Goal: Task Accomplishment & Management: Use online tool/utility

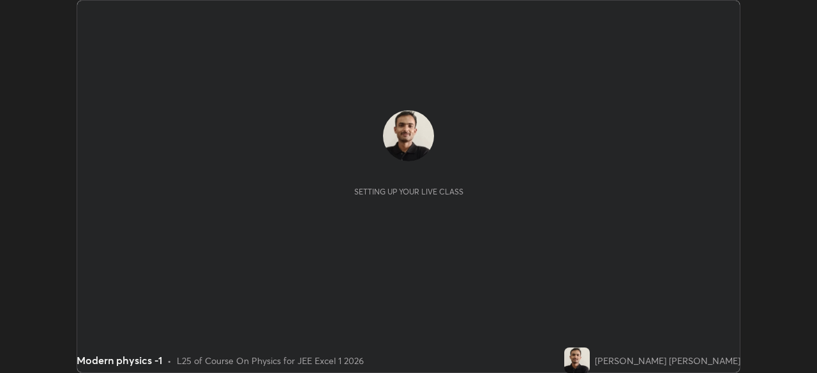
scroll to position [373, 816]
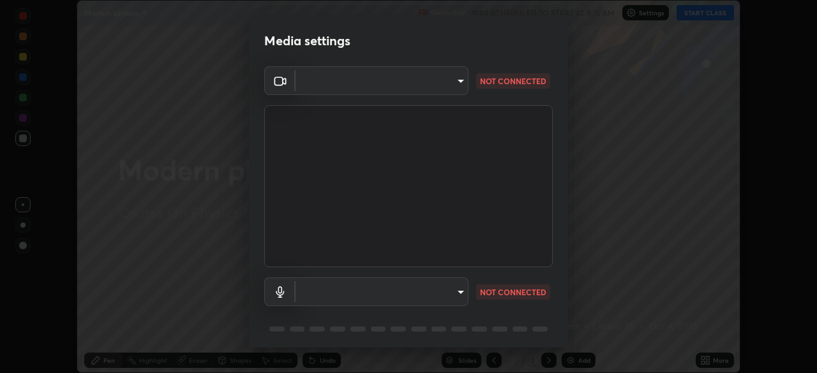
type input "05e465ff83a2709560b00517cc20afcec0d8c6759013130505a18faaf77a7109"
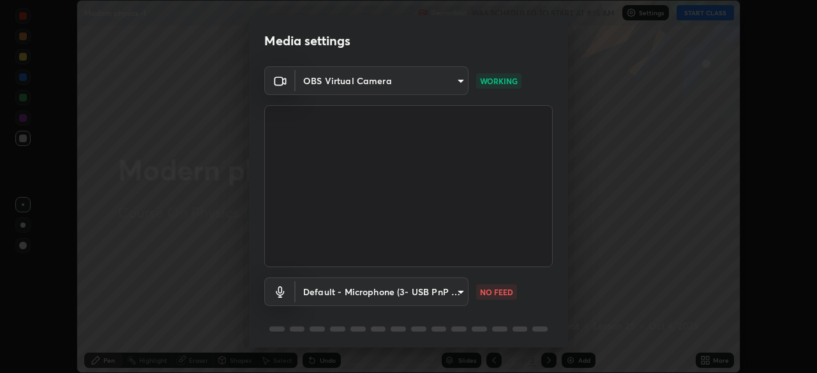
scroll to position [45, 0]
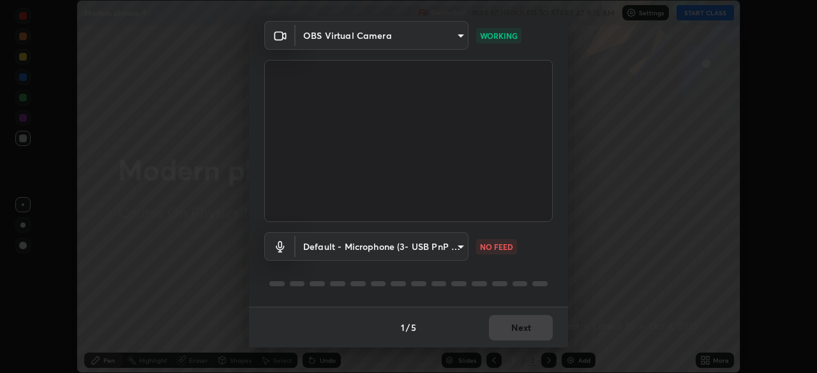
click at [457, 246] on body "Erase all Modern physics -1 Recording WAS SCHEDULED TO START AT 9:15 AM Setting…" at bounding box center [408, 186] width 817 height 373
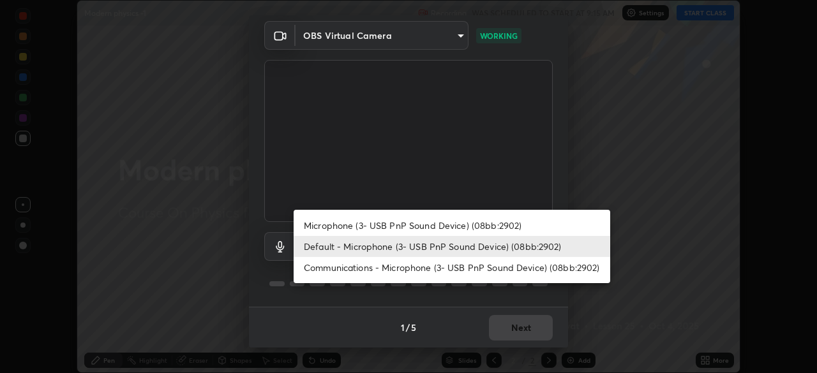
click at [450, 225] on li "Microphone (3- USB PnP Sound Device) (08bb:2902)" at bounding box center [451, 225] width 316 height 21
type input "5e0574a8248c2f94adfbdafe40ebebc0aeff2822baf224a0b93bcc512a3e164e"
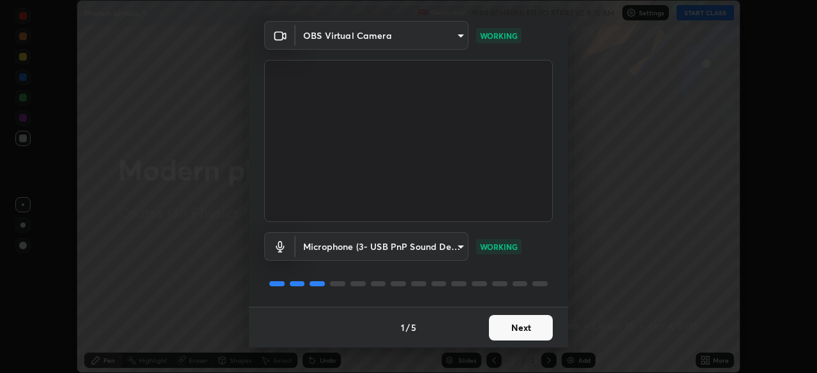
click at [499, 330] on button "Next" at bounding box center [521, 328] width 64 height 26
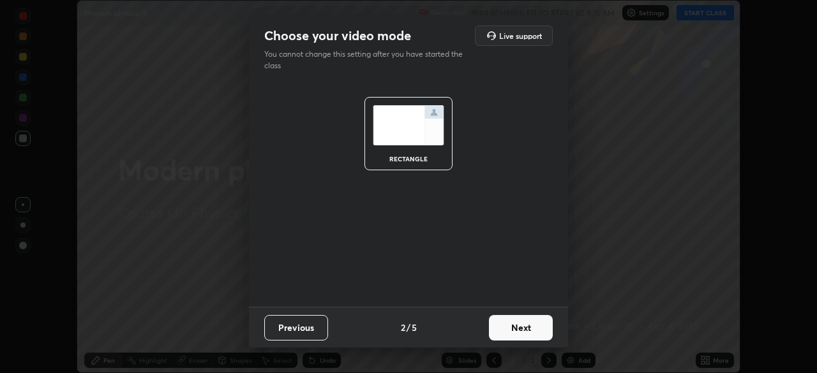
click at [503, 327] on button "Next" at bounding box center [521, 328] width 64 height 26
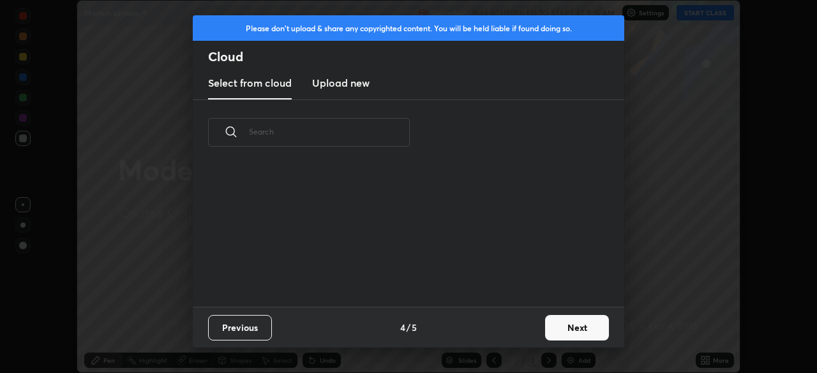
click at [514, 331] on div "Previous 4 / 5 Next" at bounding box center [408, 327] width 431 height 41
click at [522, 333] on div "Previous 4 / 5 Next" at bounding box center [408, 327] width 431 height 41
click at [531, 341] on div "Previous 4 / 5 Next" at bounding box center [408, 327] width 431 height 41
click at [573, 333] on button "Next" at bounding box center [577, 328] width 64 height 26
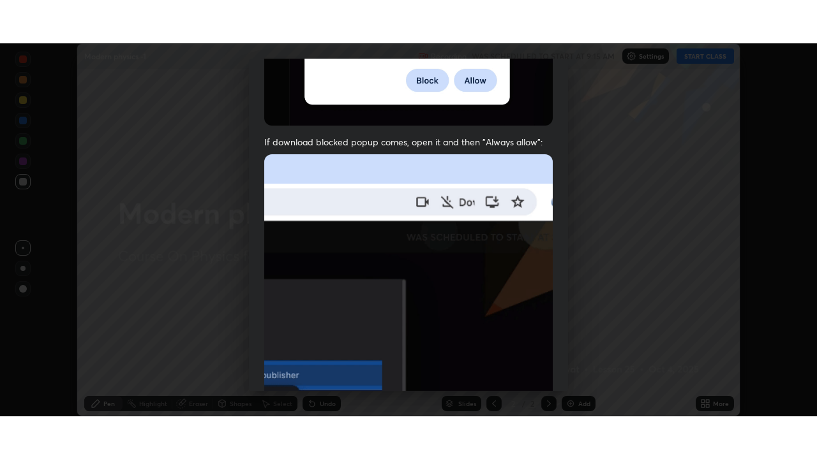
scroll to position [306, 0]
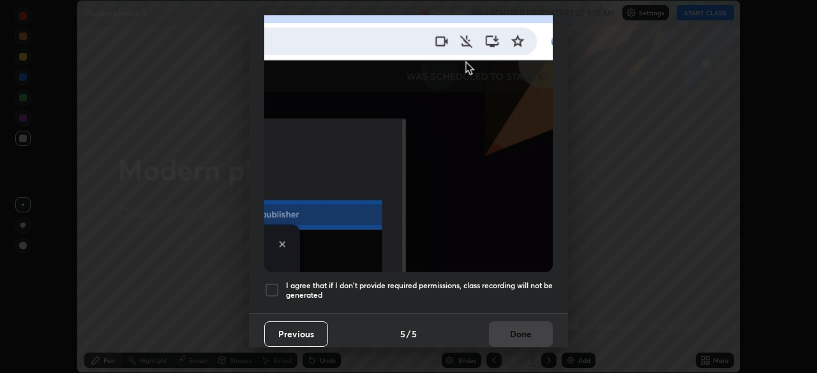
click at [275, 283] on div at bounding box center [271, 290] width 15 height 15
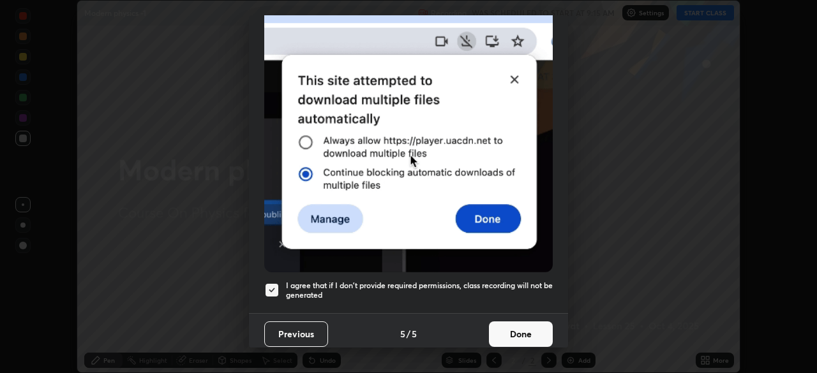
click at [526, 329] on button "Done" at bounding box center [521, 335] width 64 height 26
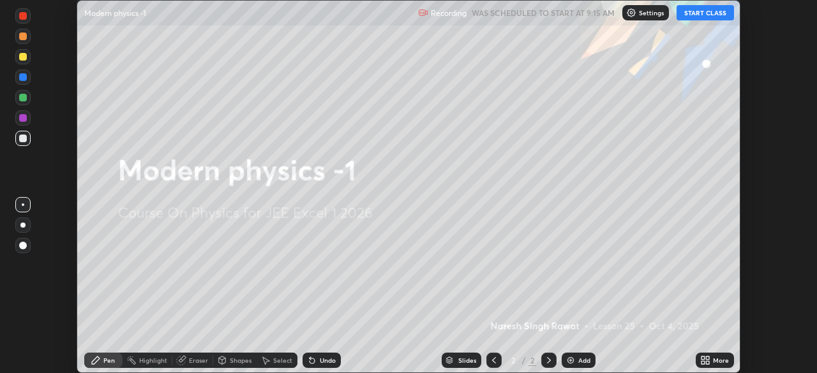
click at [703, 361] on icon at bounding box center [702, 362] width 3 height 3
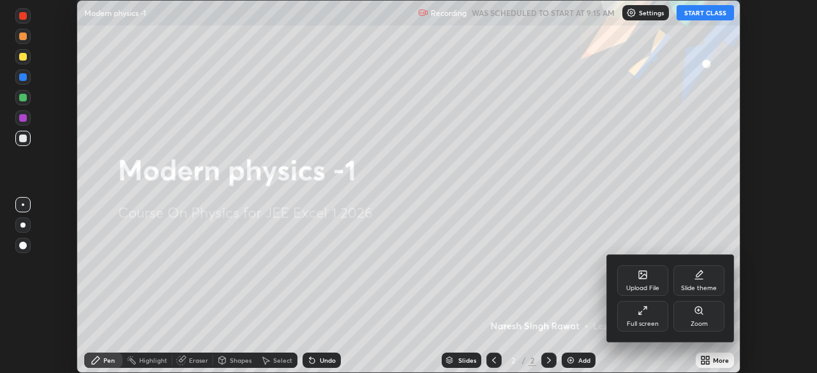
click at [640, 316] on div "Full screen" at bounding box center [642, 316] width 51 height 31
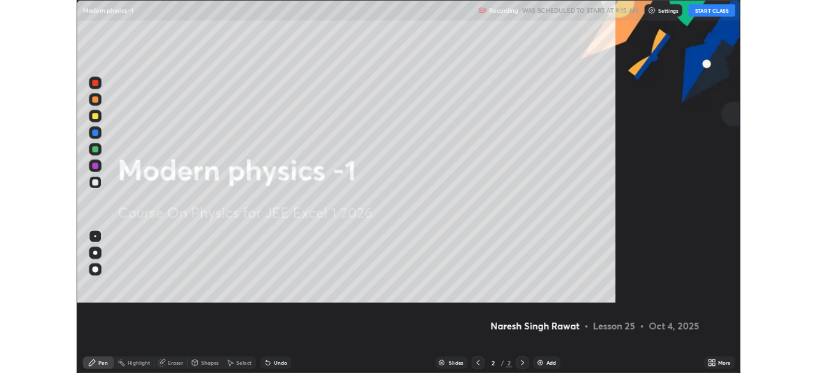
scroll to position [459, 817]
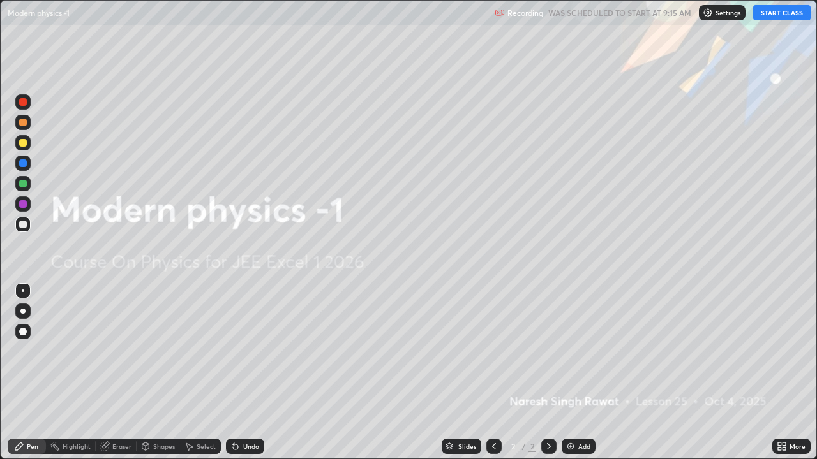
click at [780, 373] on icon at bounding box center [781, 446] width 10 height 10
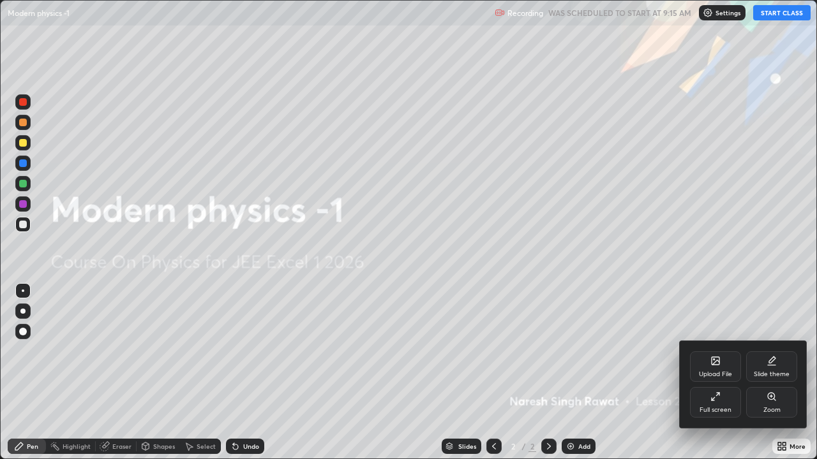
click at [774, 364] on icon at bounding box center [771, 361] width 10 height 10
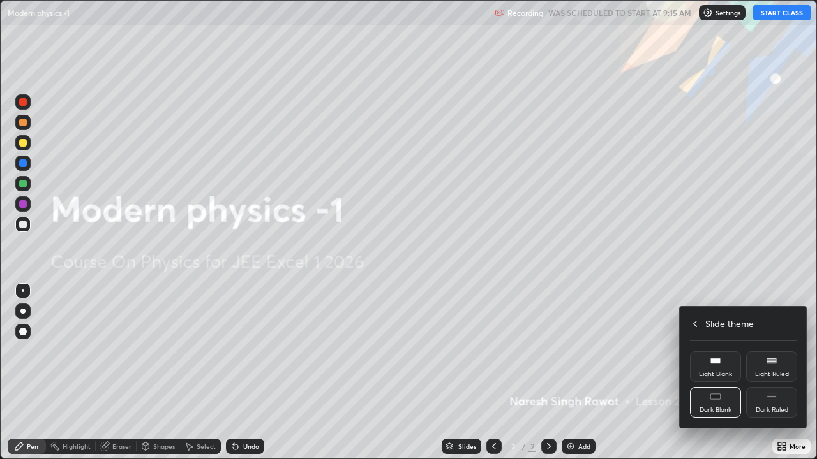
click at [771, 373] on div "Dark Ruled" at bounding box center [771, 410] width 33 height 6
click at [695, 324] on icon at bounding box center [695, 324] width 10 height 10
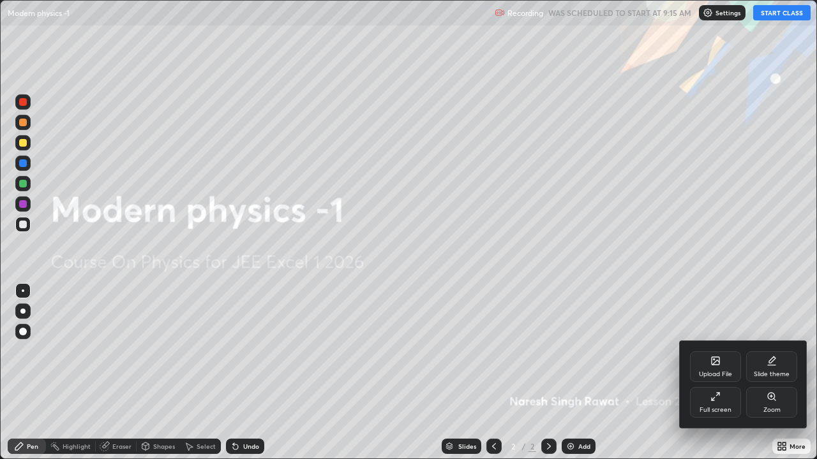
click at [729, 282] on div at bounding box center [408, 229] width 817 height 459
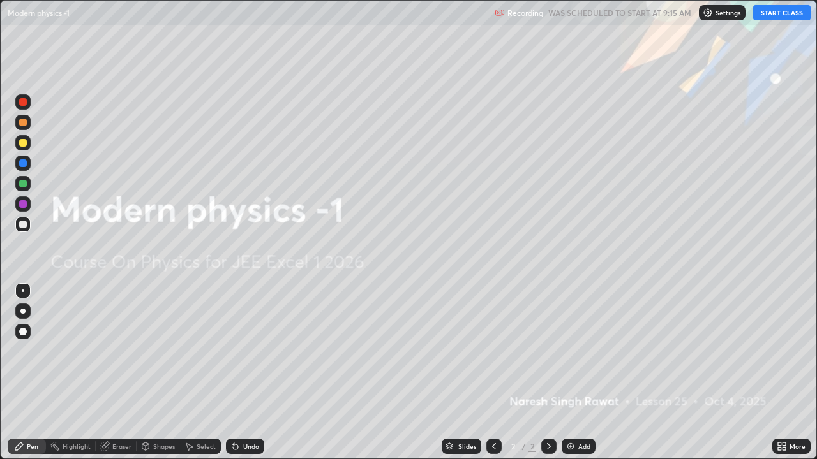
click at [778, 12] on button "START CLASS" at bounding box center [781, 12] width 57 height 15
click at [578, 373] on div "Add" at bounding box center [584, 446] width 12 height 6
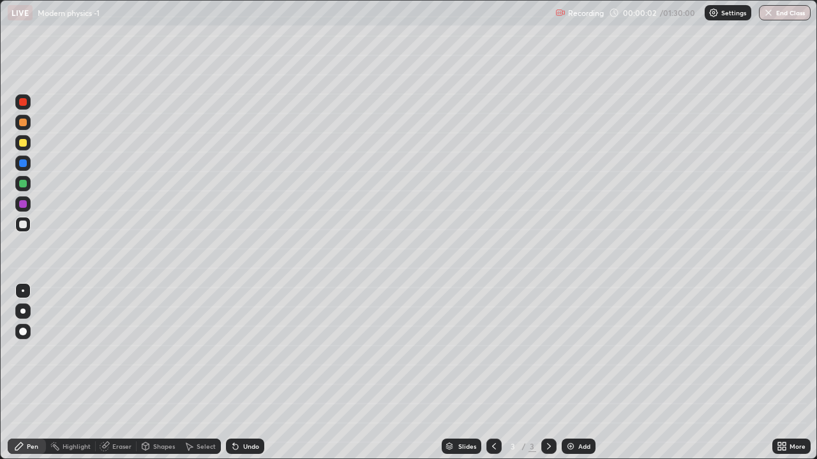
click at [24, 122] on div at bounding box center [23, 123] width 8 height 8
click at [22, 184] on div at bounding box center [23, 184] width 8 height 8
click at [153, 373] on div "Shapes" at bounding box center [164, 446] width 22 height 6
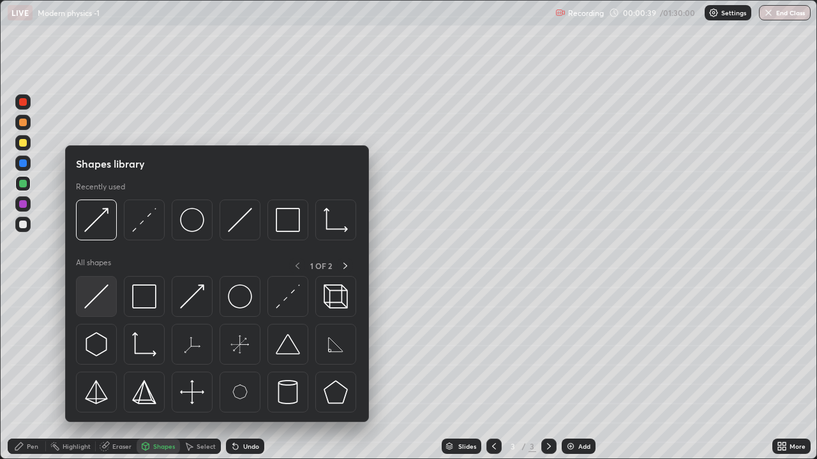
click at [98, 295] on img at bounding box center [96, 297] width 24 height 24
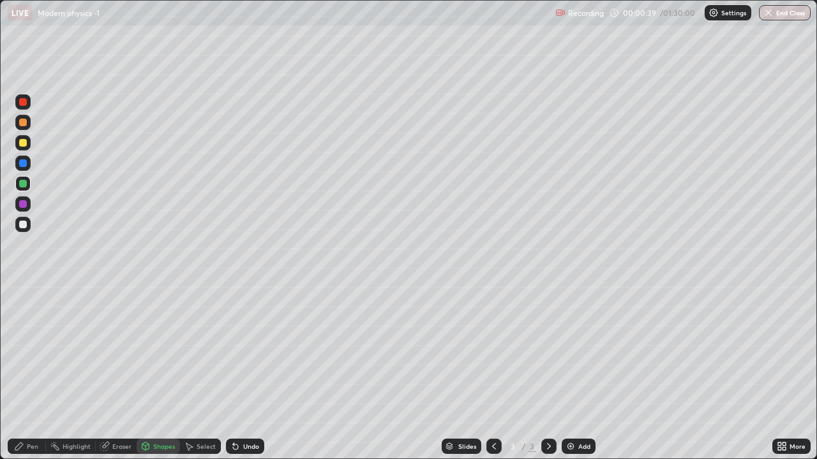
click at [25, 223] on div at bounding box center [23, 225] width 8 height 8
click at [153, 373] on div "Shapes" at bounding box center [164, 446] width 22 height 6
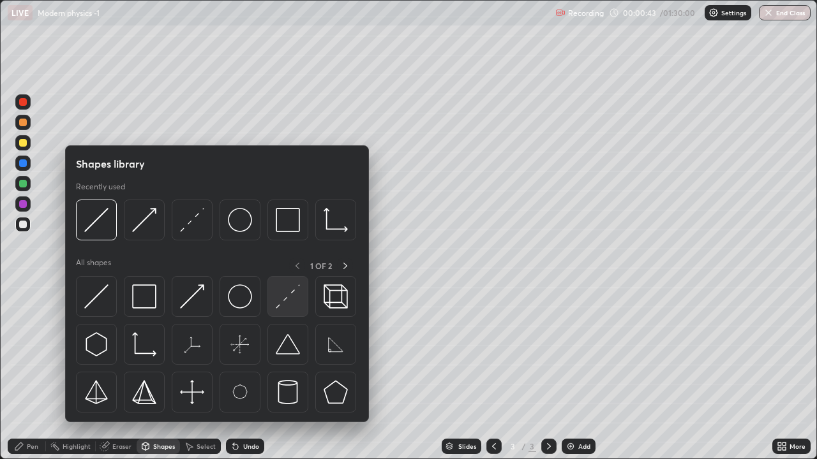
click at [281, 308] on img at bounding box center [288, 297] width 24 height 24
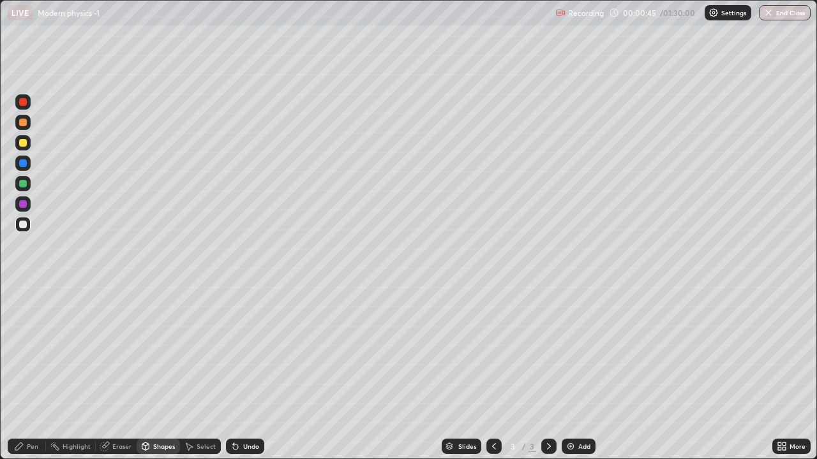
click at [240, 373] on div "Undo" at bounding box center [245, 446] width 38 height 15
click at [165, 373] on div "Shapes" at bounding box center [164, 446] width 22 height 6
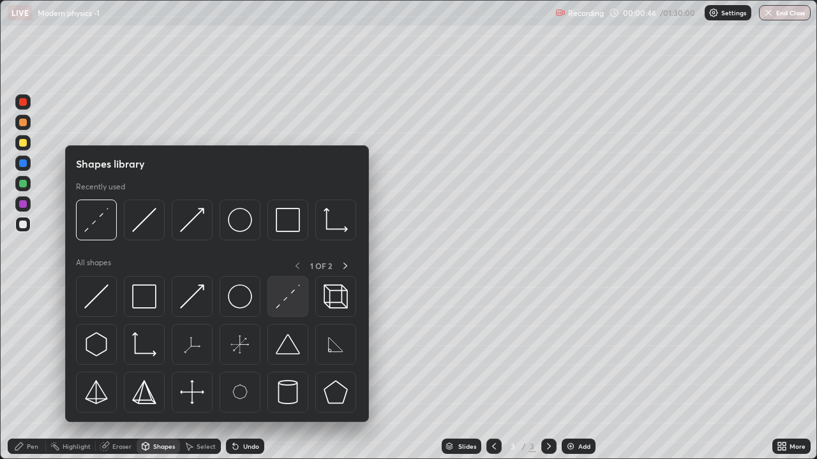
click at [279, 304] on img at bounding box center [288, 297] width 24 height 24
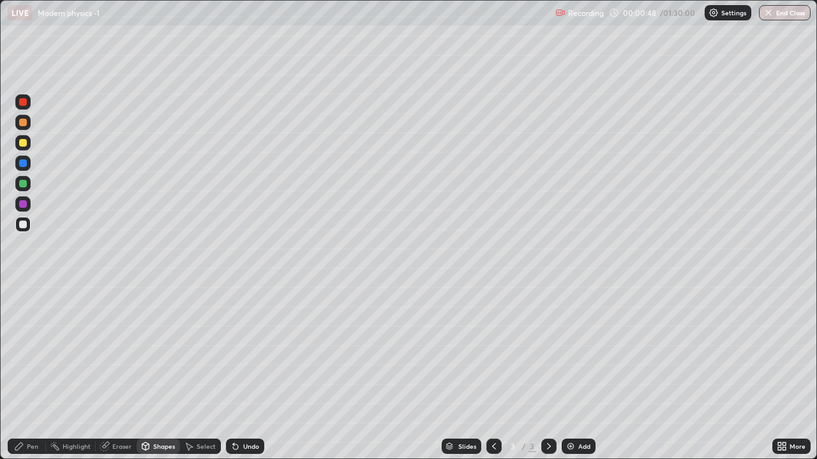
click at [148, 373] on icon at bounding box center [145, 447] width 7 height 8
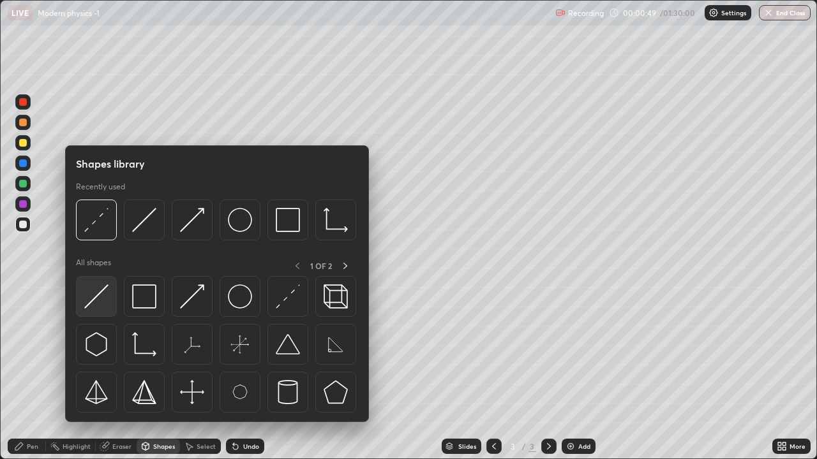
click at [101, 286] on img at bounding box center [96, 297] width 24 height 24
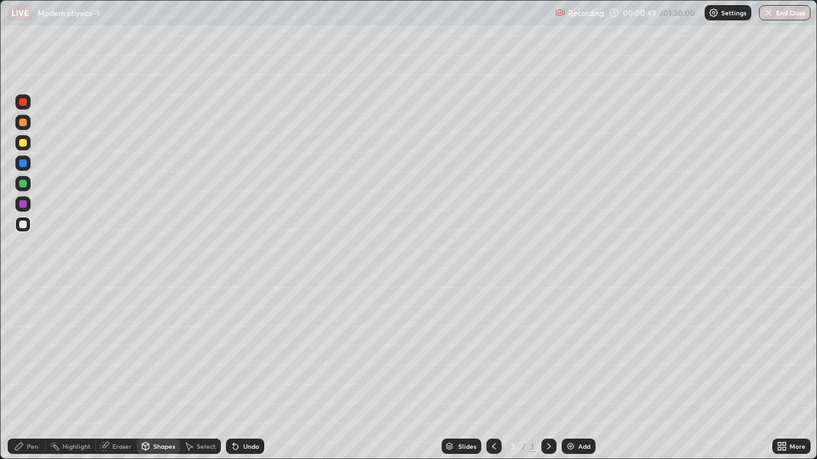
click at [20, 166] on div at bounding box center [23, 163] width 8 height 8
click at [26, 124] on div at bounding box center [23, 123] width 8 height 8
click at [147, 373] on icon at bounding box center [145, 447] width 7 height 8
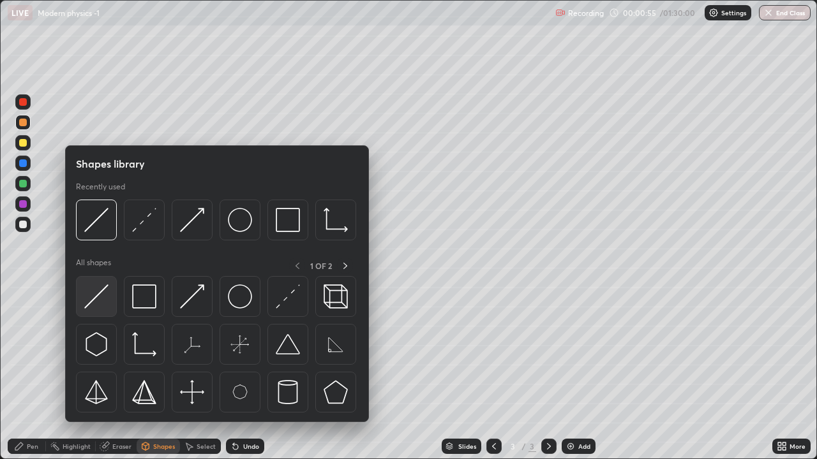
click at [101, 296] on img at bounding box center [96, 297] width 24 height 24
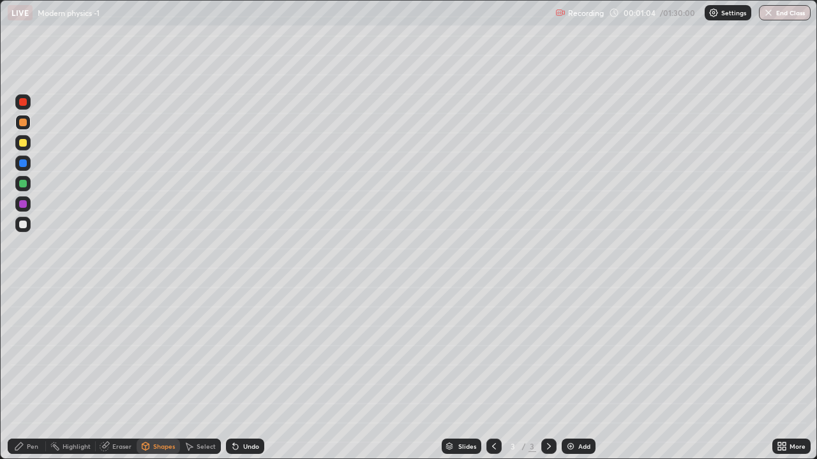
click at [147, 373] on div "Shapes" at bounding box center [158, 446] width 43 height 15
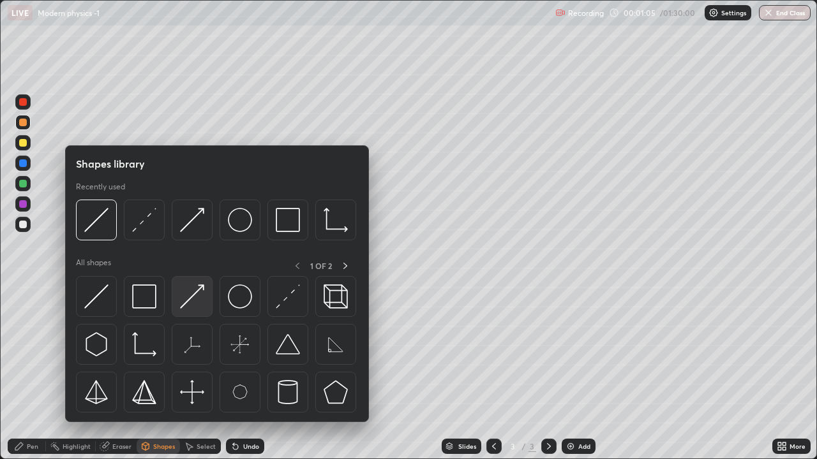
click at [195, 295] on img at bounding box center [192, 297] width 24 height 24
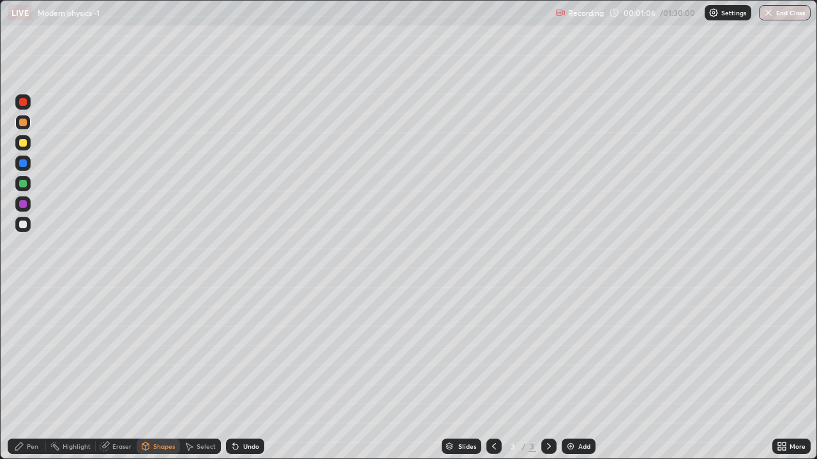
click at [22, 185] on div at bounding box center [23, 184] width 8 height 8
click at [30, 373] on div "Pen" at bounding box center [32, 446] width 11 height 6
click at [166, 373] on div "Shapes" at bounding box center [164, 446] width 22 height 6
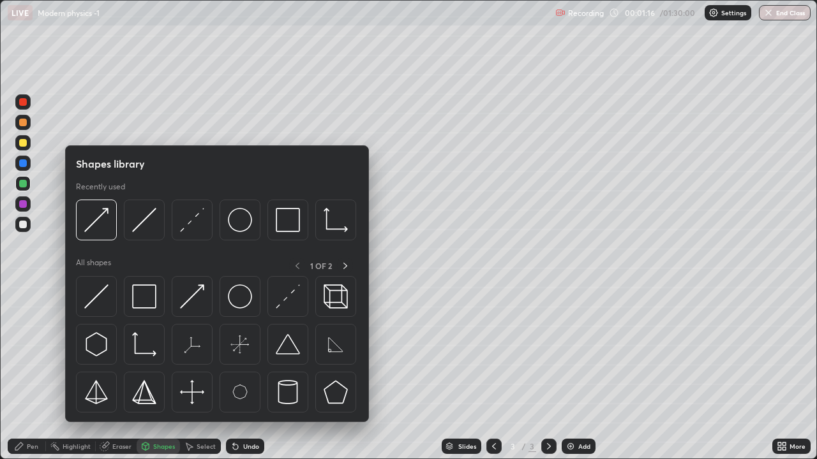
click at [196, 373] on div "Select" at bounding box center [205, 446] width 19 height 6
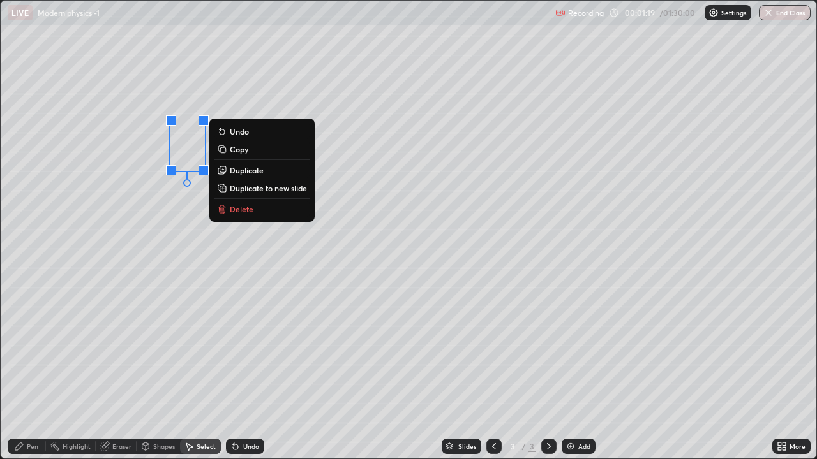
click at [239, 169] on p "Duplicate" at bounding box center [247, 170] width 34 height 10
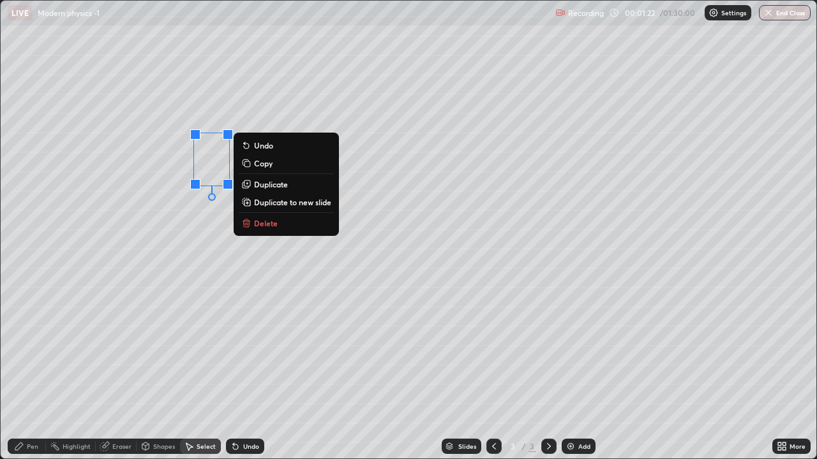
click at [265, 183] on p "Duplicate" at bounding box center [271, 184] width 34 height 10
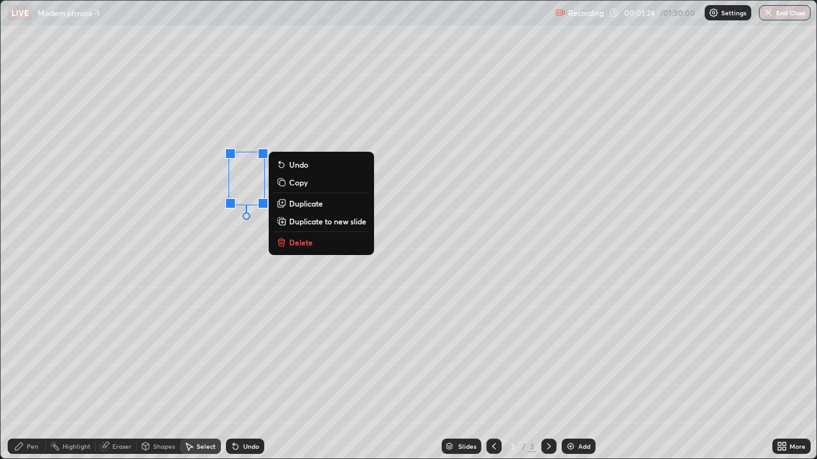
click at [299, 203] on p "Duplicate" at bounding box center [306, 203] width 34 height 10
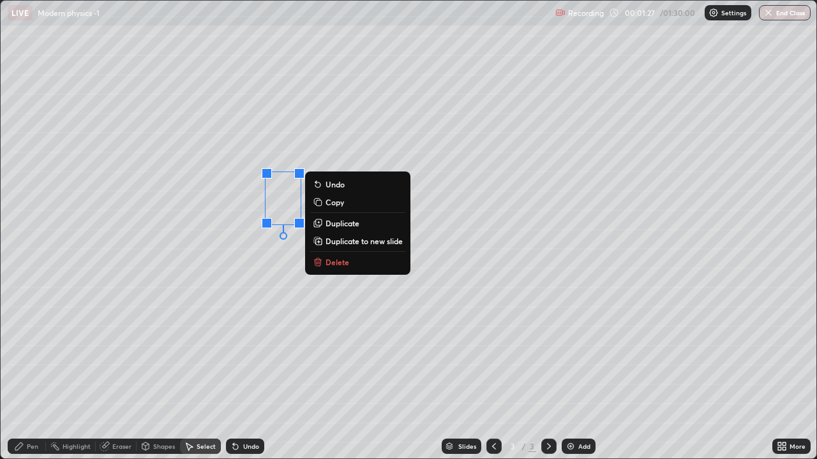
click at [334, 225] on p "Duplicate" at bounding box center [342, 223] width 34 height 10
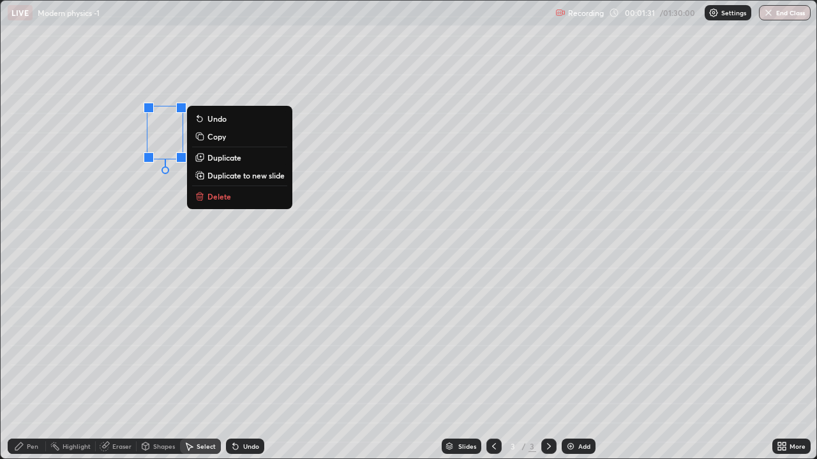
click at [26, 373] on div "Pen" at bounding box center [27, 446] width 38 height 15
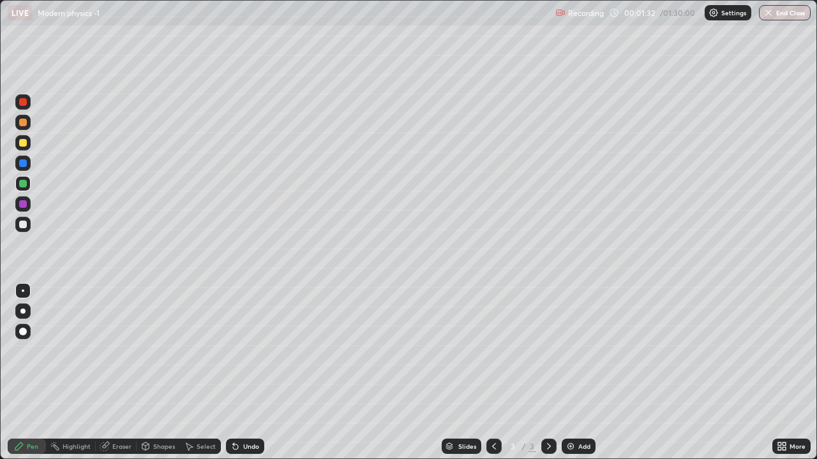
click at [24, 224] on div at bounding box center [23, 225] width 8 height 8
click at [26, 124] on div at bounding box center [23, 123] width 8 height 8
click at [23, 145] on div at bounding box center [23, 143] width 8 height 8
click at [153, 373] on div "Shapes" at bounding box center [164, 446] width 22 height 6
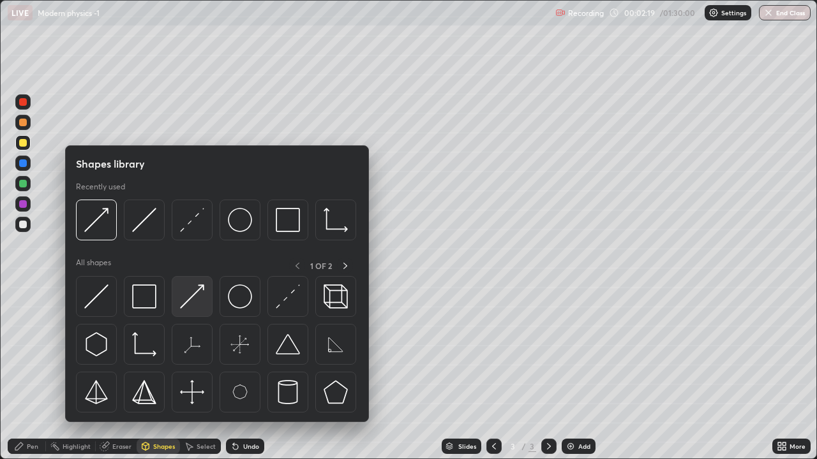
click at [191, 301] on img at bounding box center [192, 297] width 24 height 24
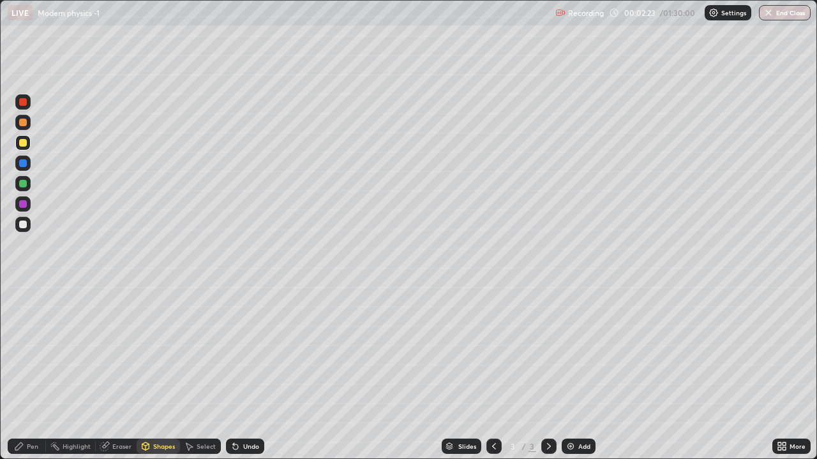
click at [203, 373] on div "Select" at bounding box center [205, 446] width 19 height 6
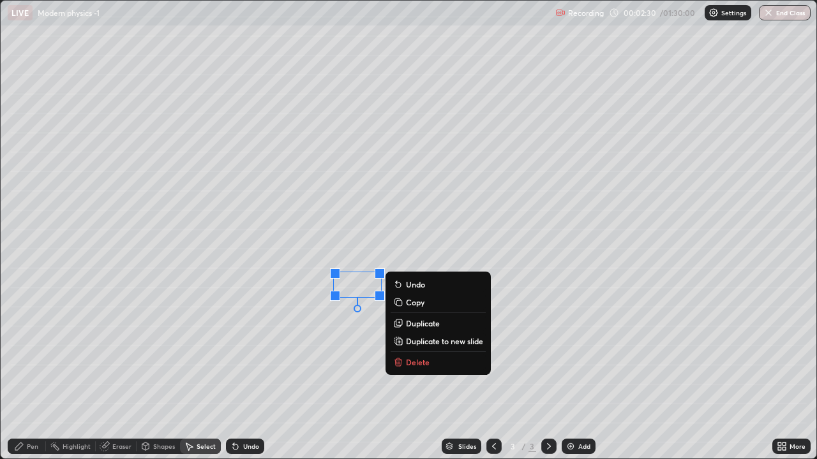
click at [419, 322] on p "Duplicate" at bounding box center [423, 323] width 34 height 10
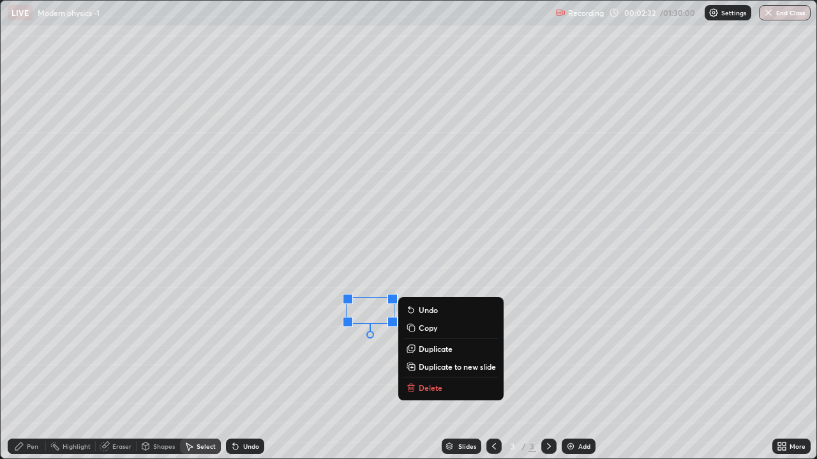
click at [433, 346] on p "Duplicate" at bounding box center [435, 349] width 34 height 10
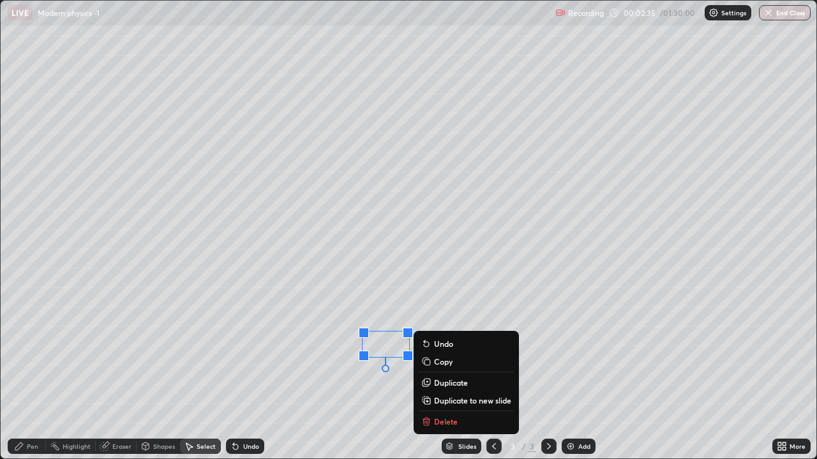
click at [448, 373] on p "Duplicate" at bounding box center [451, 383] width 34 height 10
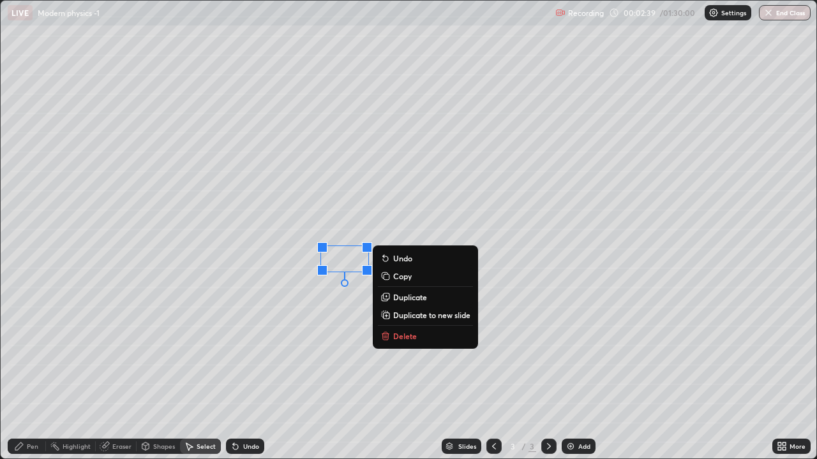
click at [277, 304] on div "0 ° Undo Copy Duplicate Duplicate to new slide Delete" at bounding box center [408, 230] width 815 height 458
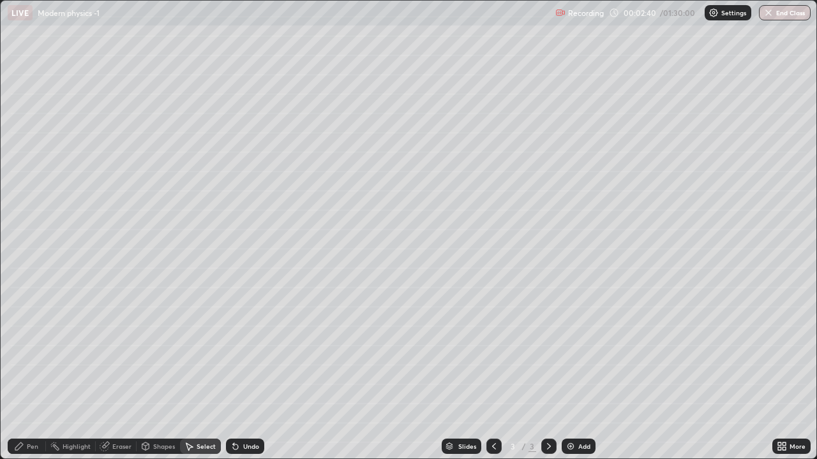
click at [27, 373] on div "Pen" at bounding box center [32, 446] width 11 height 6
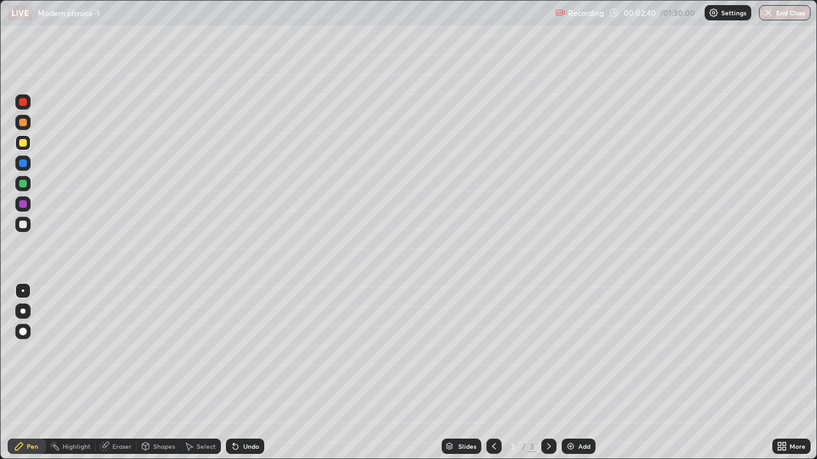
click at [24, 223] on div at bounding box center [23, 225] width 8 height 8
click at [233, 373] on icon at bounding box center [235, 447] width 5 height 5
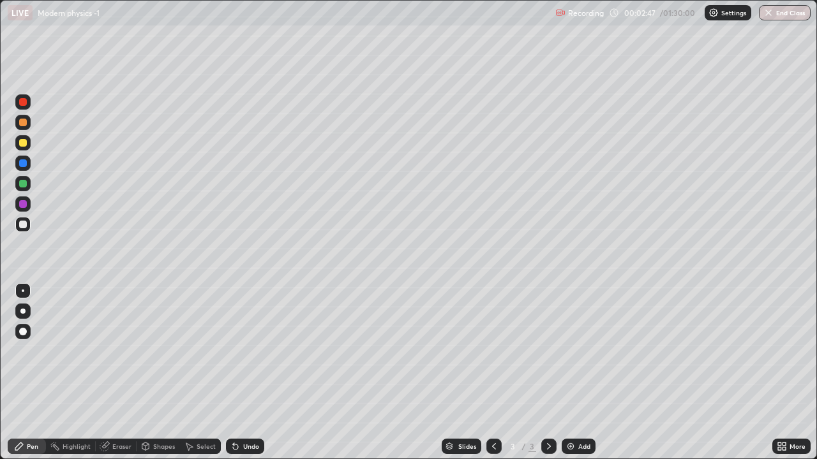
click at [239, 373] on div "Undo" at bounding box center [245, 446] width 38 height 15
click at [233, 373] on icon at bounding box center [233, 443] width 1 height 1
click at [237, 373] on icon at bounding box center [235, 446] width 10 height 10
click at [28, 207] on div at bounding box center [22, 203] width 15 height 15
click at [25, 181] on div at bounding box center [23, 184] width 8 height 8
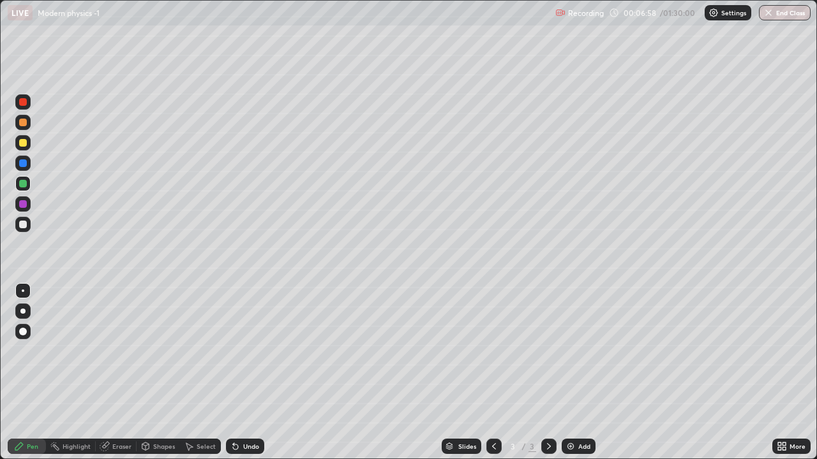
click at [25, 185] on div at bounding box center [23, 184] width 8 height 8
click at [19, 124] on div at bounding box center [23, 123] width 8 height 8
click at [549, 373] on icon at bounding box center [549, 446] width 10 height 10
click at [569, 373] on img at bounding box center [570, 446] width 10 height 10
click at [23, 123] on div at bounding box center [23, 123] width 8 height 8
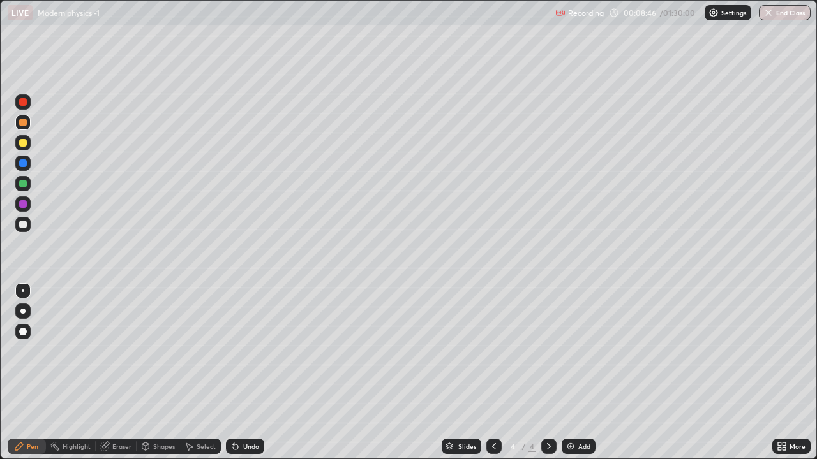
click at [21, 183] on div at bounding box center [23, 184] width 8 height 8
click at [493, 373] on icon at bounding box center [494, 446] width 10 height 10
click at [547, 373] on icon at bounding box center [549, 446] width 10 height 10
click at [243, 373] on div "Undo" at bounding box center [251, 446] width 16 height 6
click at [242, 373] on div "Undo" at bounding box center [245, 446] width 38 height 15
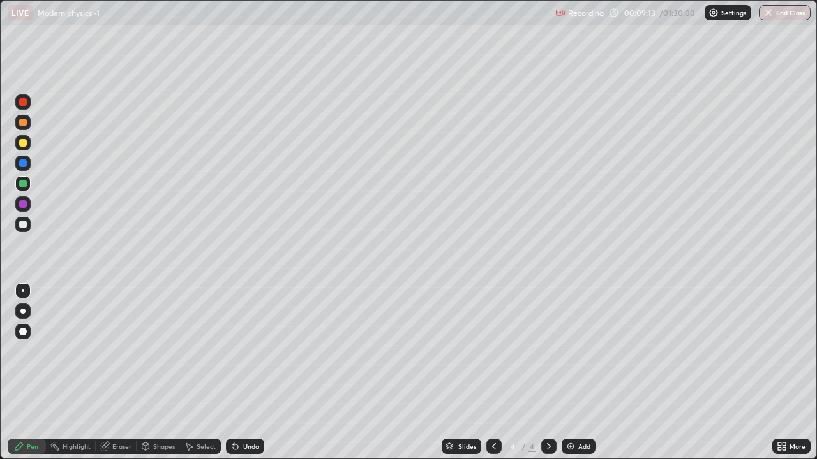
click at [244, 373] on div "Undo" at bounding box center [251, 446] width 16 height 6
click at [234, 373] on icon at bounding box center [235, 447] width 5 height 5
click at [237, 373] on icon at bounding box center [235, 446] width 10 height 10
click at [23, 225] on div at bounding box center [23, 225] width 8 height 8
click at [489, 373] on icon at bounding box center [494, 446] width 10 height 10
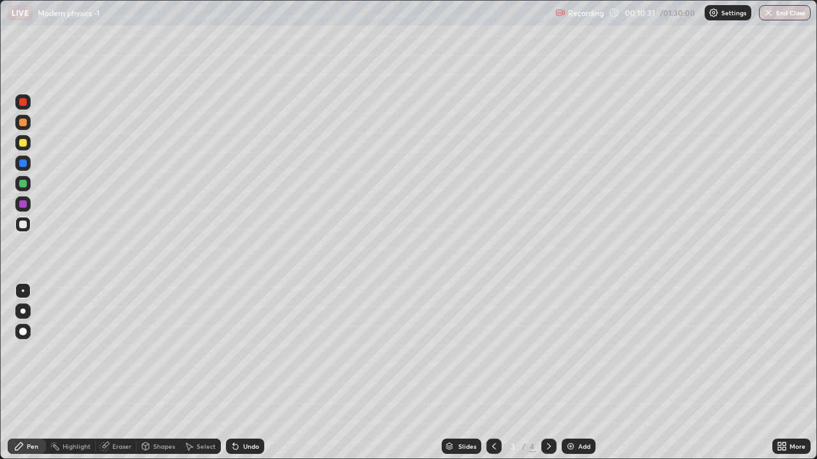
click at [544, 373] on icon at bounding box center [549, 446] width 10 height 10
click at [491, 373] on icon at bounding box center [494, 446] width 10 height 10
click at [547, 373] on icon at bounding box center [549, 446] width 4 height 6
click at [20, 125] on div at bounding box center [23, 123] width 8 height 8
click at [148, 373] on icon at bounding box center [145, 447] width 7 height 8
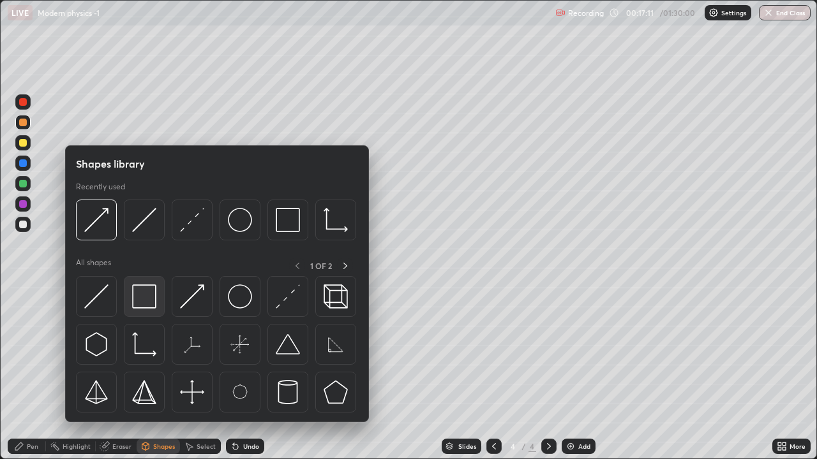
click at [137, 301] on img at bounding box center [144, 297] width 24 height 24
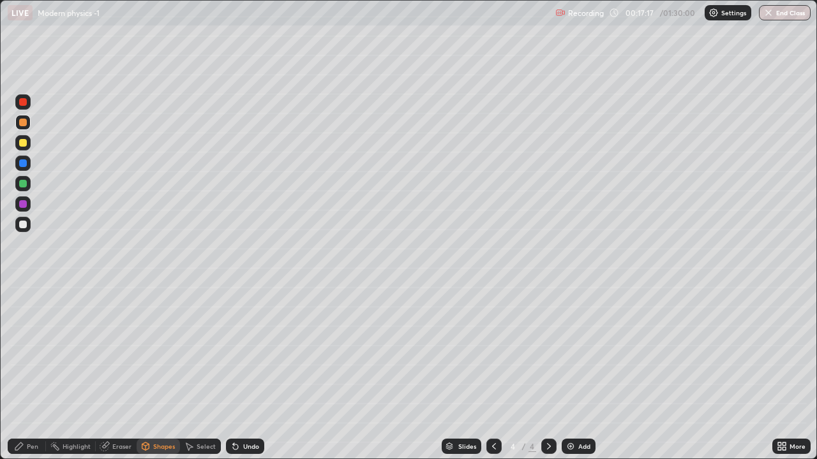
click at [164, 373] on div "Shapes" at bounding box center [164, 446] width 22 height 6
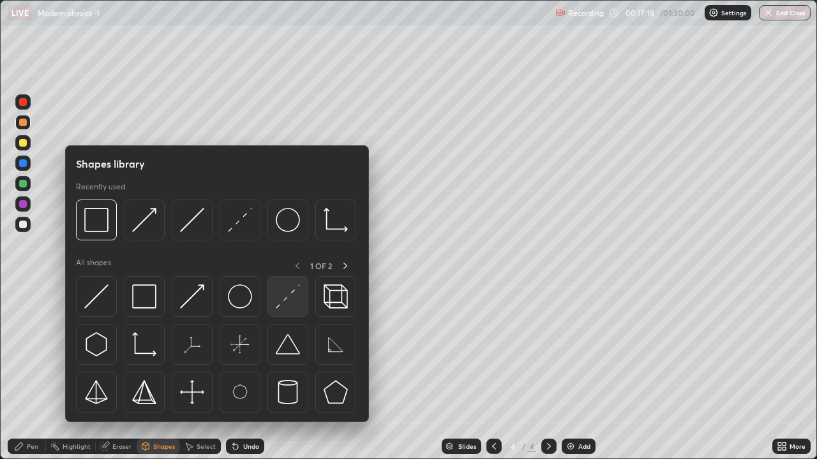
click at [281, 300] on img at bounding box center [288, 297] width 24 height 24
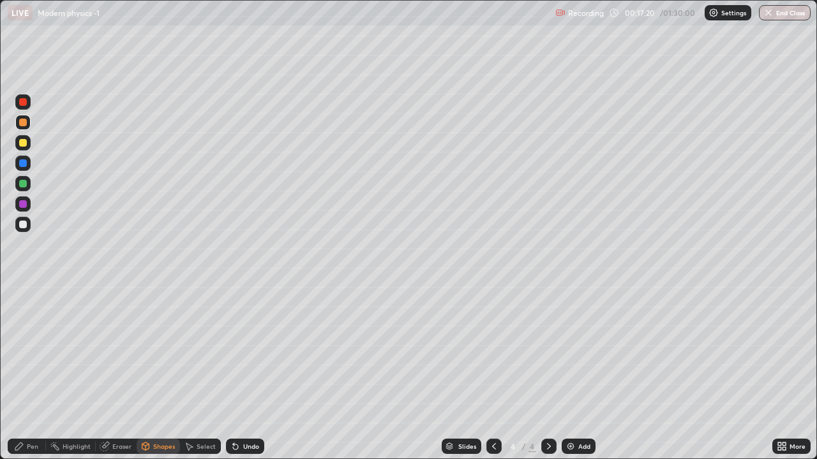
click at [156, 373] on div "Shapes" at bounding box center [164, 446] width 22 height 6
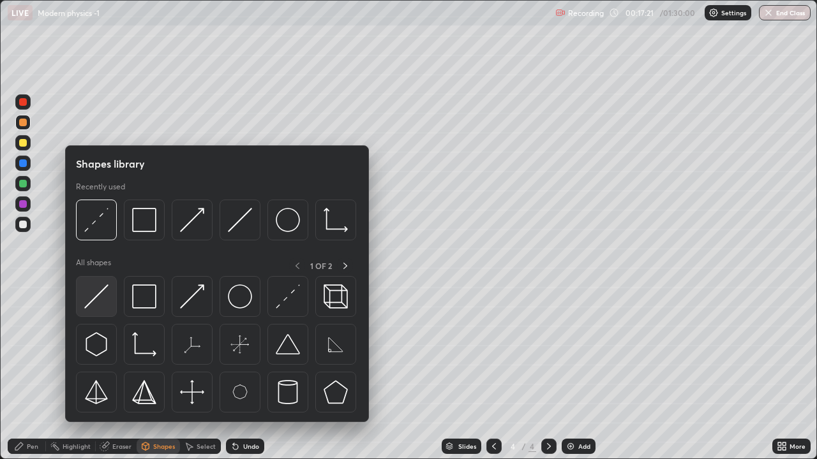
click at [102, 297] on img at bounding box center [96, 297] width 24 height 24
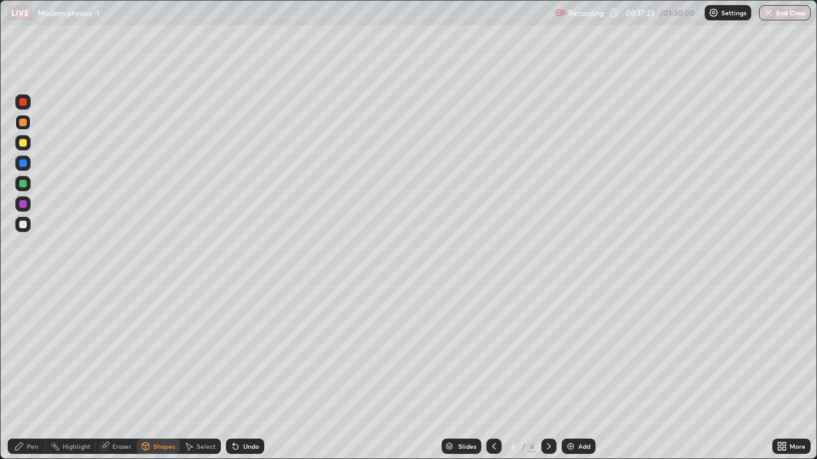
click at [24, 163] on div at bounding box center [23, 163] width 8 height 8
click at [258, 373] on div "Undo" at bounding box center [245, 446] width 38 height 15
click at [33, 373] on div "Pen" at bounding box center [27, 446] width 38 height 15
click at [23, 225] on div at bounding box center [23, 225] width 8 height 8
click at [243, 373] on div "Undo" at bounding box center [251, 446] width 16 height 6
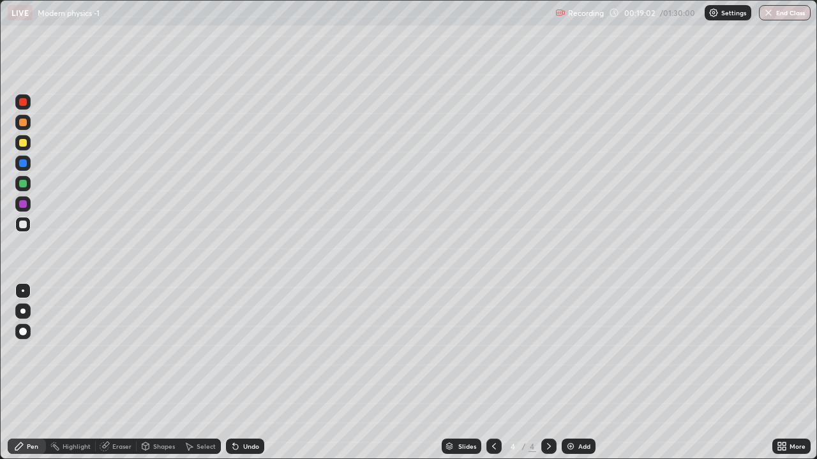
click at [547, 373] on icon at bounding box center [549, 446] width 10 height 10
click at [568, 373] on img at bounding box center [570, 446] width 10 height 10
click at [24, 121] on div at bounding box center [23, 123] width 8 height 8
click at [151, 373] on div "Shapes" at bounding box center [158, 446] width 43 height 15
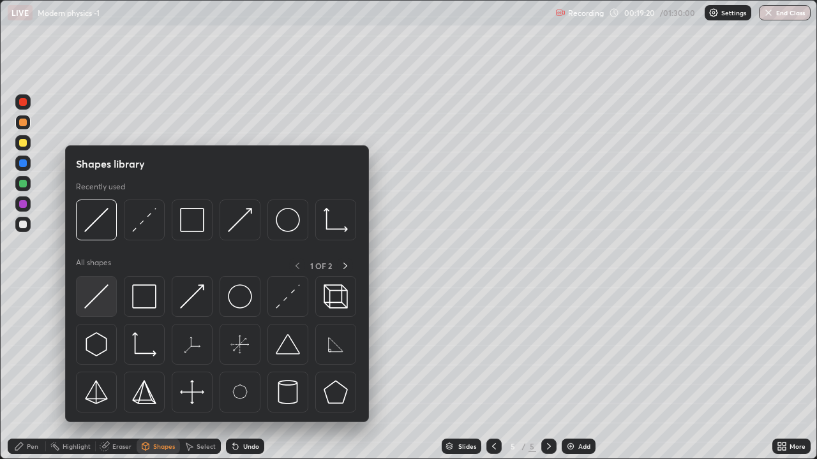
click at [100, 294] on img at bounding box center [96, 297] width 24 height 24
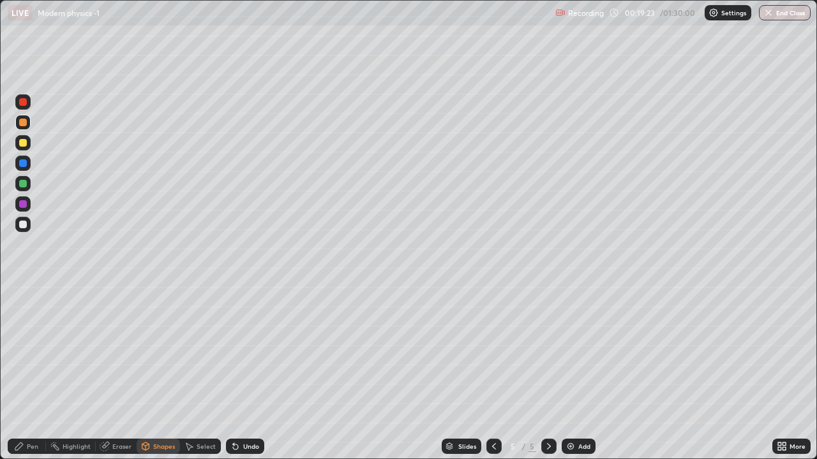
click at [153, 373] on div "Shapes" at bounding box center [164, 446] width 22 height 6
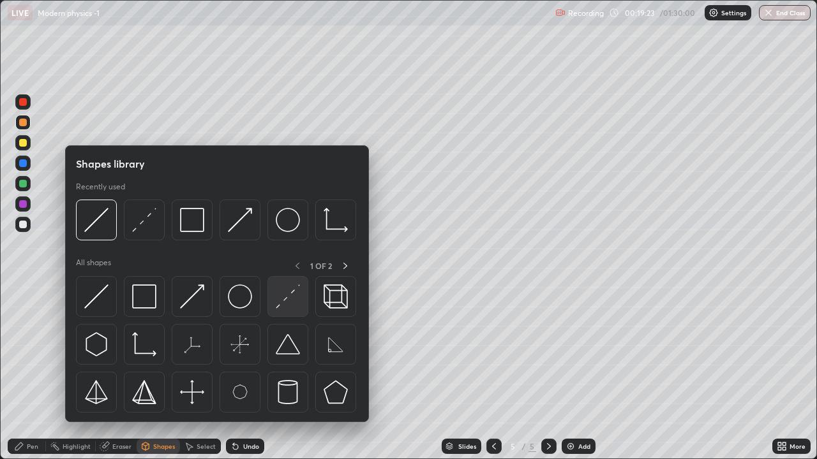
click at [288, 300] on img at bounding box center [288, 297] width 24 height 24
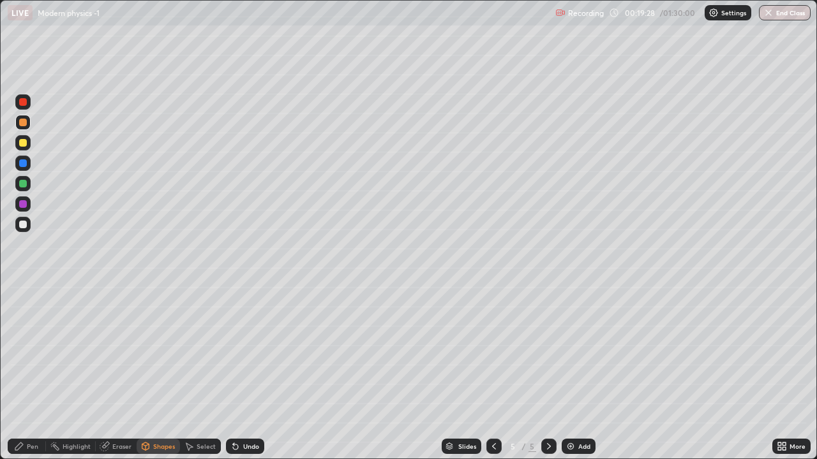
click at [144, 373] on icon at bounding box center [145, 446] width 7 height 2
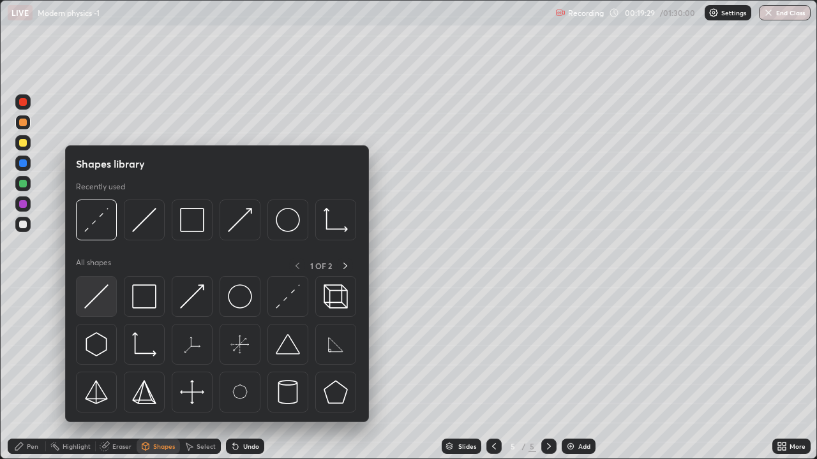
click at [100, 301] on img at bounding box center [96, 297] width 24 height 24
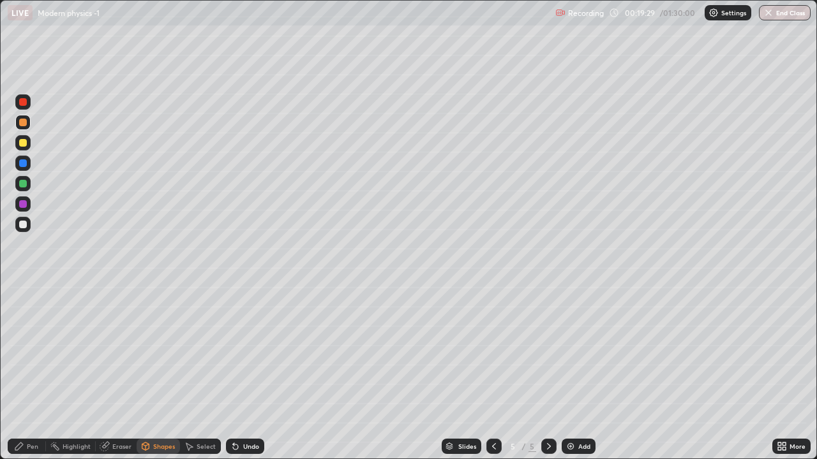
click at [24, 226] on div at bounding box center [23, 225] width 8 height 8
click at [37, 373] on div "Pen" at bounding box center [32, 446] width 11 height 6
click at [24, 219] on div at bounding box center [22, 224] width 15 height 15
click at [142, 373] on icon at bounding box center [145, 447] width 7 height 8
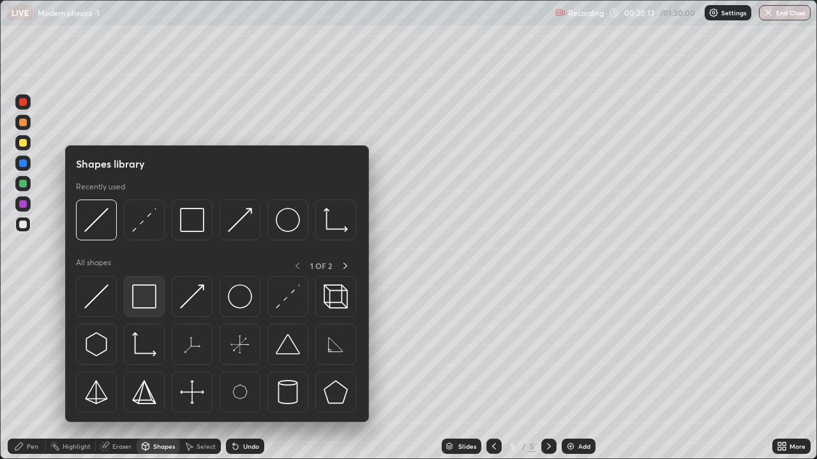
click at [147, 302] on img at bounding box center [144, 297] width 24 height 24
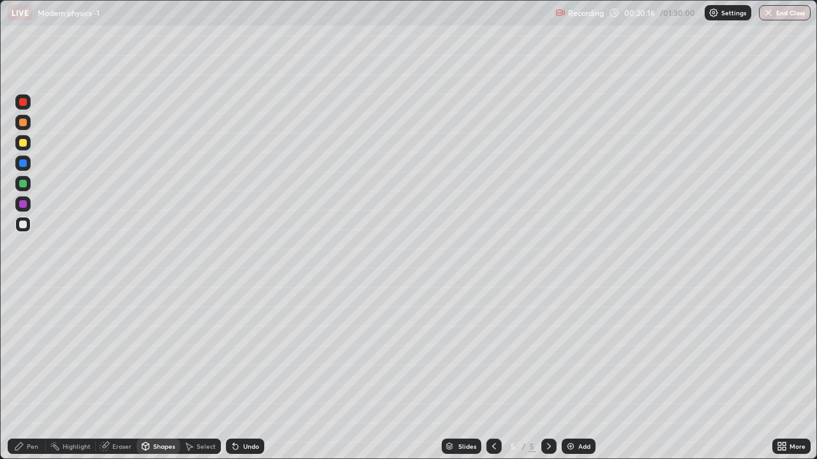
click at [23, 144] on div at bounding box center [23, 143] width 8 height 8
click at [18, 373] on icon at bounding box center [19, 447] width 8 height 8
click at [21, 166] on div at bounding box center [23, 163] width 8 height 8
click at [20, 121] on div at bounding box center [23, 123] width 8 height 8
click at [233, 373] on icon at bounding box center [235, 447] width 5 height 5
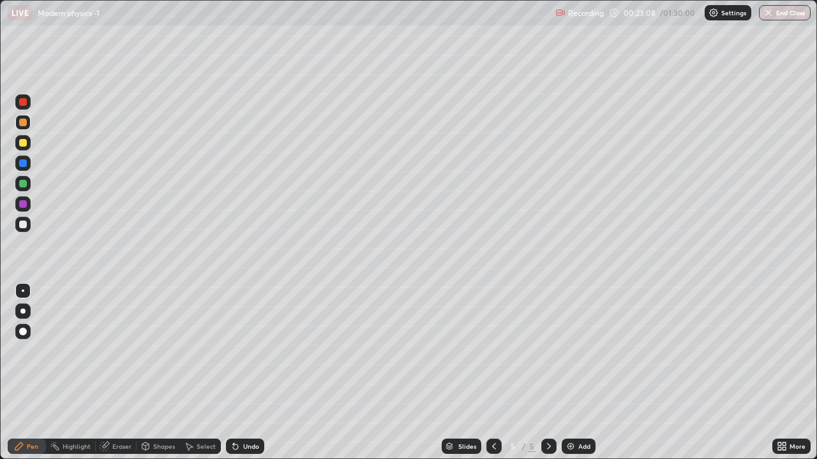
click at [147, 373] on icon at bounding box center [145, 446] width 7 height 2
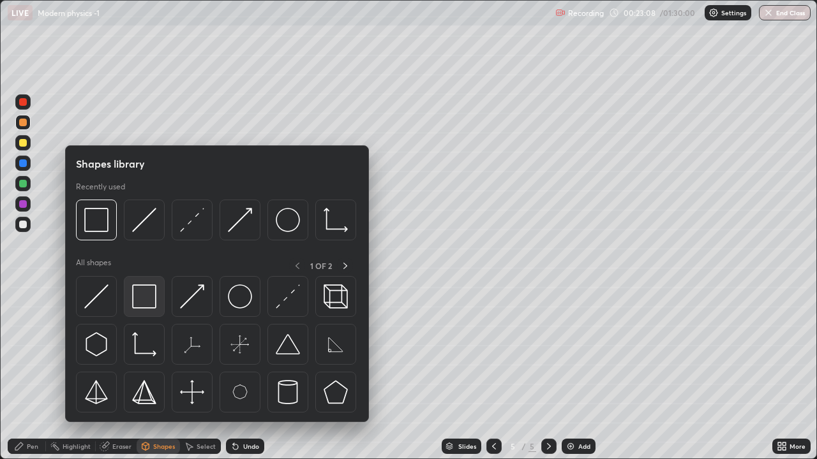
click at [131, 293] on div at bounding box center [144, 296] width 41 height 41
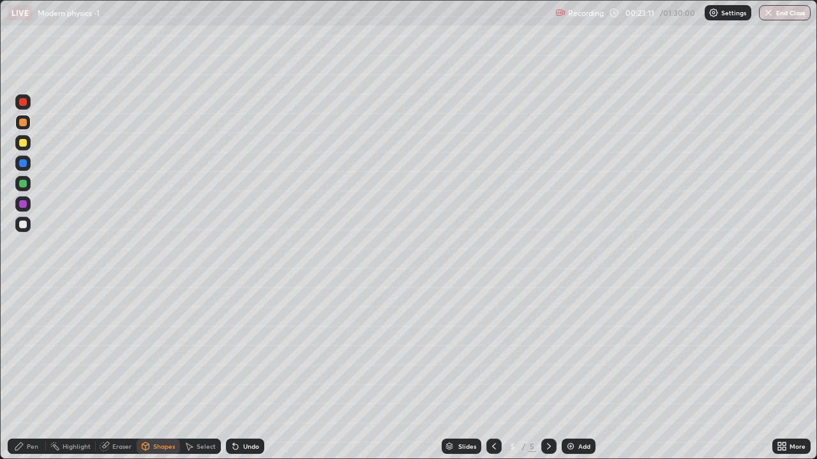
click at [24, 373] on div "Pen" at bounding box center [27, 446] width 38 height 15
click at [23, 224] on div at bounding box center [23, 225] width 8 height 8
click at [547, 373] on icon at bounding box center [549, 446] width 10 height 10
click at [573, 373] on img at bounding box center [570, 446] width 10 height 10
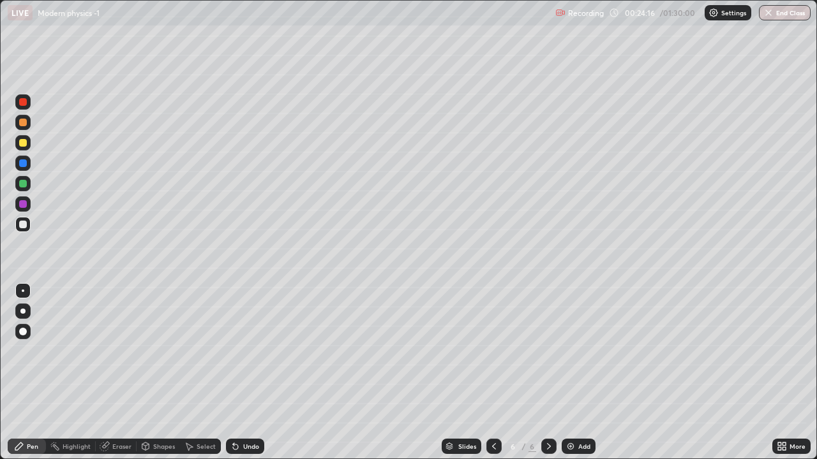
click at [154, 373] on div "Shapes" at bounding box center [164, 446] width 22 height 6
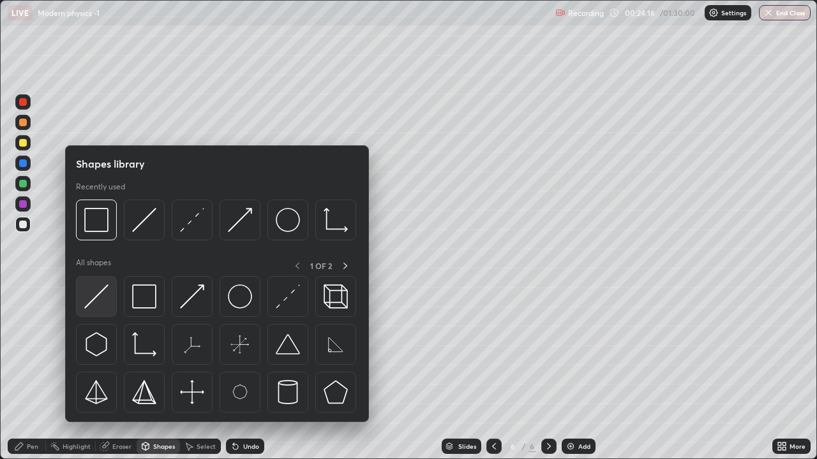
click at [98, 294] on img at bounding box center [96, 297] width 24 height 24
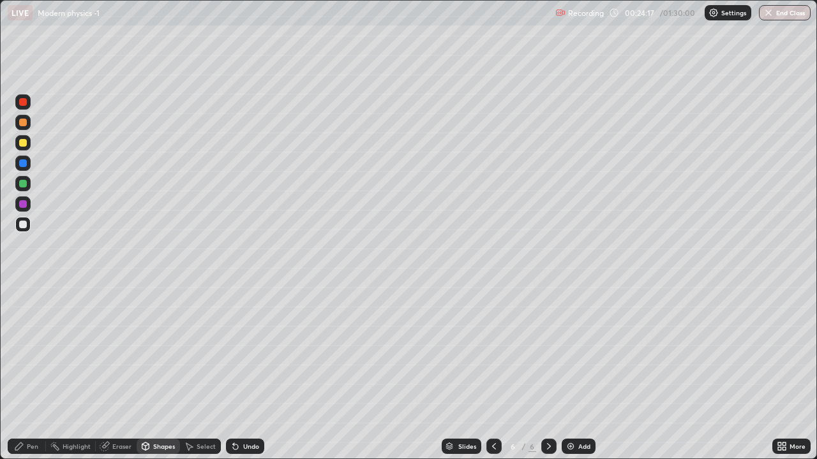
click at [23, 123] on div at bounding box center [23, 123] width 8 height 8
click at [27, 373] on div "Pen" at bounding box center [32, 446] width 11 height 6
click at [24, 230] on div at bounding box center [22, 224] width 15 height 15
click at [162, 373] on div "Shapes" at bounding box center [158, 446] width 43 height 15
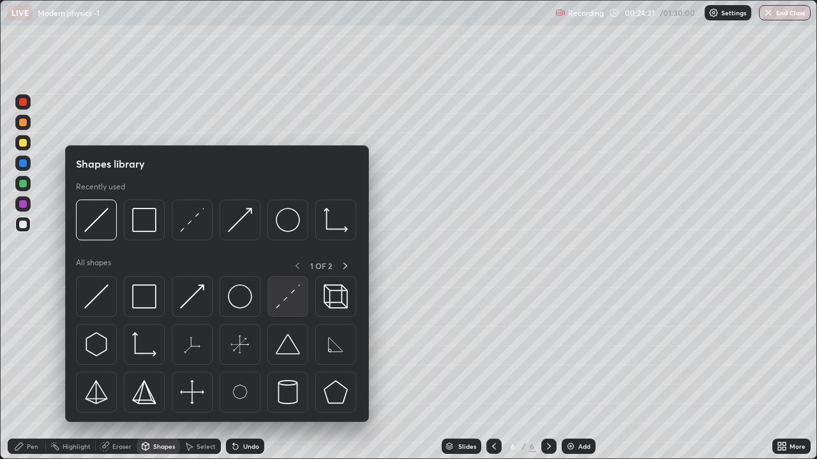
click at [281, 304] on img at bounding box center [288, 297] width 24 height 24
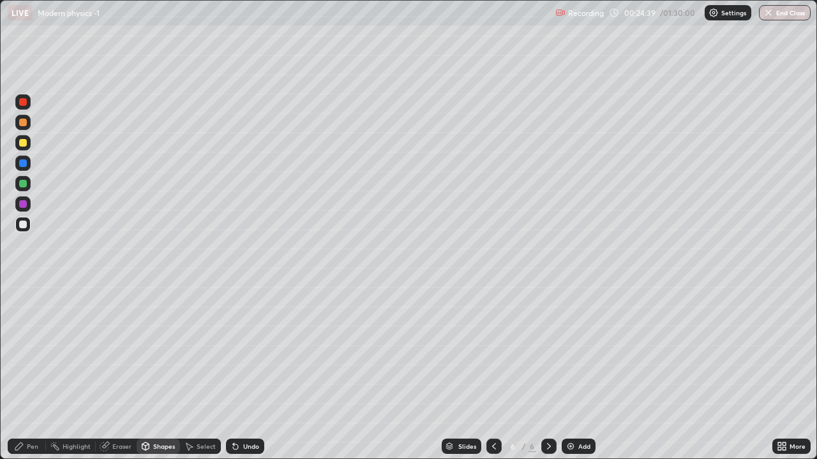
click at [151, 373] on div "Shapes" at bounding box center [158, 446] width 43 height 15
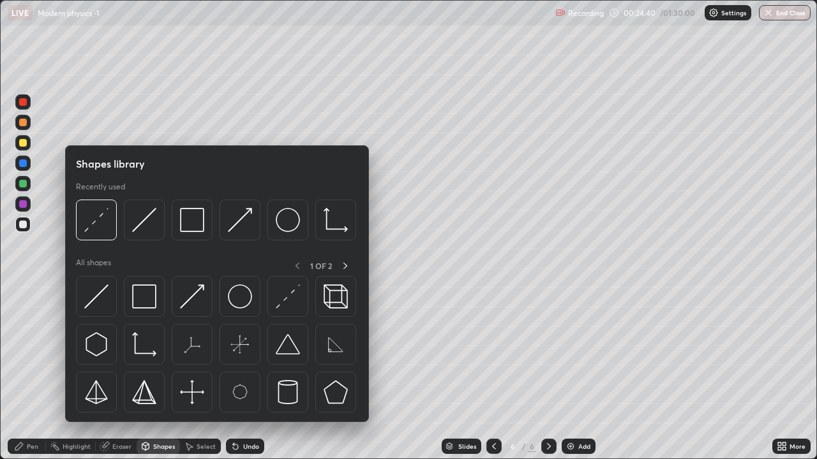
click at [105, 288] on img at bounding box center [96, 297] width 24 height 24
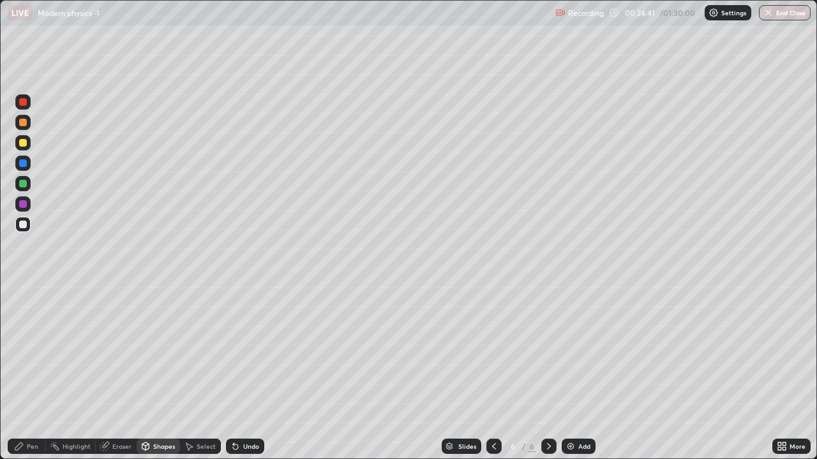
click at [22, 163] on div at bounding box center [23, 163] width 8 height 8
click at [27, 373] on div "Pen" at bounding box center [32, 446] width 11 height 6
click at [21, 187] on div at bounding box center [23, 184] width 8 height 8
click at [491, 373] on icon at bounding box center [494, 446] width 10 height 10
click at [547, 373] on icon at bounding box center [549, 446] width 10 height 10
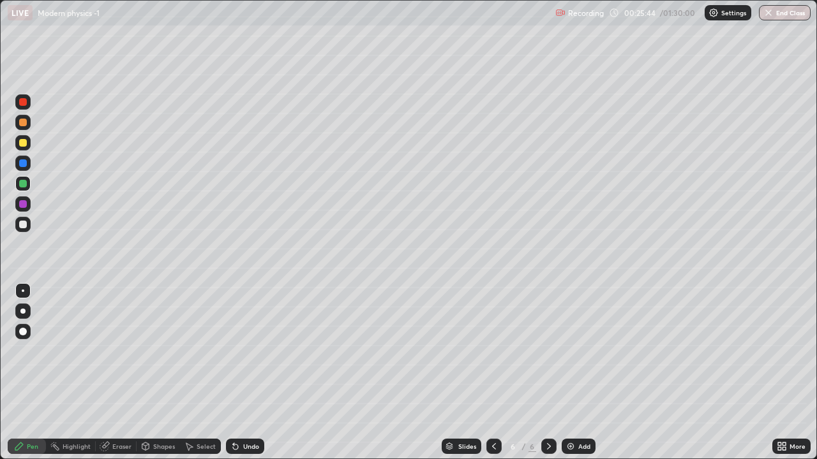
click at [22, 141] on div at bounding box center [23, 143] width 8 height 8
click at [491, 373] on icon at bounding box center [494, 446] width 10 height 10
click at [551, 373] on icon at bounding box center [549, 446] width 10 height 10
click at [24, 223] on div at bounding box center [23, 225] width 8 height 8
click at [31, 373] on div "Pen" at bounding box center [32, 446] width 11 height 6
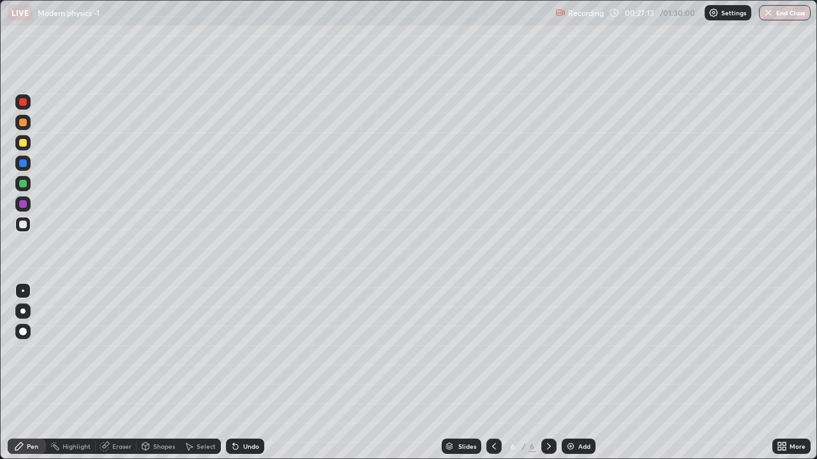
click at [22, 124] on div at bounding box center [23, 123] width 8 height 8
click at [547, 373] on icon at bounding box center [549, 446] width 4 height 6
click at [569, 373] on img at bounding box center [570, 446] width 10 height 10
click at [145, 373] on icon at bounding box center [145, 446] width 7 height 2
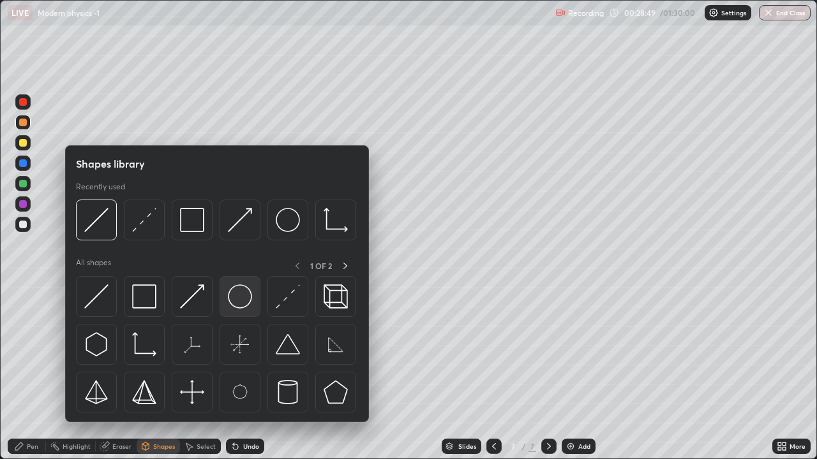
click at [237, 300] on img at bounding box center [240, 297] width 24 height 24
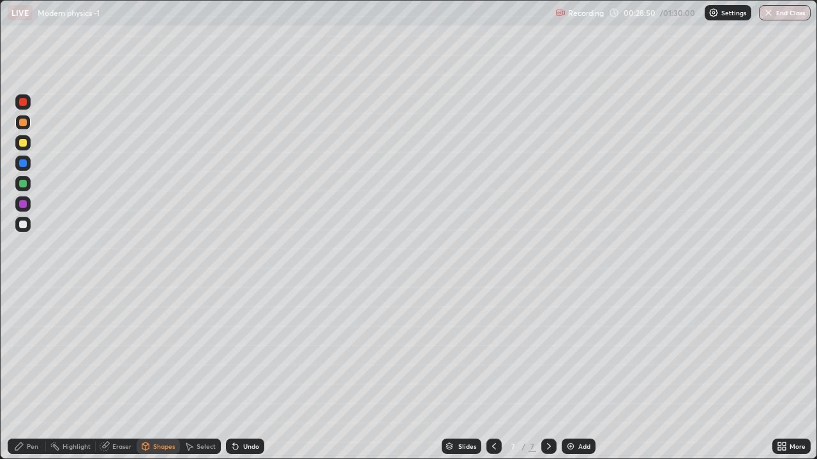
click at [23, 184] on div at bounding box center [23, 184] width 8 height 8
click at [25, 123] on div at bounding box center [23, 123] width 8 height 8
click at [21, 373] on icon at bounding box center [19, 446] width 10 height 10
click at [172, 373] on div "Shapes" at bounding box center [164, 446] width 22 height 6
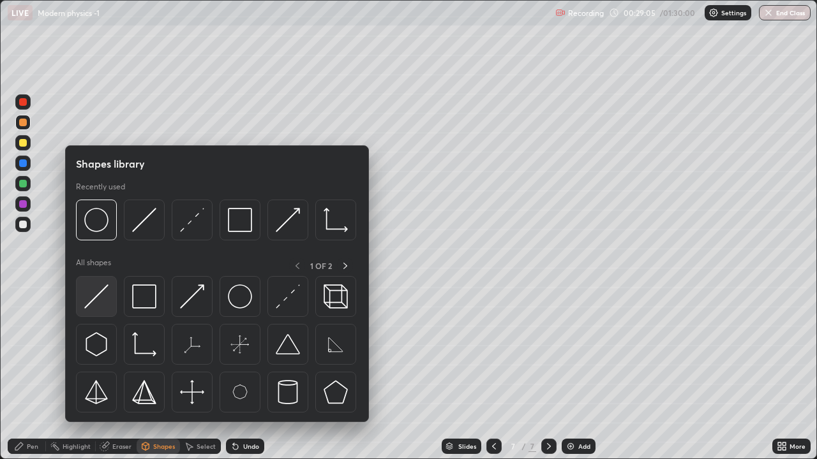
click at [107, 288] on img at bounding box center [96, 297] width 24 height 24
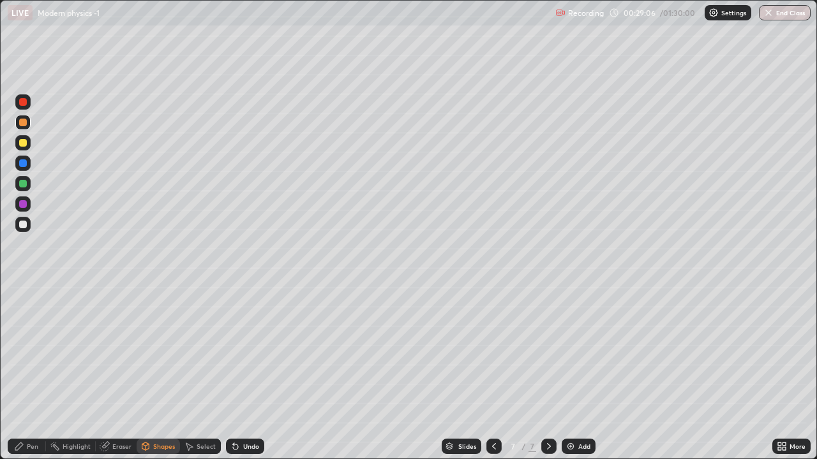
click at [24, 203] on div at bounding box center [23, 204] width 8 height 8
click at [27, 373] on div "Pen" at bounding box center [27, 446] width 38 height 15
click at [20, 226] on div at bounding box center [23, 225] width 8 height 8
click at [151, 373] on div "Shapes" at bounding box center [158, 446] width 43 height 15
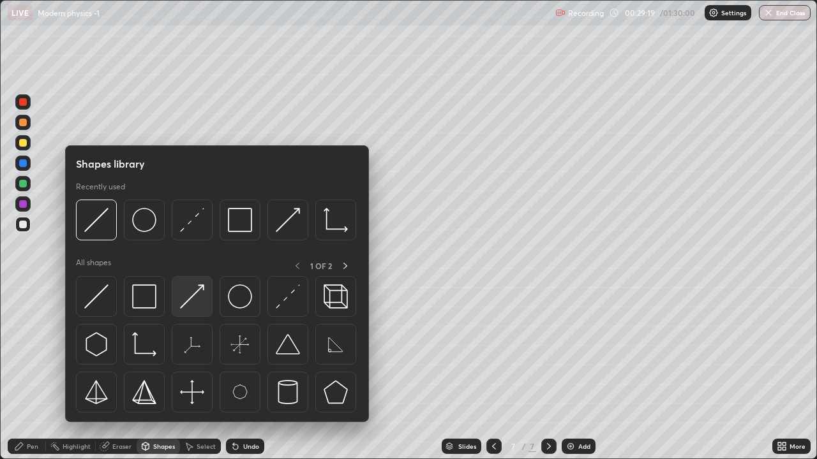
click at [189, 296] on img at bounding box center [192, 297] width 24 height 24
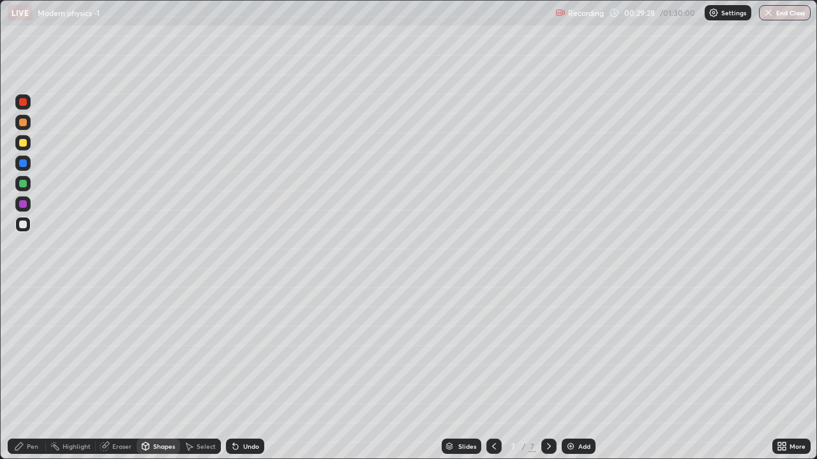
click at [27, 373] on div "Pen" at bounding box center [32, 446] width 11 height 6
click at [22, 185] on div at bounding box center [23, 184] width 8 height 8
click at [22, 229] on div at bounding box center [22, 224] width 15 height 15
click at [160, 373] on div "Shapes" at bounding box center [164, 446] width 22 height 6
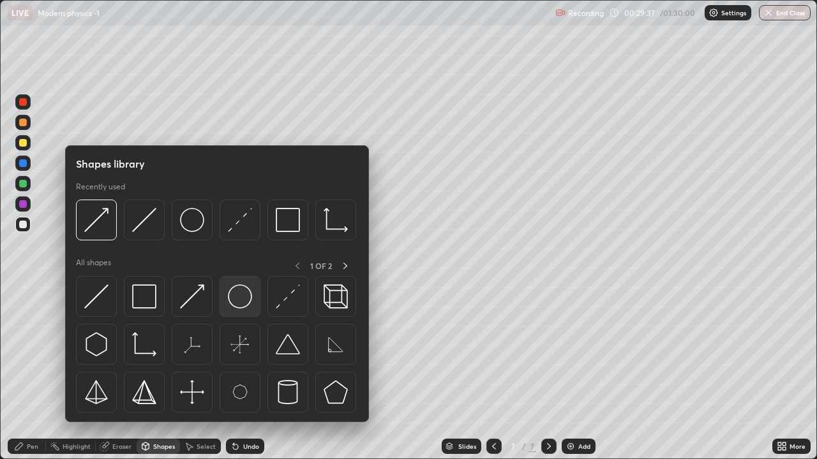
click at [248, 301] on img at bounding box center [240, 297] width 24 height 24
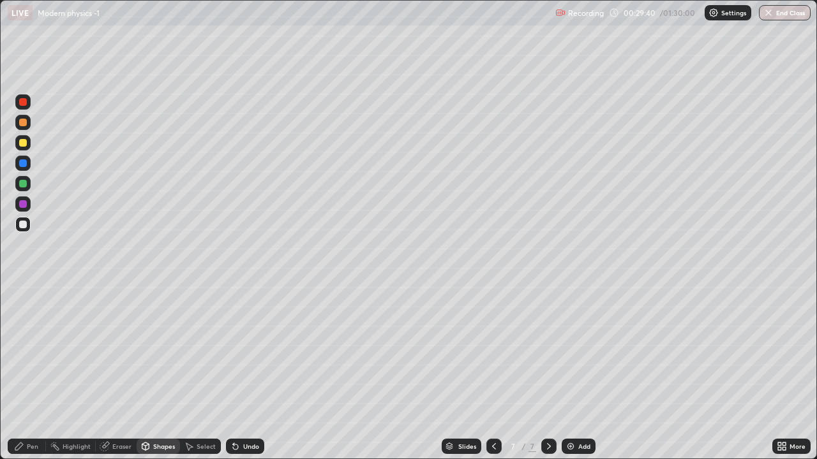
click at [27, 373] on div "Pen" at bounding box center [27, 446] width 38 height 15
click at [25, 225] on div at bounding box center [23, 225] width 8 height 8
click at [22, 182] on div at bounding box center [23, 184] width 8 height 8
click at [144, 373] on icon at bounding box center [145, 446] width 7 height 2
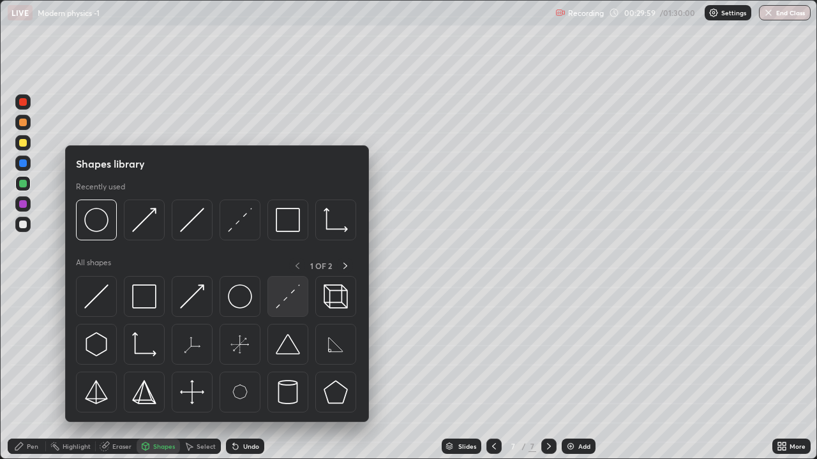
click at [285, 302] on img at bounding box center [288, 297] width 24 height 24
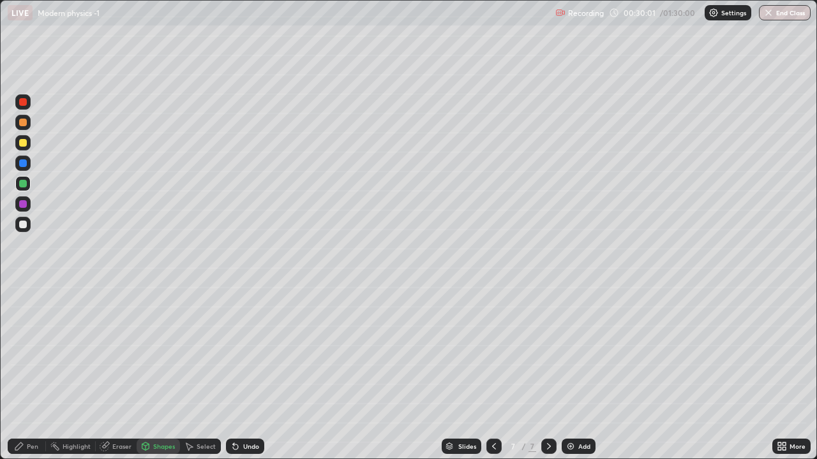
click at [27, 373] on div "Pen" at bounding box center [32, 446] width 11 height 6
click at [22, 125] on div at bounding box center [23, 123] width 8 height 8
click at [153, 373] on div "Shapes" at bounding box center [164, 446] width 22 height 6
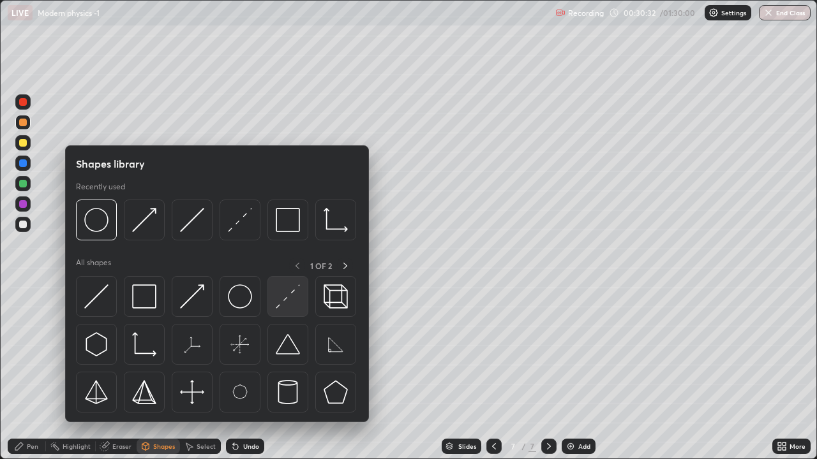
click at [291, 300] on img at bounding box center [288, 297] width 24 height 24
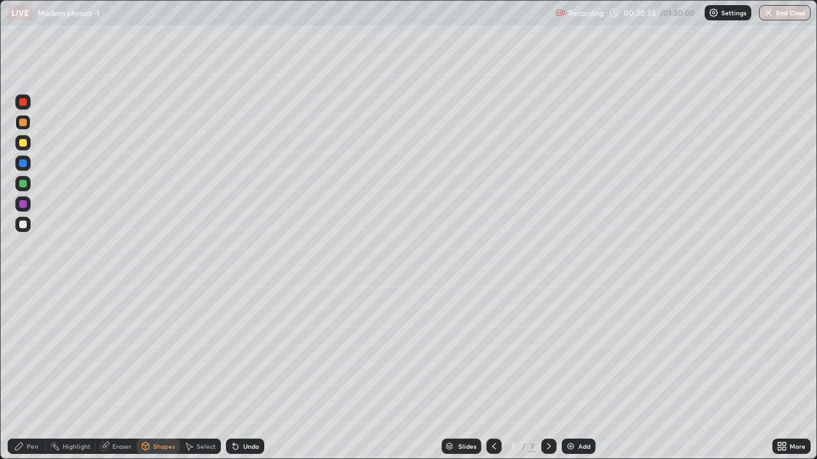
click at [162, 373] on div "Shapes" at bounding box center [164, 446] width 22 height 6
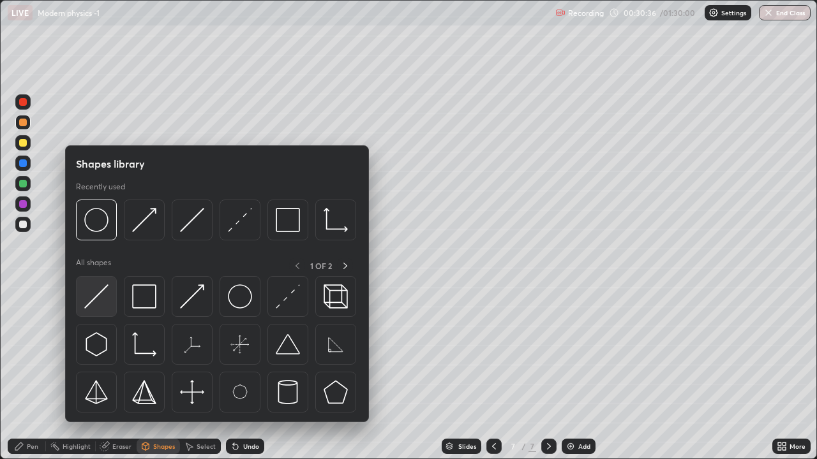
click at [102, 291] on img at bounding box center [96, 297] width 24 height 24
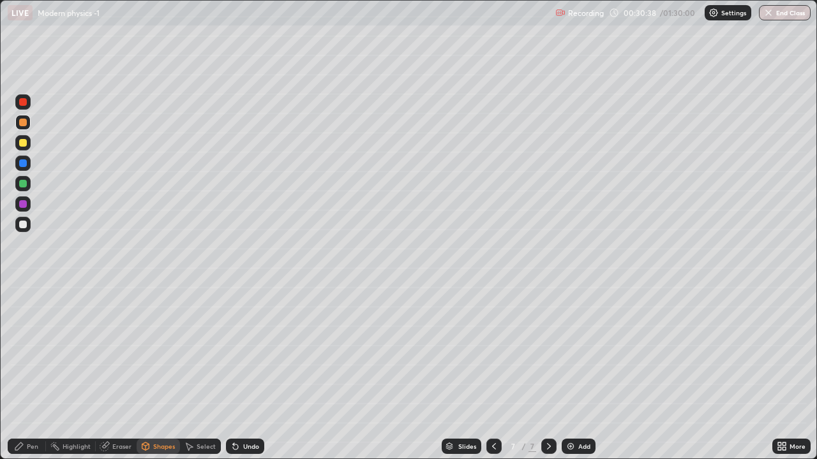
click at [26, 205] on div at bounding box center [23, 204] width 8 height 8
click at [154, 373] on div "Shapes" at bounding box center [164, 446] width 22 height 6
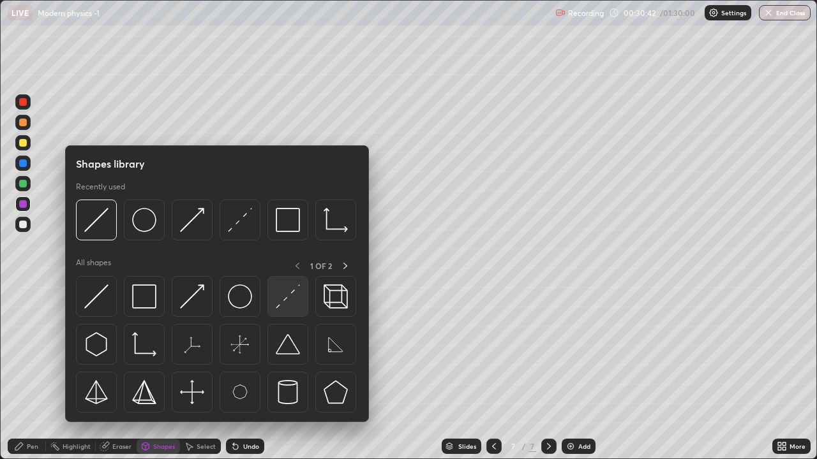
click at [281, 304] on img at bounding box center [288, 297] width 24 height 24
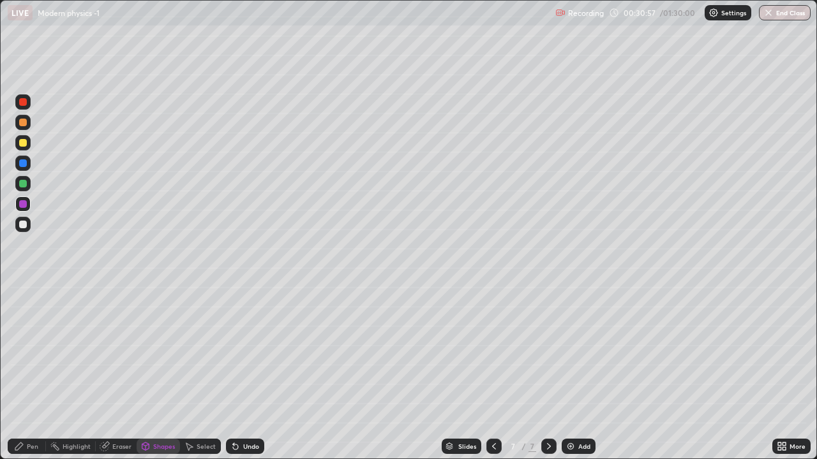
click at [160, 373] on div "Shapes" at bounding box center [164, 446] width 22 height 6
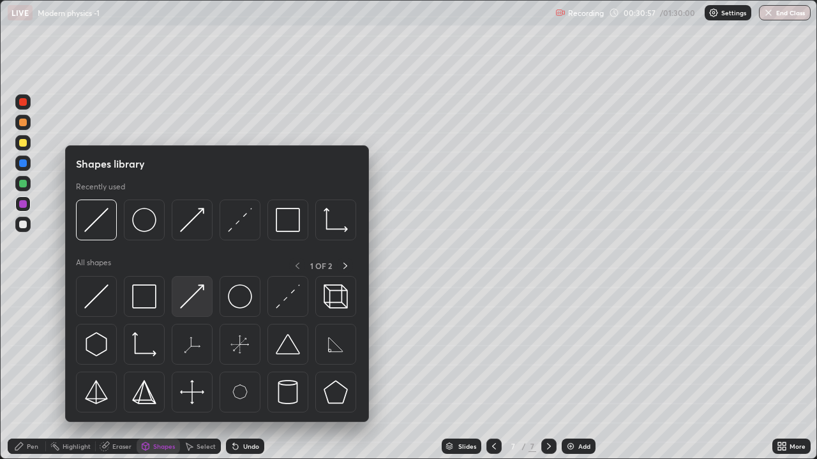
click at [191, 302] on img at bounding box center [192, 297] width 24 height 24
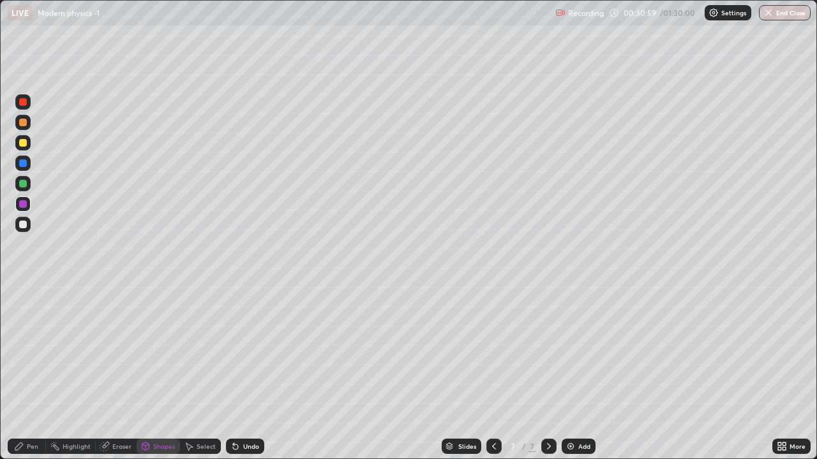
click at [165, 373] on div "Shapes" at bounding box center [164, 446] width 22 height 6
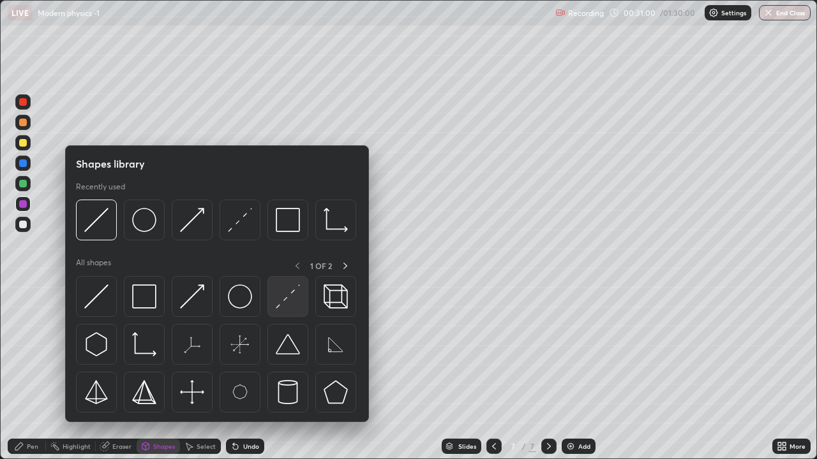
click at [277, 304] on img at bounding box center [288, 297] width 24 height 24
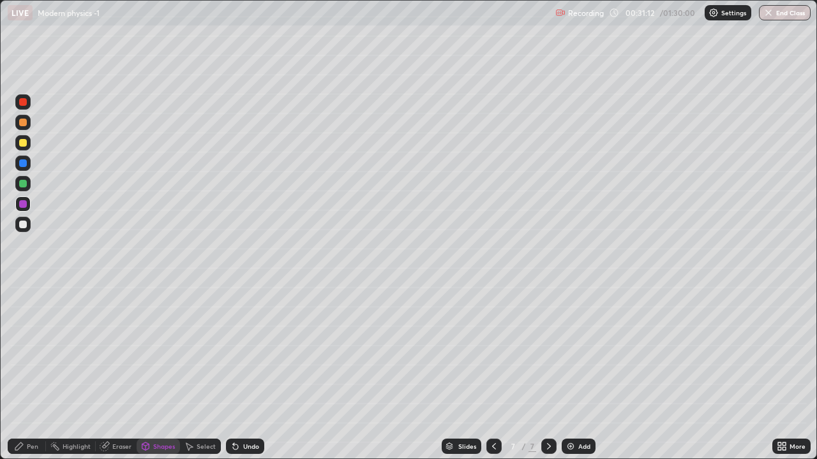
click at [243, 373] on div "Undo" at bounding box center [251, 446] width 16 height 6
click at [33, 373] on div "Pen" at bounding box center [27, 446] width 38 height 15
click at [22, 226] on div at bounding box center [23, 225] width 8 height 8
click at [147, 373] on icon at bounding box center [145, 447] width 7 height 8
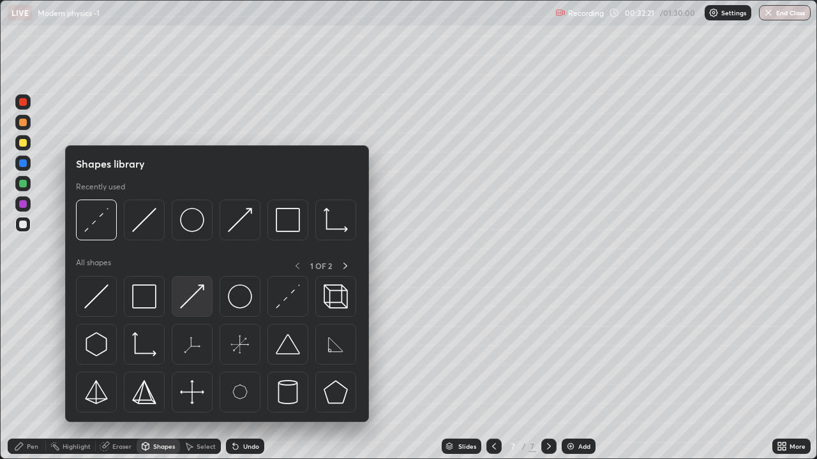
click at [189, 297] on img at bounding box center [192, 297] width 24 height 24
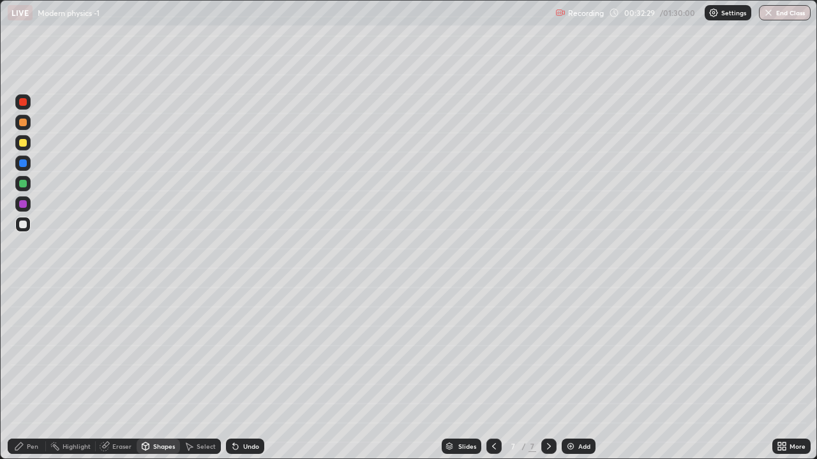
click at [24, 373] on icon at bounding box center [19, 446] width 10 height 10
click at [25, 182] on div at bounding box center [23, 184] width 8 height 8
click at [494, 373] on icon at bounding box center [494, 446] width 10 height 10
click at [492, 373] on icon at bounding box center [494, 446] width 10 height 10
click at [494, 373] on icon at bounding box center [494, 446] width 10 height 10
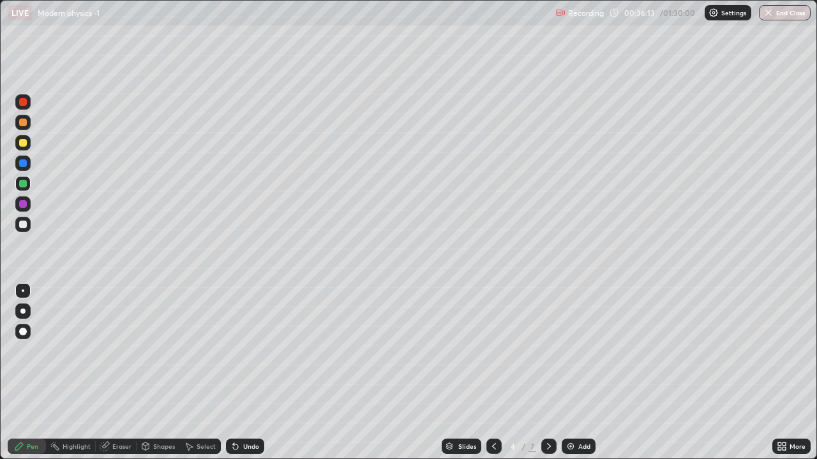
click at [547, 373] on icon at bounding box center [549, 446] width 10 height 10
click at [553, 373] on div at bounding box center [548, 447] width 15 height 26
click at [551, 373] on icon at bounding box center [549, 446] width 10 height 10
click at [552, 373] on div at bounding box center [548, 446] width 15 height 15
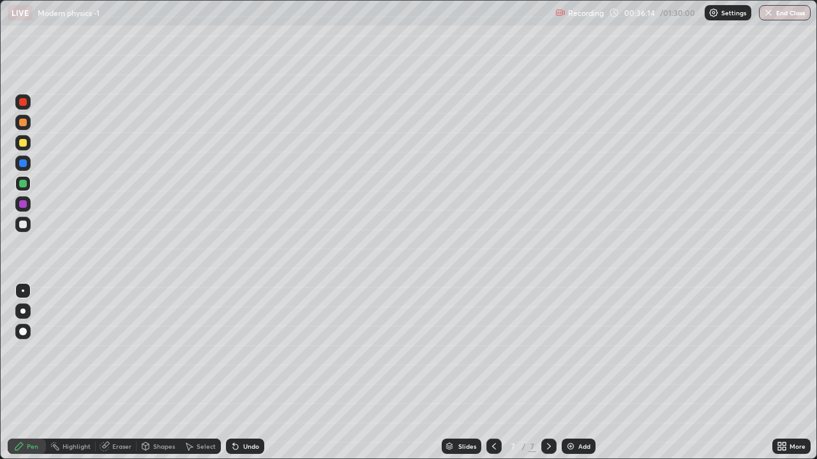
click at [552, 373] on div at bounding box center [548, 447] width 15 height 26
click at [552, 373] on icon at bounding box center [549, 446] width 10 height 10
click at [570, 373] on img at bounding box center [570, 446] width 10 height 10
click at [21, 124] on div at bounding box center [23, 123] width 8 height 8
click at [22, 184] on div at bounding box center [23, 184] width 8 height 8
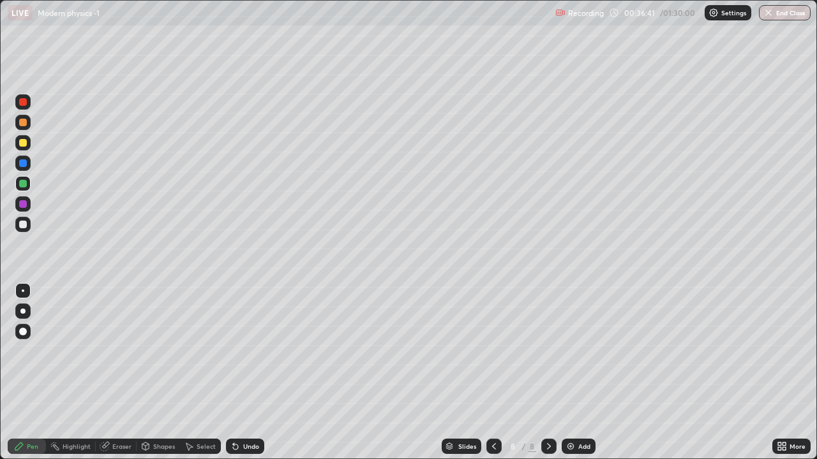
click at [156, 373] on div "Shapes" at bounding box center [164, 446] width 22 height 6
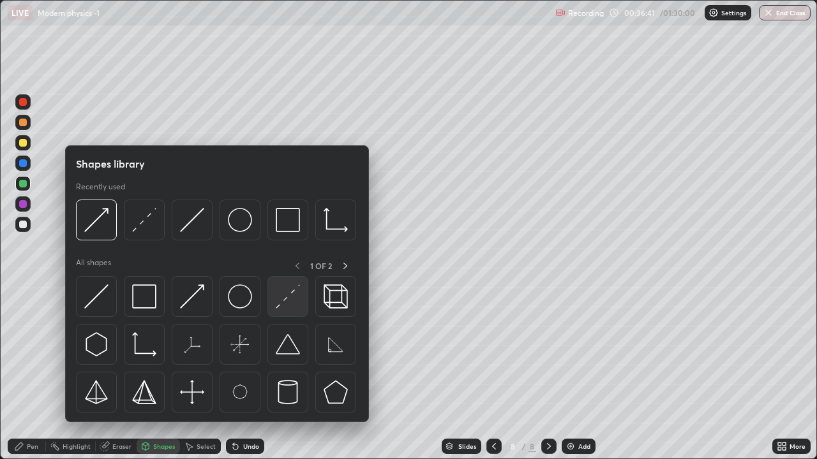
click at [294, 295] on img at bounding box center [288, 297] width 24 height 24
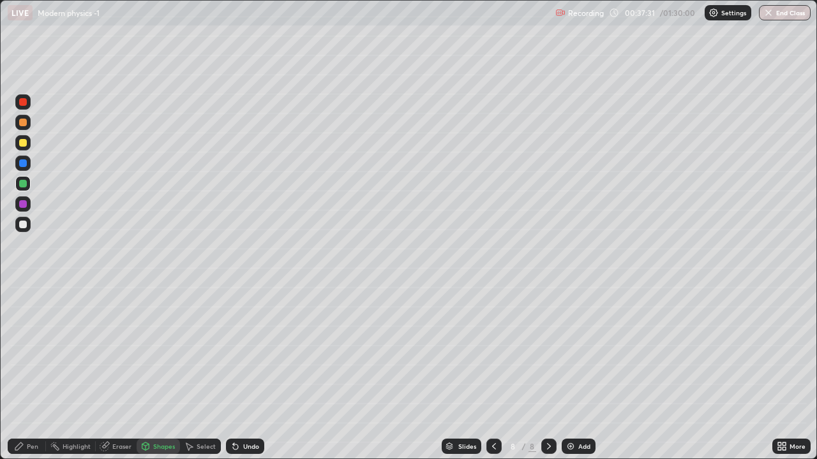
click at [24, 225] on div at bounding box center [23, 225] width 8 height 8
click at [24, 124] on div at bounding box center [23, 123] width 8 height 8
click at [233, 373] on icon at bounding box center [233, 443] width 1 height 1
click at [31, 373] on div "Pen" at bounding box center [27, 446] width 38 height 15
click at [19, 224] on div at bounding box center [23, 225] width 8 height 8
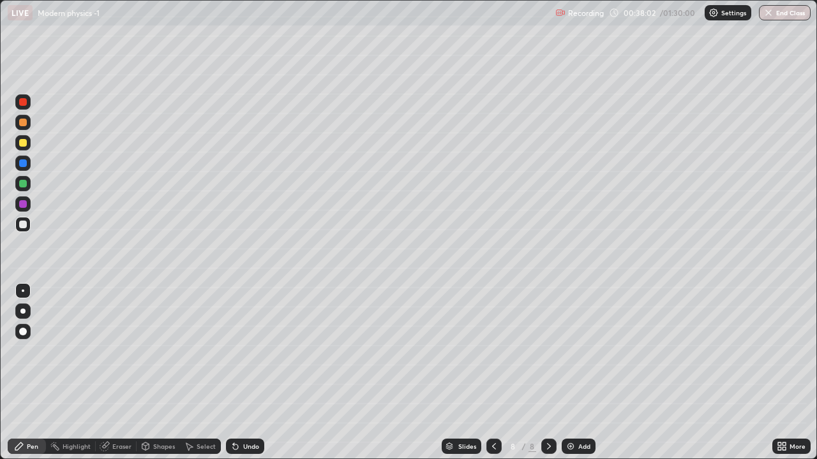
click at [248, 373] on div "Undo" at bounding box center [251, 446] width 16 height 6
click at [23, 122] on div at bounding box center [23, 123] width 8 height 8
click at [23, 186] on div at bounding box center [23, 184] width 8 height 8
click at [248, 373] on div "Undo" at bounding box center [251, 446] width 16 height 6
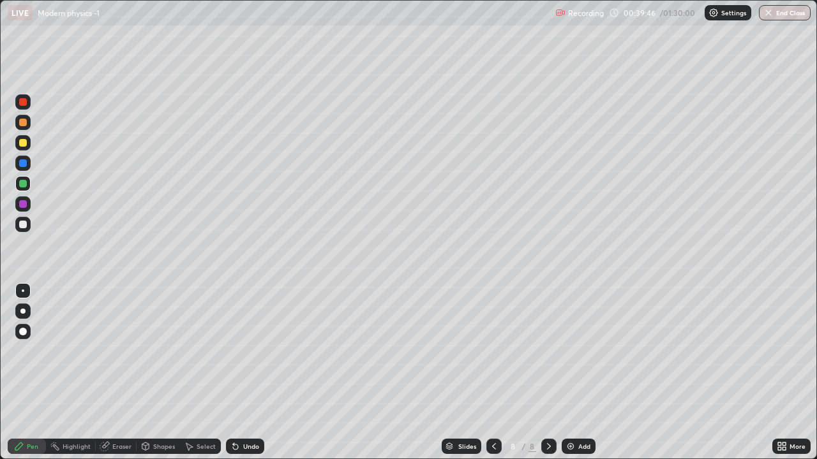
click at [23, 223] on div at bounding box center [23, 225] width 8 height 8
click at [23, 186] on div at bounding box center [23, 184] width 8 height 8
click at [21, 122] on div at bounding box center [23, 123] width 8 height 8
click at [547, 373] on icon at bounding box center [549, 446] width 10 height 10
click at [569, 373] on img at bounding box center [570, 446] width 10 height 10
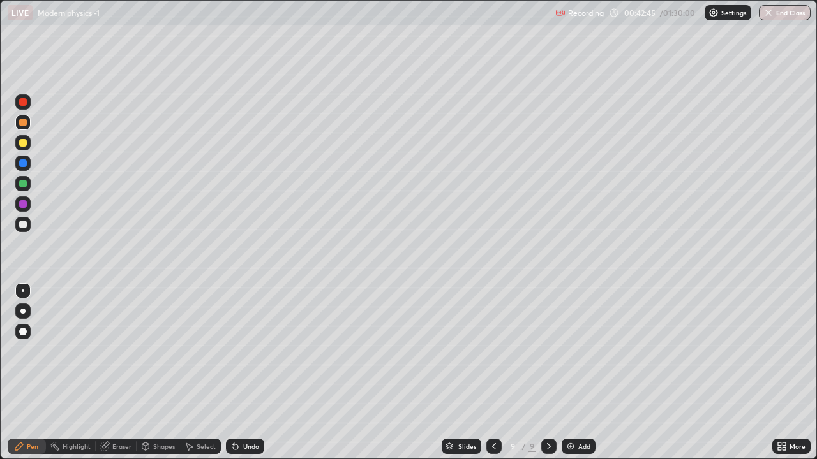
click at [151, 373] on div "Shapes" at bounding box center [158, 446] width 43 height 15
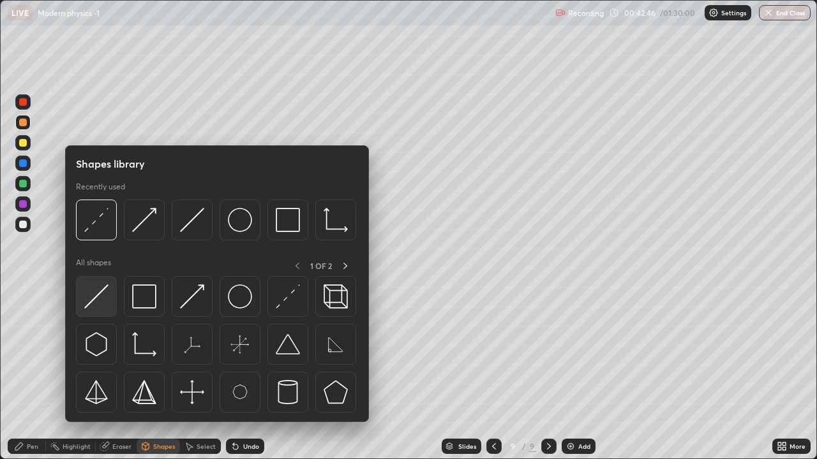
click at [95, 299] on img at bounding box center [96, 297] width 24 height 24
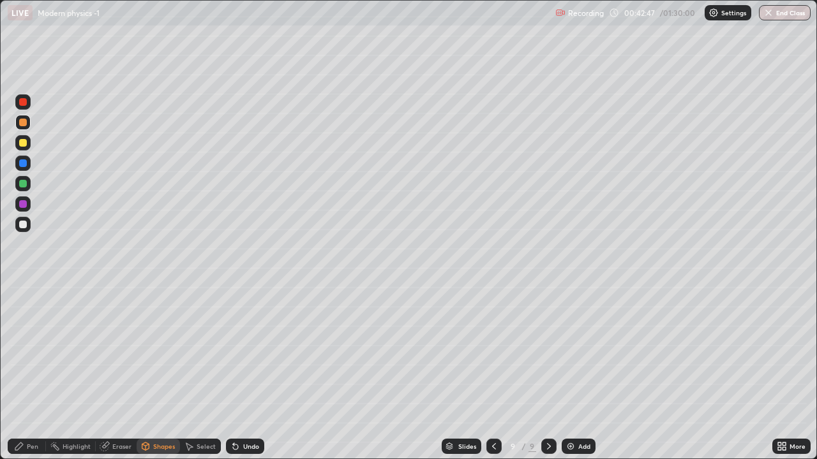
click at [28, 373] on div "Pen" at bounding box center [32, 446] width 11 height 6
click at [23, 223] on div at bounding box center [23, 225] width 8 height 8
click at [21, 146] on div at bounding box center [23, 143] width 8 height 8
click at [247, 373] on div "Undo" at bounding box center [251, 446] width 16 height 6
click at [249, 373] on div "Undo" at bounding box center [245, 446] width 38 height 15
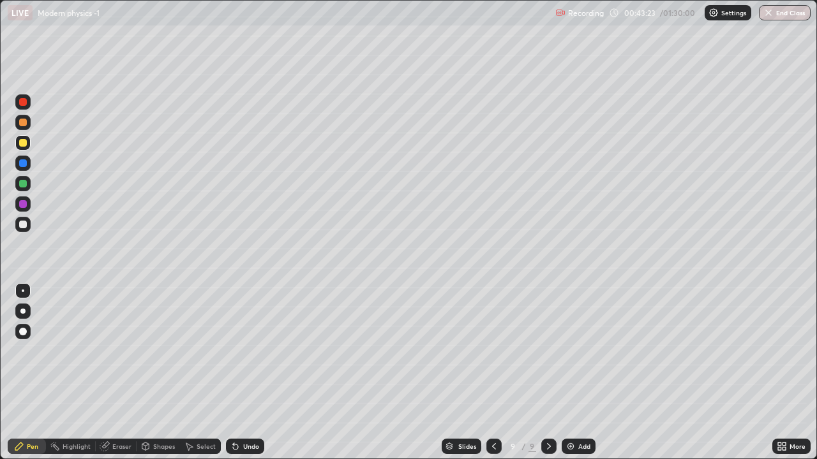
click at [197, 373] on div "Select" at bounding box center [205, 446] width 19 height 6
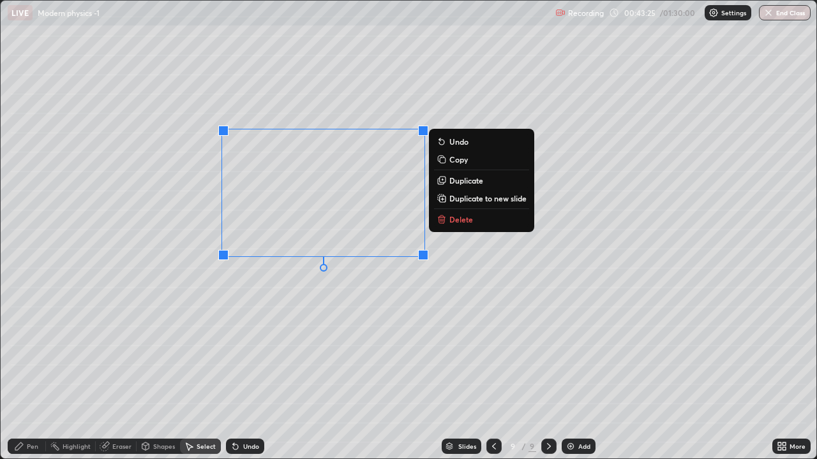
click at [455, 218] on p "Delete" at bounding box center [461, 219] width 24 height 10
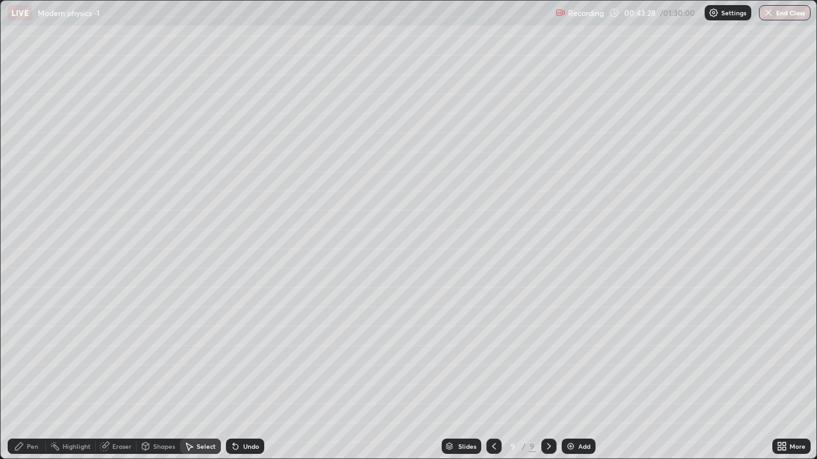
click at [147, 373] on icon at bounding box center [145, 447] width 7 height 8
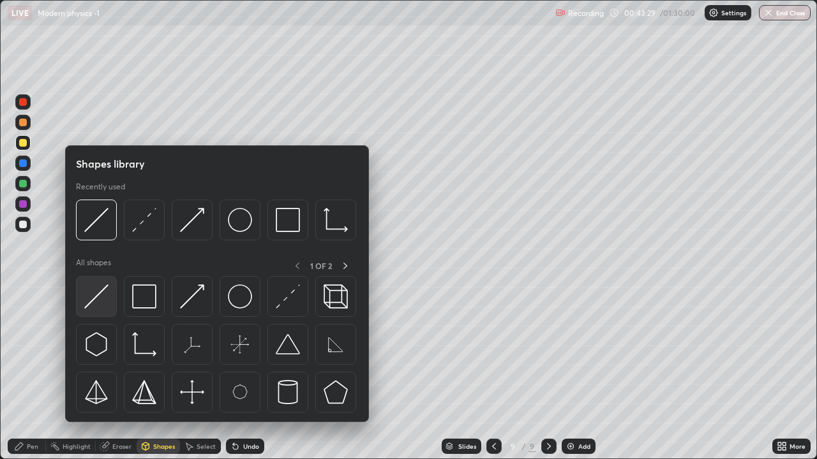
click at [94, 296] on img at bounding box center [96, 297] width 24 height 24
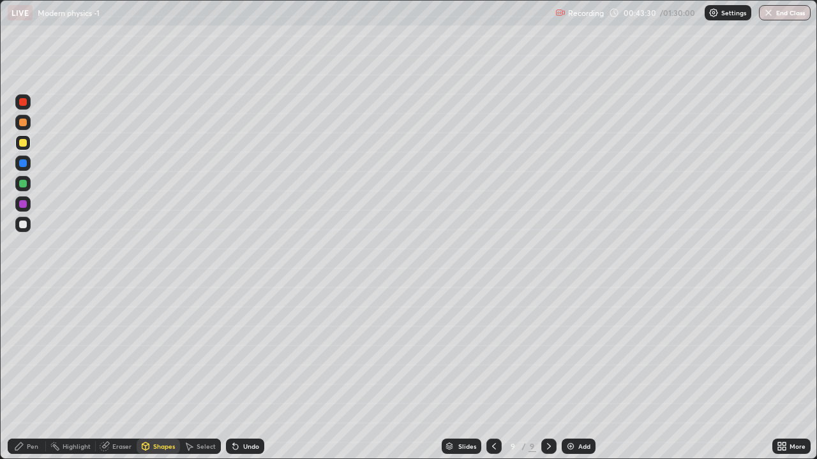
click at [24, 186] on div at bounding box center [23, 184] width 8 height 8
click at [146, 373] on icon at bounding box center [145, 447] width 7 height 8
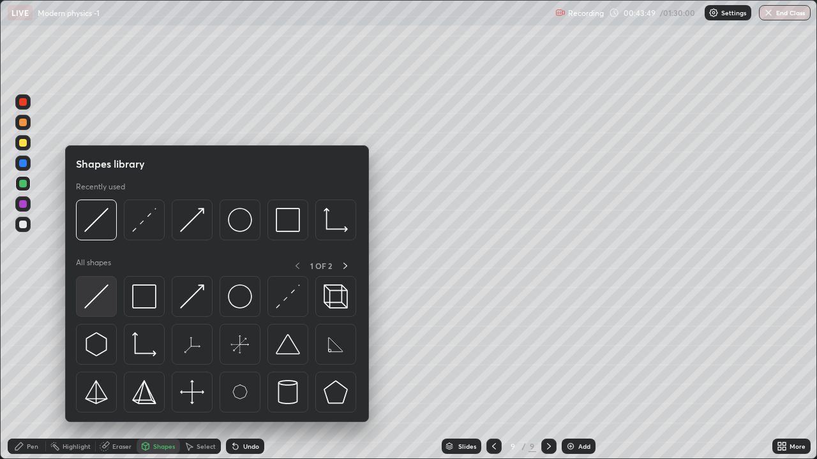
click at [96, 298] on img at bounding box center [96, 297] width 24 height 24
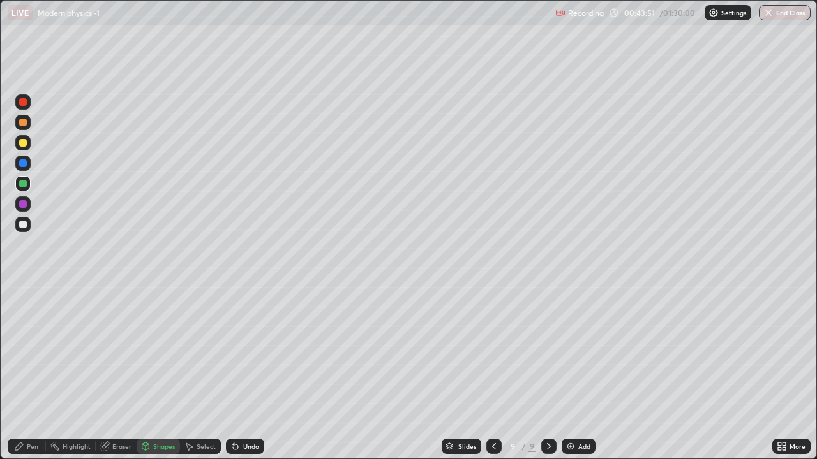
click at [245, 373] on div "Undo" at bounding box center [251, 446] width 16 height 6
click at [161, 373] on div "Shapes" at bounding box center [164, 446] width 22 height 6
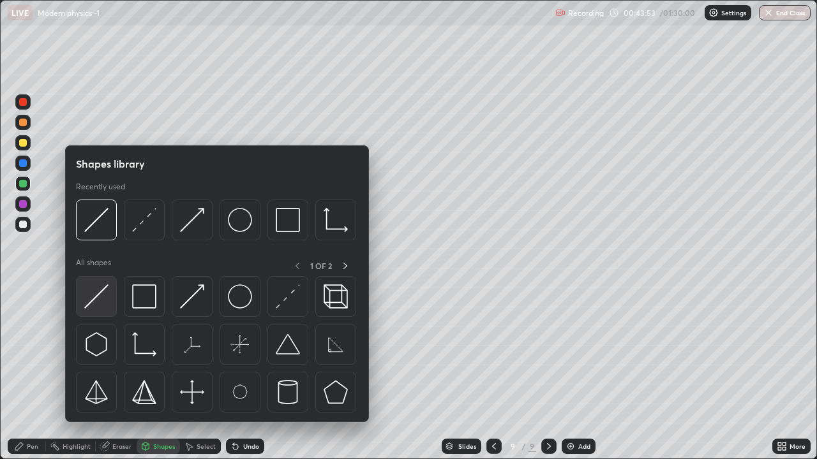
click at [97, 299] on img at bounding box center [96, 297] width 24 height 24
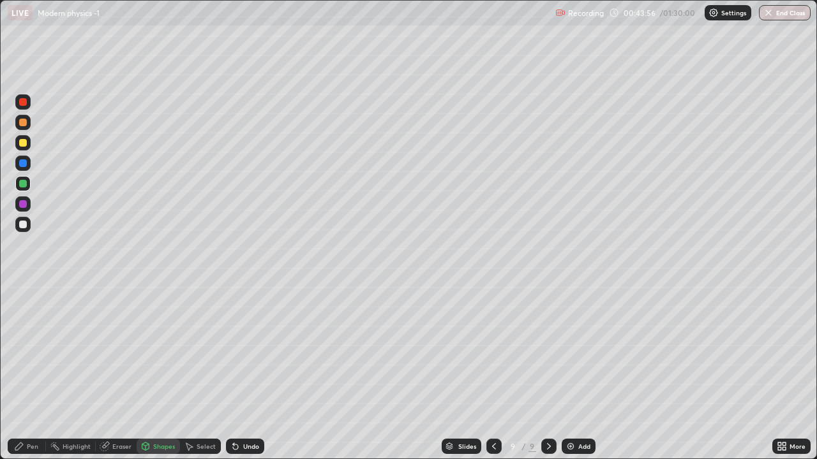
click at [143, 373] on icon at bounding box center [145, 447] width 7 height 8
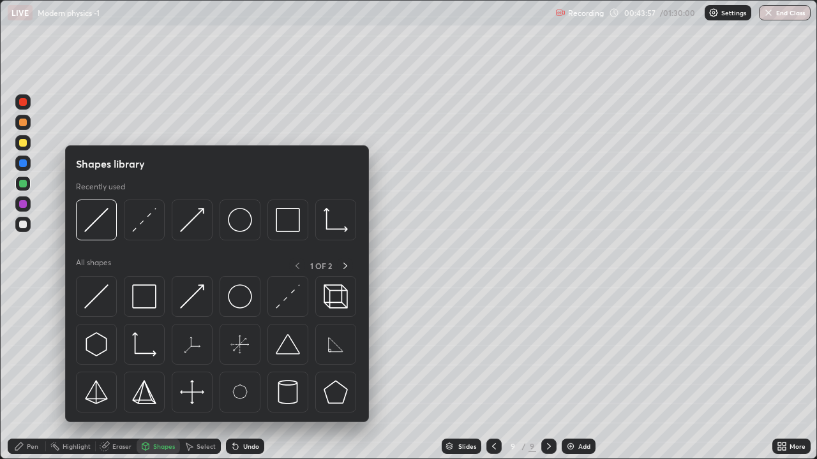
click at [23, 225] on div at bounding box center [23, 225] width 8 height 8
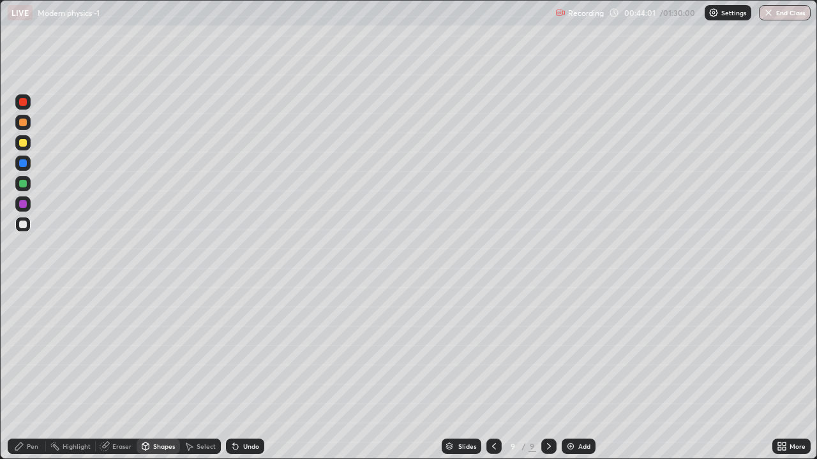
click at [26, 373] on div "Pen" at bounding box center [27, 446] width 38 height 15
click at [149, 373] on icon at bounding box center [145, 446] width 10 height 10
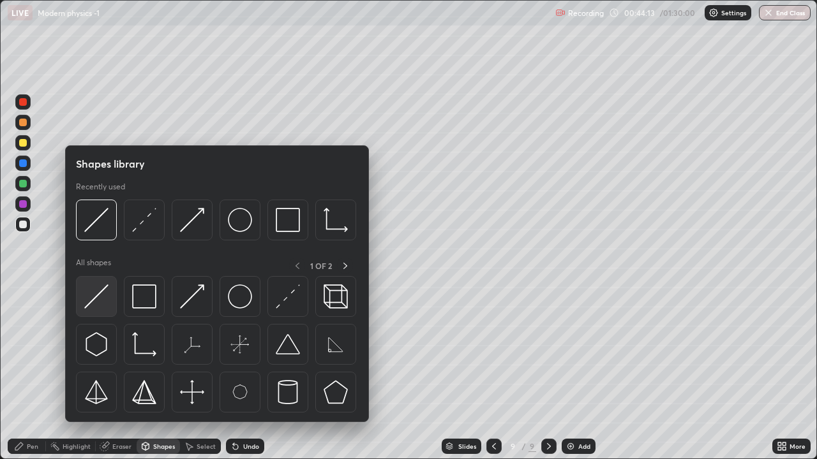
click at [102, 288] on img at bounding box center [96, 297] width 24 height 24
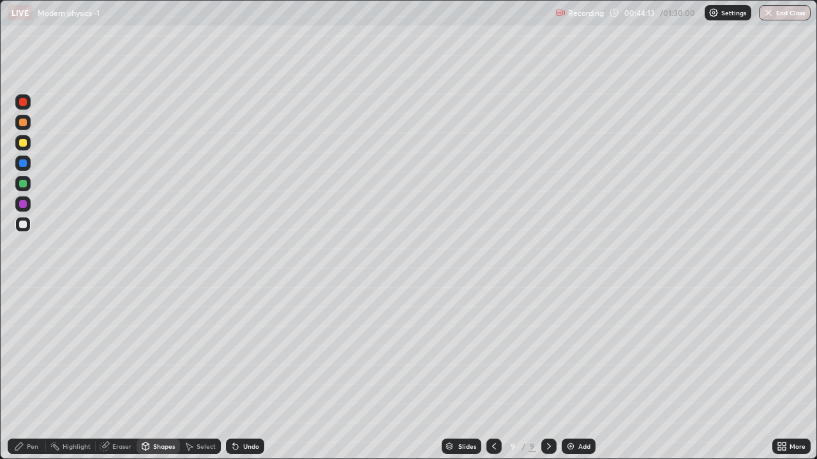
click at [20, 205] on div at bounding box center [23, 204] width 8 height 8
click at [145, 373] on icon at bounding box center [145, 446] width 7 height 2
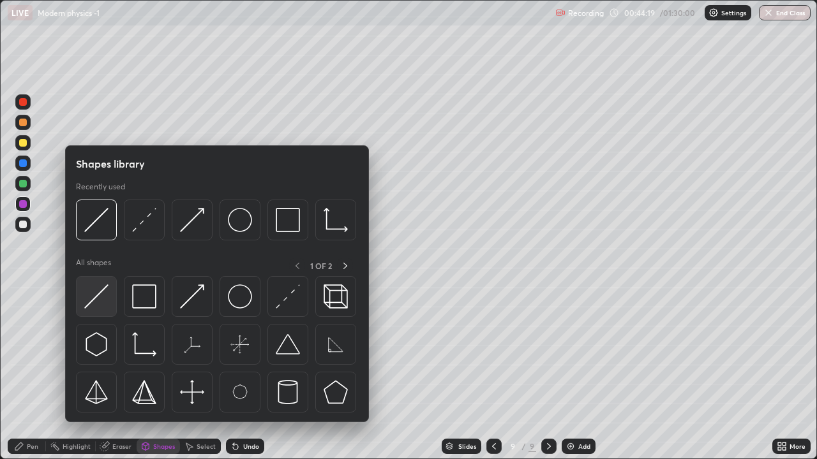
click at [107, 297] on img at bounding box center [96, 297] width 24 height 24
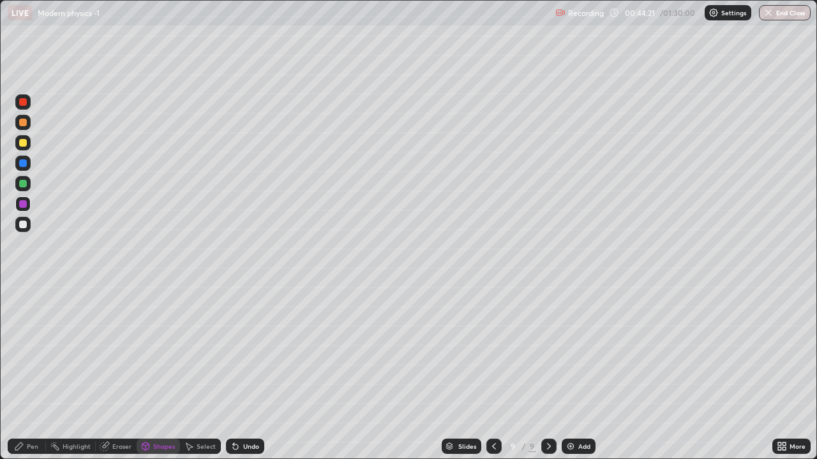
click at [22, 184] on div at bounding box center [23, 184] width 8 height 8
click at [19, 145] on div at bounding box center [23, 143] width 8 height 8
click at [33, 373] on div "Pen" at bounding box center [32, 446] width 11 height 6
click at [26, 224] on div at bounding box center [23, 225] width 8 height 8
click at [237, 373] on icon at bounding box center [235, 446] width 10 height 10
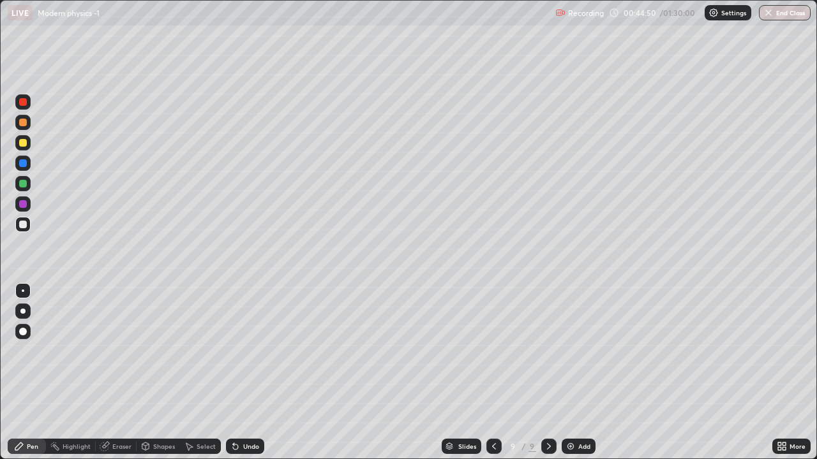
click at [243, 373] on div "Undo" at bounding box center [251, 446] width 16 height 6
click at [147, 373] on icon at bounding box center [145, 447] width 7 height 8
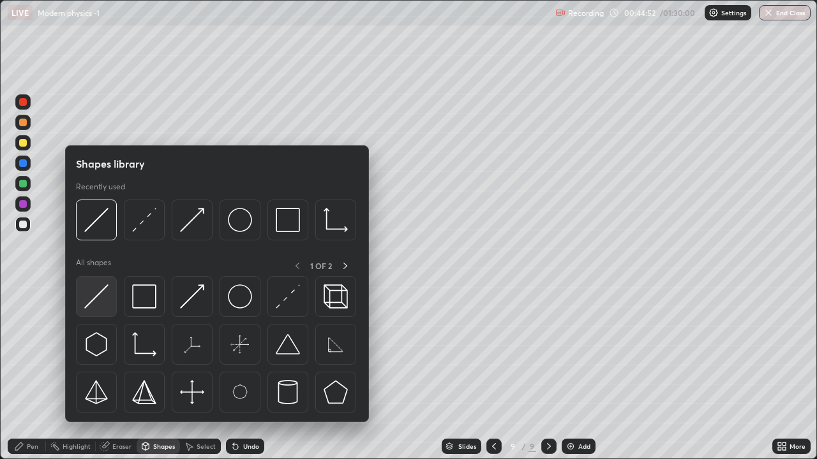
click at [96, 299] on img at bounding box center [96, 297] width 24 height 24
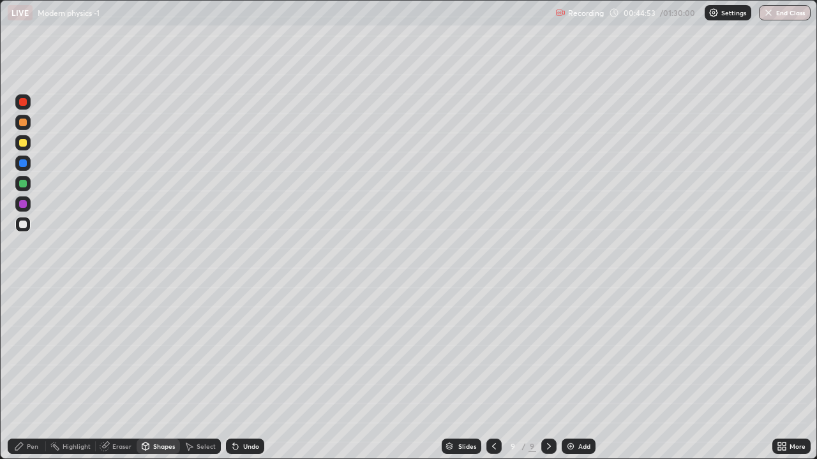
click at [24, 144] on div at bounding box center [23, 143] width 8 height 8
click at [28, 373] on div "Pen" at bounding box center [32, 446] width 11 height 6
click at [22, 123] on div at bounding box center [23, 123] width 8 height 8
click at [153, 373] on div "Shapes" at bounding box center [164, 446] width 22 height 6
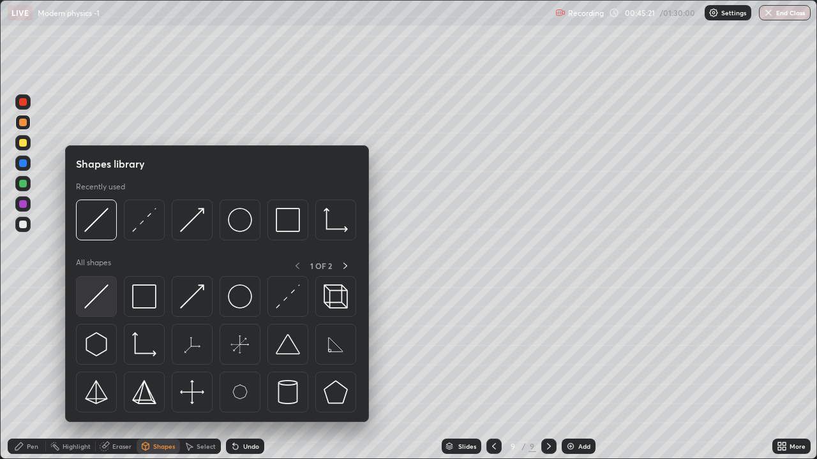
click at [100, 295] on img at bounding box center [96, 297] width 24 height 24
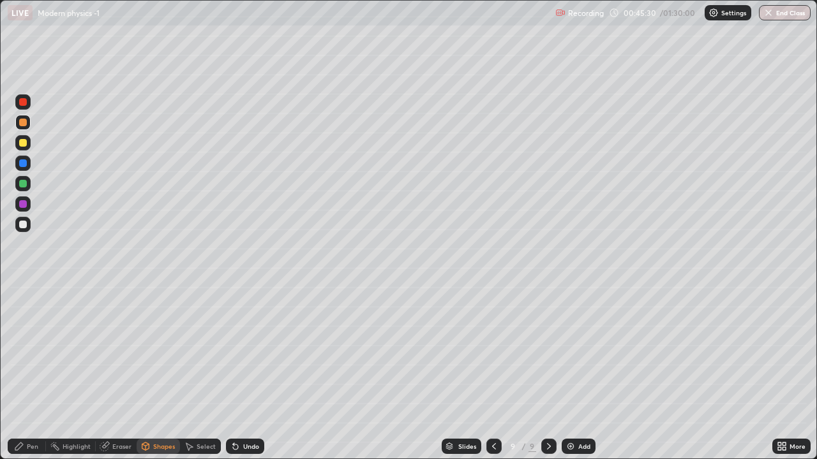
click at [241, 373] on div "Undo" at bounding box center [245, 446] width 38 height 15
click at [248, 373] on div "Undo" at bounding box center [245, 446] width 38 height 15
click at [198, 373] on div "Select" at bounding box center [205, 446] width 19 height 6
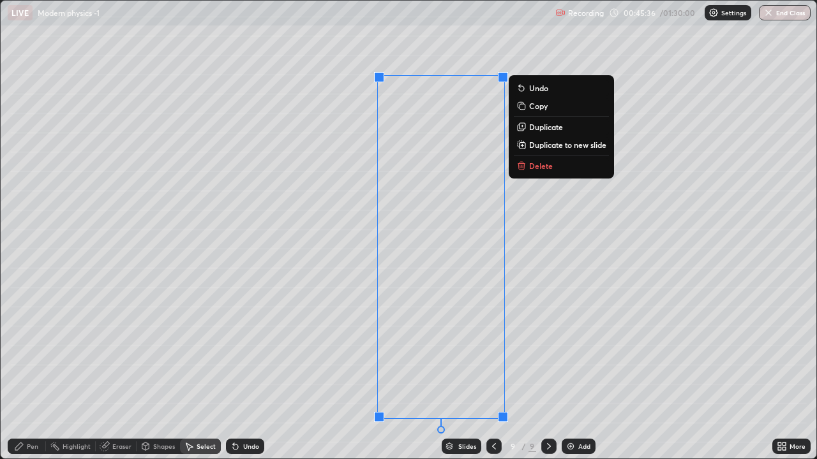
click at [549, 128] on p "Duplicate" at bounding box center [546, 127] width 34 height 10
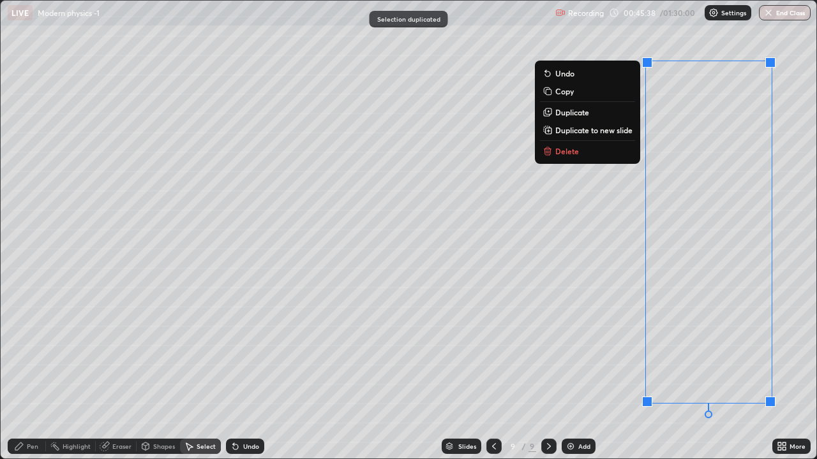
click at [586, 231] on div "0 ° Undo Copy Duplicate Duplicate to new slide Delete" at bounding box center [408, 230] width 815 height 458
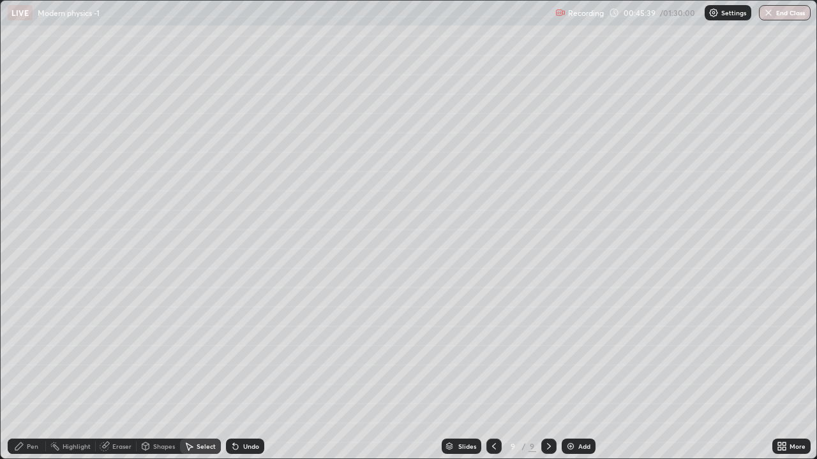
click at [159, 373] on div "Shapes" at bounding box center [164, 446] width 22 height 6
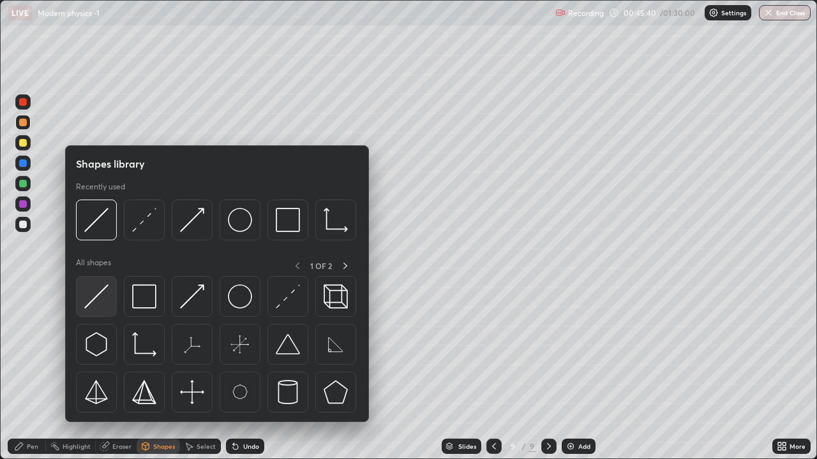
click at [108, 290] on img at bounding box center [96, 297] width 24 height 24
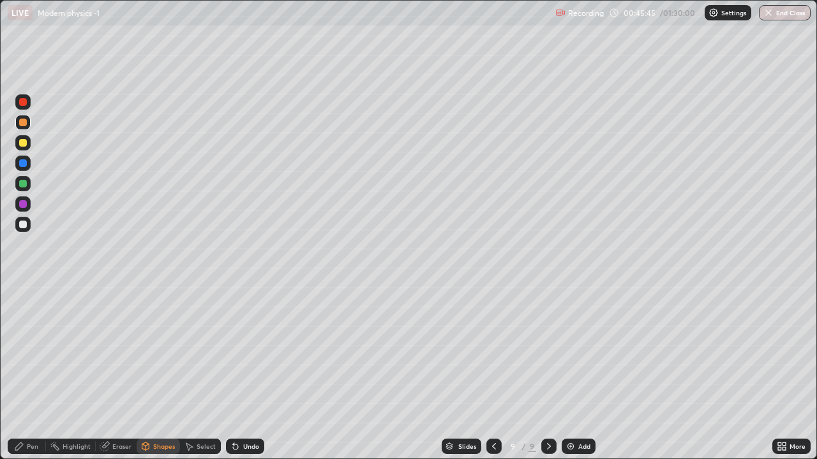
click at [27, 373] on div "Pen" at bounding box center [32, 446] width 11 height 6
click at [22, 228] on div at bounding box center [23, 225] width 8 height 8
click at [22, 142] on div at bounding box center [23, 143] width 8 height 8
click at [491, 373] on icon at bounding box center [494, 446] width 10 height 10
click at [546, 373] on icon at bounding box center [549, 446] width 10 height 10
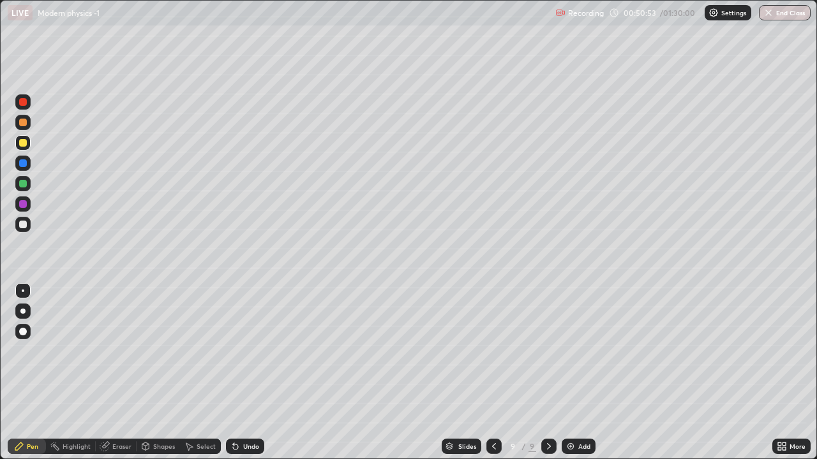
click at [492, 373] on icon at bounding box center [494, 446] width 10 height 10
click at [547, 373] on icon at bounding box center [549, 446] width 10 height 10
click at [24, 165] on div at bounding box center [23, 163] width 8 height 8
click at [25, 126] on div at bounding box center [23, 123] width 8 height 8
click at [0, 58] on div "Setting up your live class" at bounding box center [408, 229] width 817 height 459
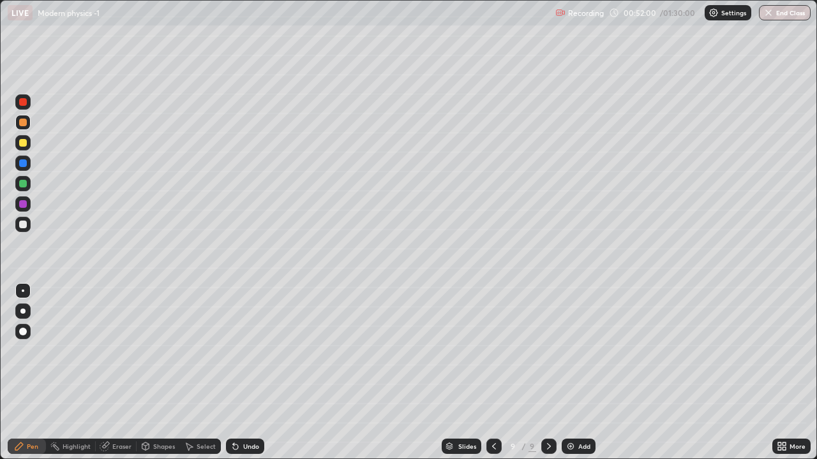
click at [0, 52] on div "Setting up your live class" at bounding box center [408, 229] width 817 height 459
click at [551, 373] on icon at bounding box center [549, 446] width 10 height 10
click at [574, 373] on div "Add" at bounding box center [578, 446] width 34 height 15
click at [24, 184] on div at bounding box center [23, 184] width 8 height 8
click at [159, 373] on div "Shapes" at bounding box center [164, 446] width 22 height 6
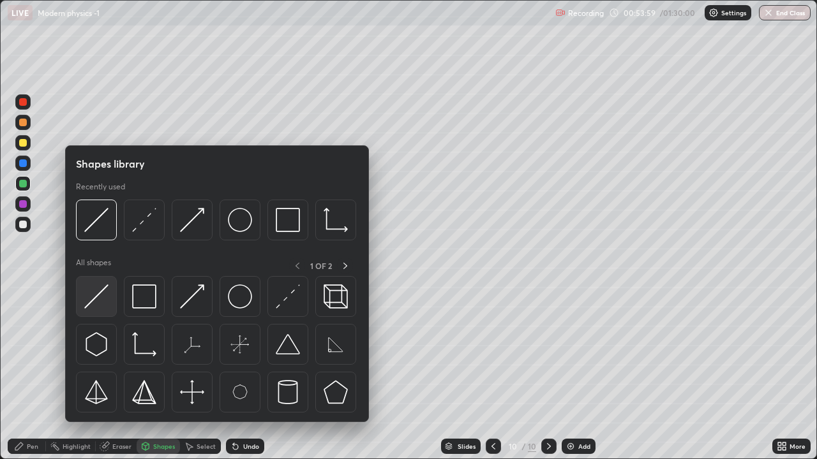
click at [101, 300] on img at bounding box center [96, 297] width 24 height 24
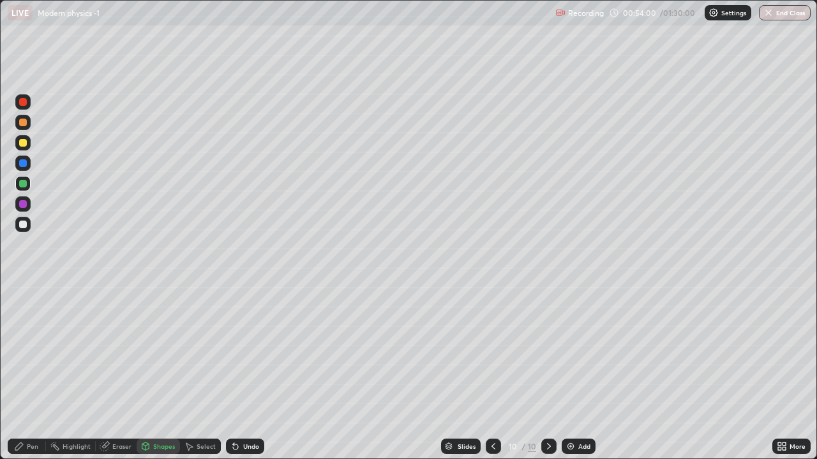
click at [23, 222] on div at bounding box center [23, 225] width 8 height 8
click at [150, 373] on div "Shapes" at bounding box center [158, 446] width 43 height 15
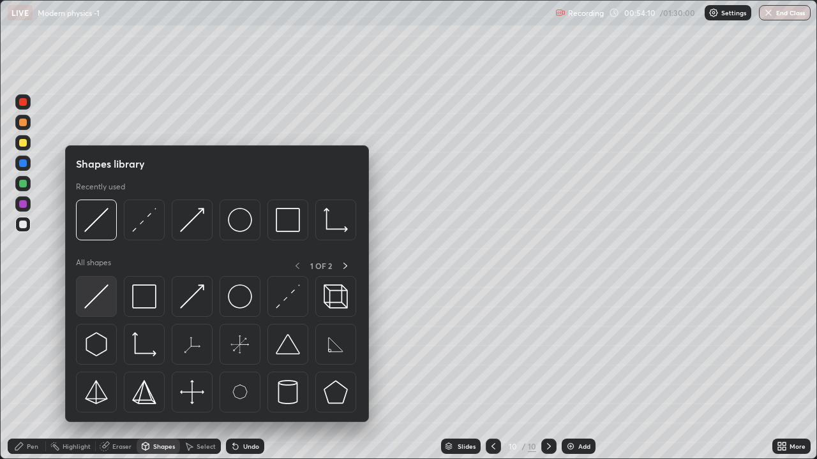
click at [99, 289] on img at bounding box center [96, 297] width 24 height 24
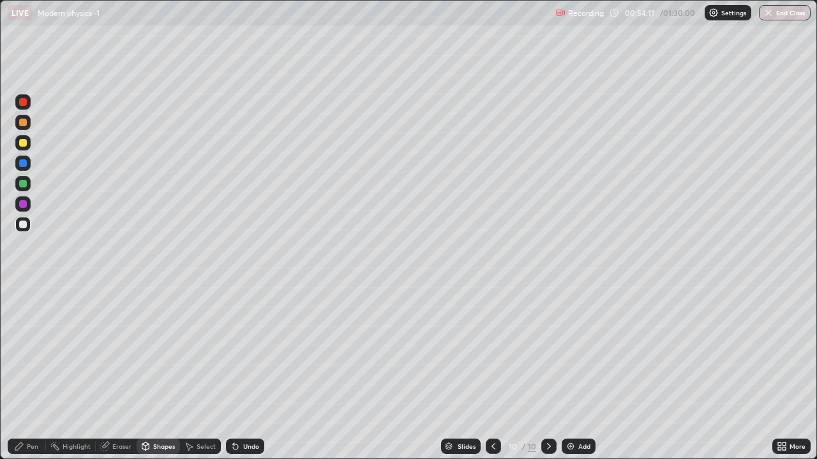
click at [24, 186] on div at bounding box center [23, 184] width 8 height 8
click at [238, 373] on div "Undo" at bounding box center [245, 446] width 38 height 15
click at [148, 373] on icon at bounding box center [145, 447] width 7 height 8
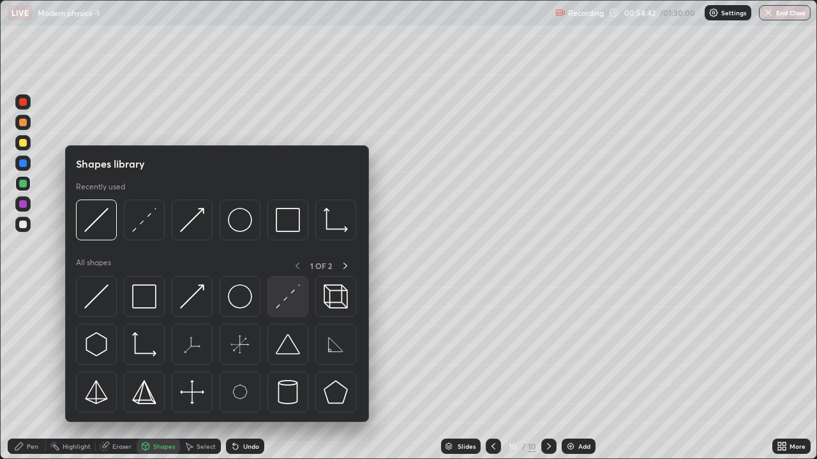
click at [286, 304] on img at bounding box center [288, 297] width 24 height 24
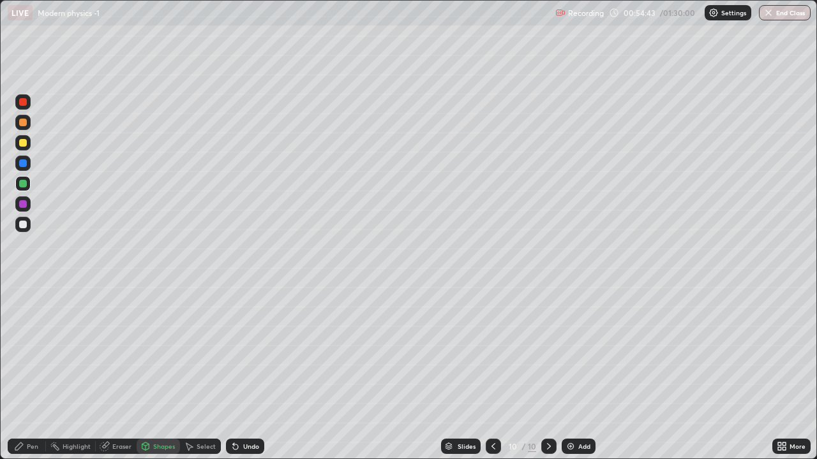
click at [23, 165] on div at bounding box center [23, 163] width 8 height 8
click at [144, 373] on icon at bounding box center [145, 446] width 7 height 2
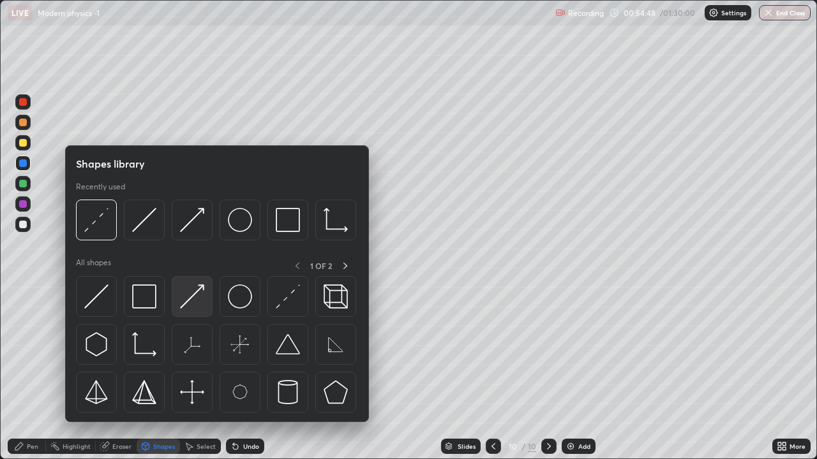
click at [188, 295] on img at bounding box center [192, 297] width 24 height 24
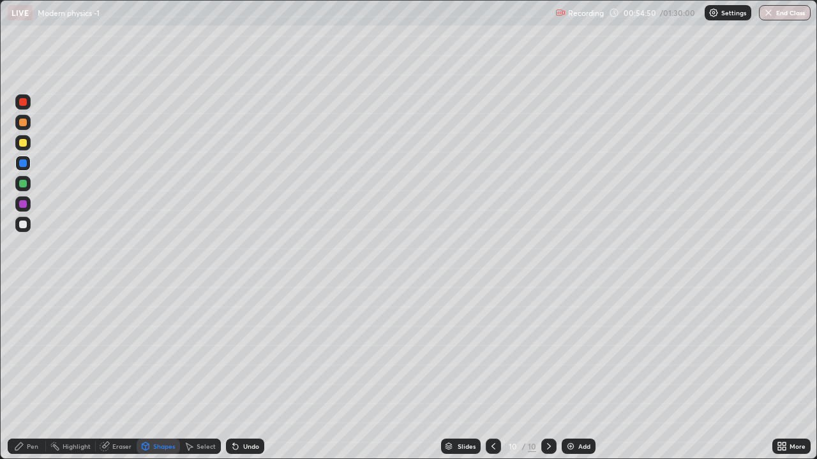
click at [26, 373] on div "Pen" at bounding box center [27, 446] width 38 height 15
click at [20, 221] on div at bounding box center [22, 224] width 15 height 15
click at [151, 373] on div "Shapes" at bounding box center [158, 446] width 43 height 15
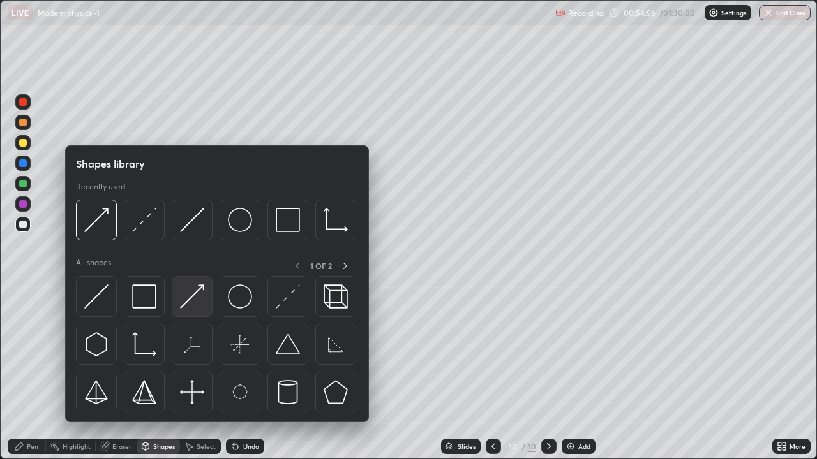
click at [197, 293] on img at bounding box center [192, 297] width 24 height 24
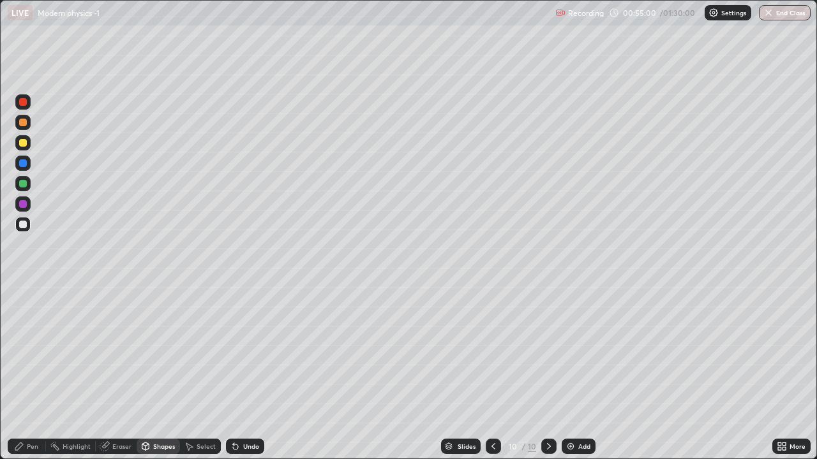
click at [22, 373] on icon at bounding box center [19, 447] width 8 height 8
click at [24, 124] on div at bounding box center [23, 123] width 8 height 8
click at [146, 373] on icon at bounding box center [145, 447] width 7 height 8
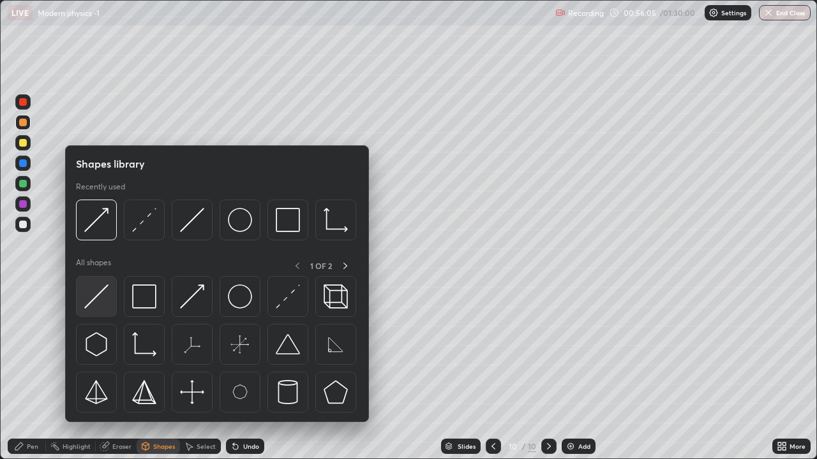
click at [100, 286] on img at bounding box center [96, 297] width 24 height 24
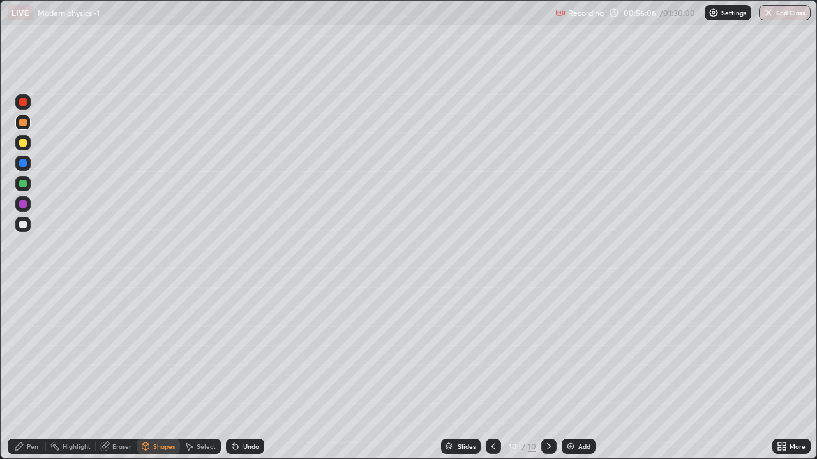
click at [22, 205] on div at bounding box center [23, 204] width 8 height 8
click at [21, 373] on icon at bounding box center [19, 447] width 8 height 8
click at [25, 125] on div at bounding box center [23, 123] width 8 height 8
click at [23, 142] on div at bounding box center [23, 143] width 8 height 8
click at [22, 223] on div at bounding box center [23, 225] width 8 height 8
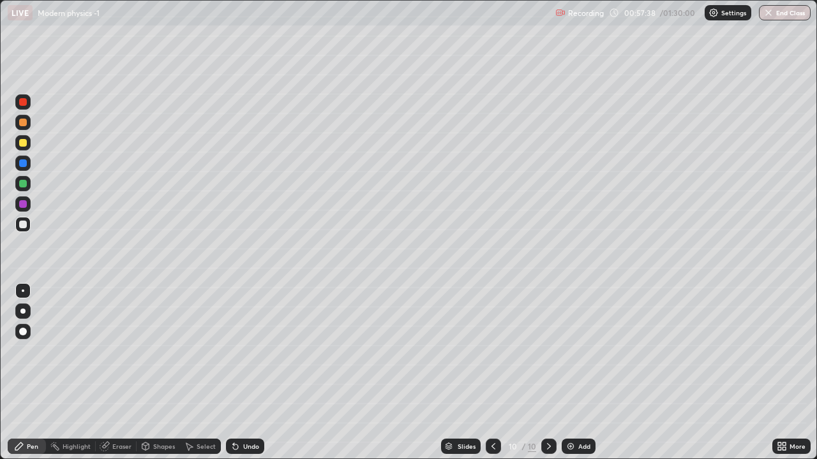
click at [113, 373] on div "Eraser" at bounding box center [116, 446] width 41 height 15
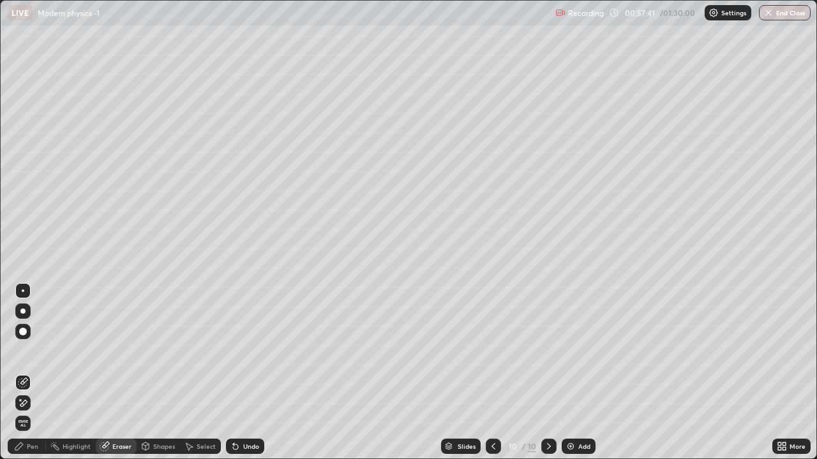
click at [29, 373] on div "Pen" at bounding box center [32, 446] width 11 height 6
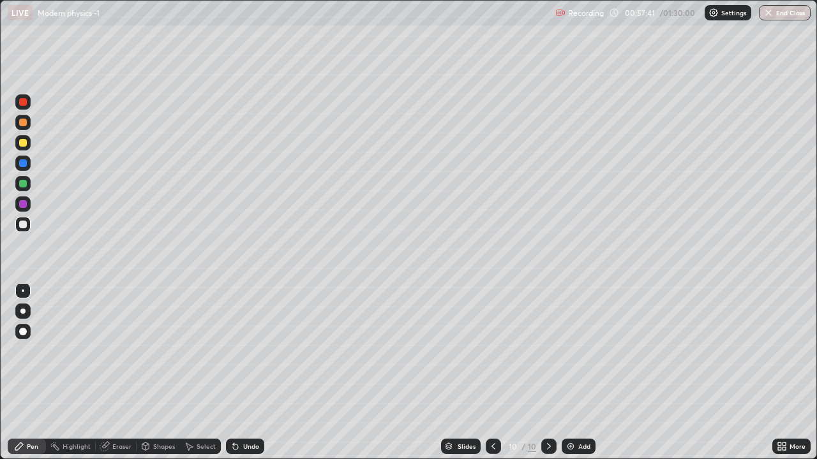
click at [29, 373] on div "Pen" at bounding box center [32, 446] width 11 height 6
click at [147, 373] on icon at bounding box center [145, 447] width 7 height 8
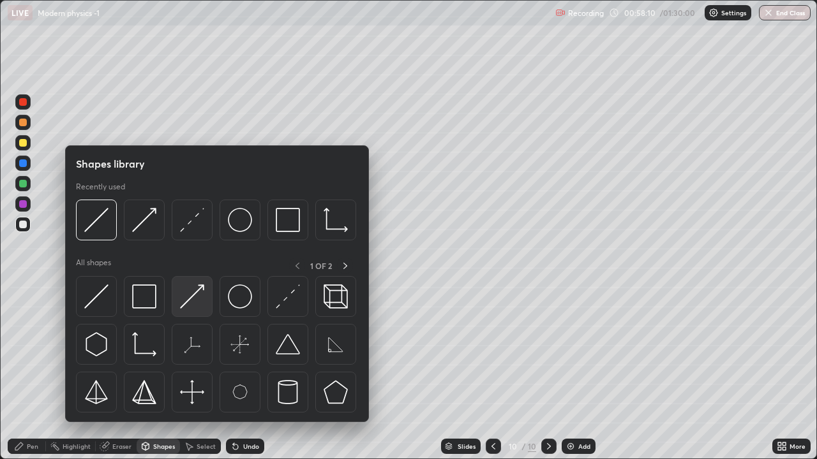
click at [185, 306] on img at bounding box center [192, 297] width 24 height 24
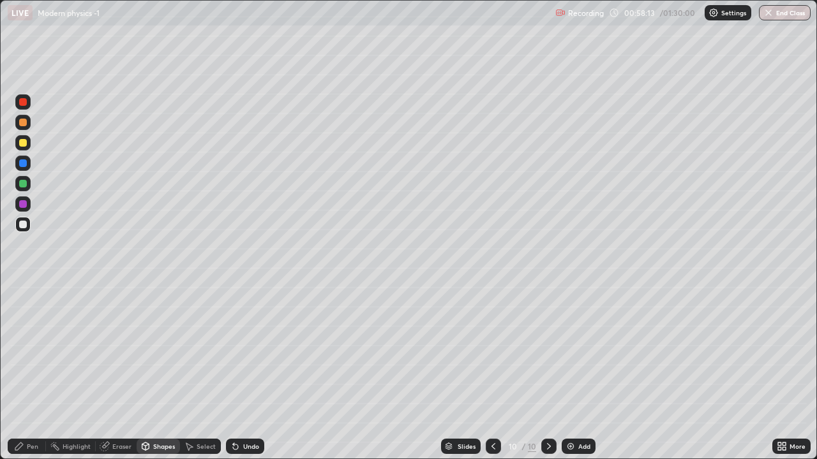
click at [24, 373] on icon at bounding box center [19, 446] width 10 height 10
click at [28, 186] on div at bounding box center [22, 183] width 15 height 15
click at [148, 373] on icon at bounding box center [145, 446] width 10 height 10
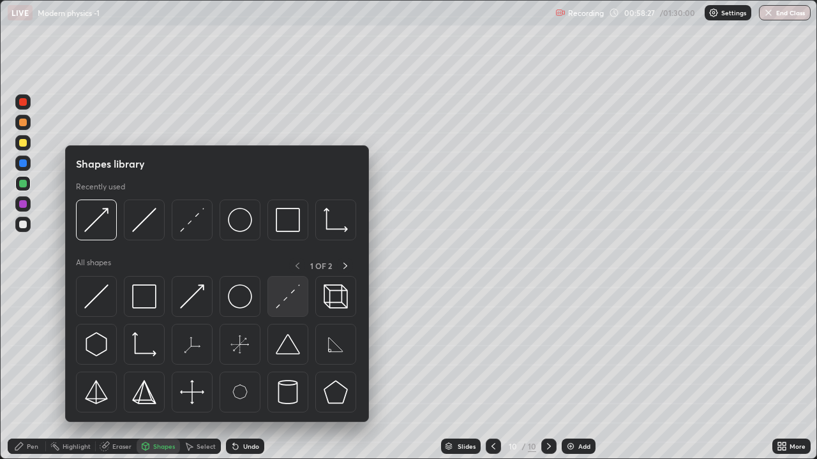
click at [283, 295] on img at bounding box center [288, 297] width 24 height 24
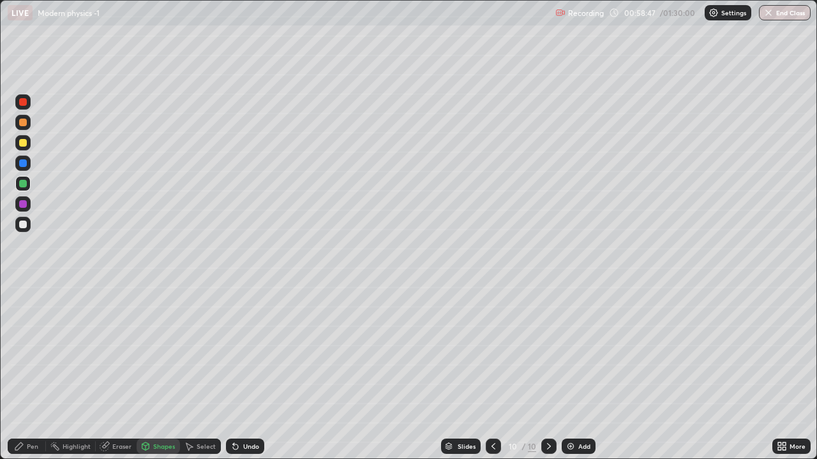
click at [21, 126] on div at bounding box center [23, 123] width 8 height 8
click at [24, 373] on div "Pen" at bounding box center [27, 446] width 38 height 15
click at [151, 373] on div "Shapes" at bounding box center [158, 446] width 43 height 15
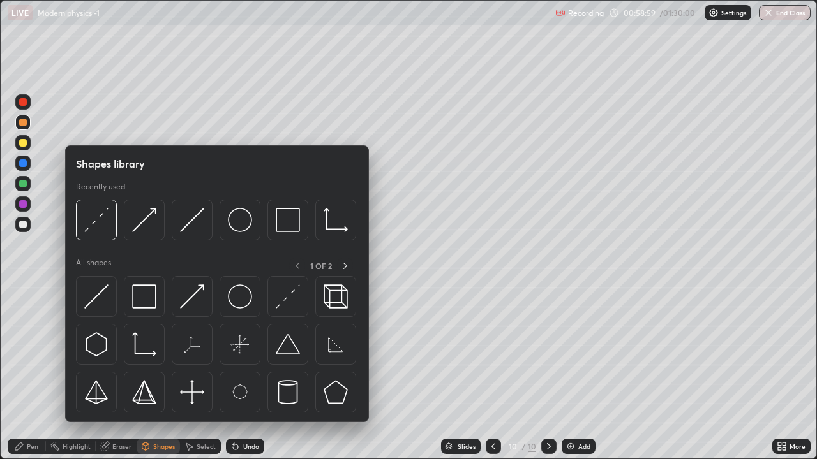
click at [144, 305] on img at bounding box center [144, 297] width 24 height 24
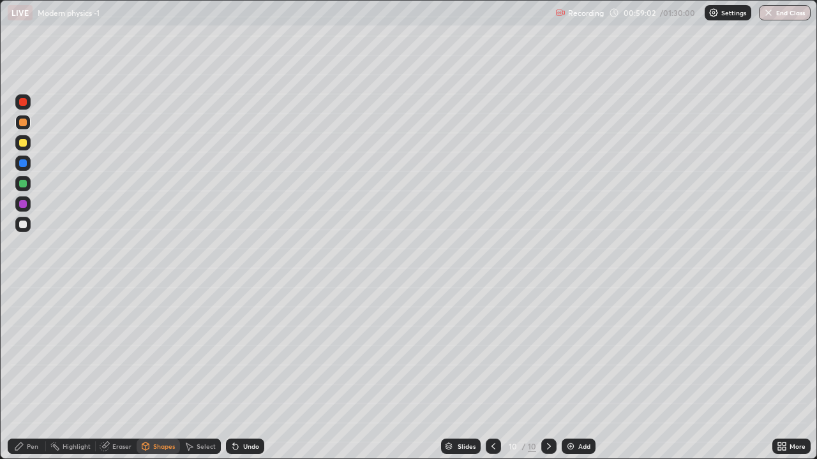
click at [233, 373] on icon at bounding box center [235, 447] width 5 height 5
click at [244, 373] on div "Undo" at bounding box center [251, 446] width 16 height 6
click at [33, 373] on div "Pen" at bounding box center [32, 446] width 11 height 6
click at [20, 225] on div at bounding box center [23, 225] width 8 height 8
click at [24, 204] on div at bounding box center [23, 204] width 8 height 8
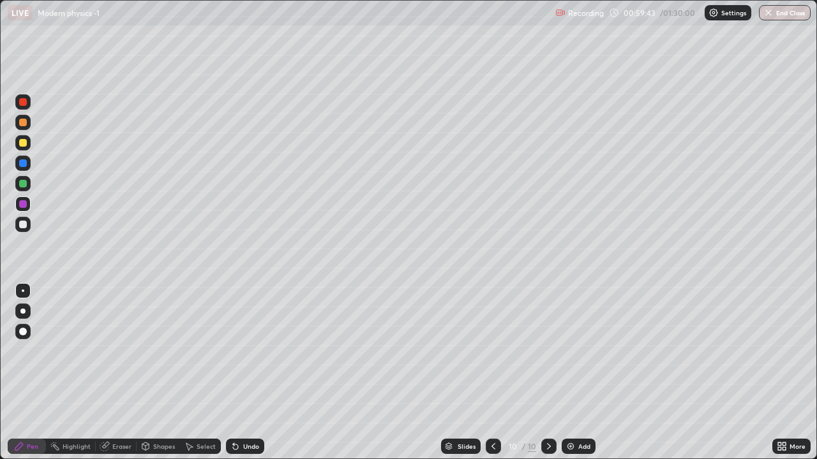
click at [0, 47] on div "Setting up your live class" at bounding box center [408, 229] width 817 height 459
click at [547, 373] on icon at bounding box center [549, 446] width 10 height 10
click at [568, 373] on img at bounding box center [570, 446] width 10 height 10
click at [21, 125] on div at bounding box center [23, 123] width 8 height 8
click at [24, 221] on div at bounding box center [23, 225] width 8 height 8
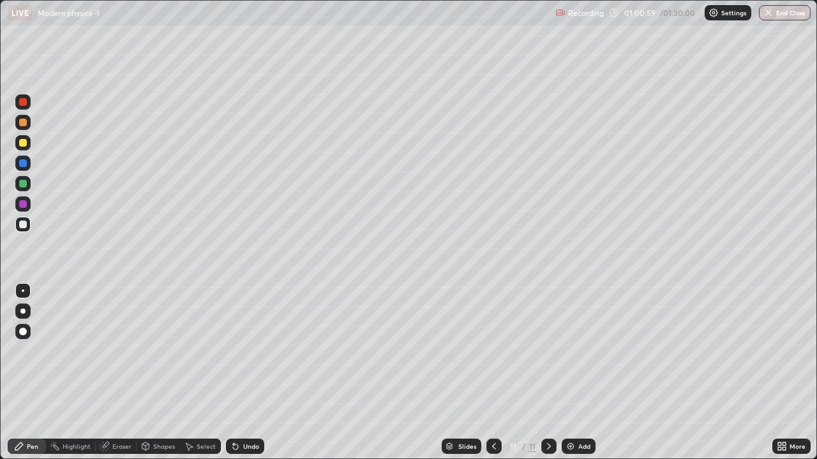
click at [144, 373] on icon at bounding box center [145, 446] width 7 height 2
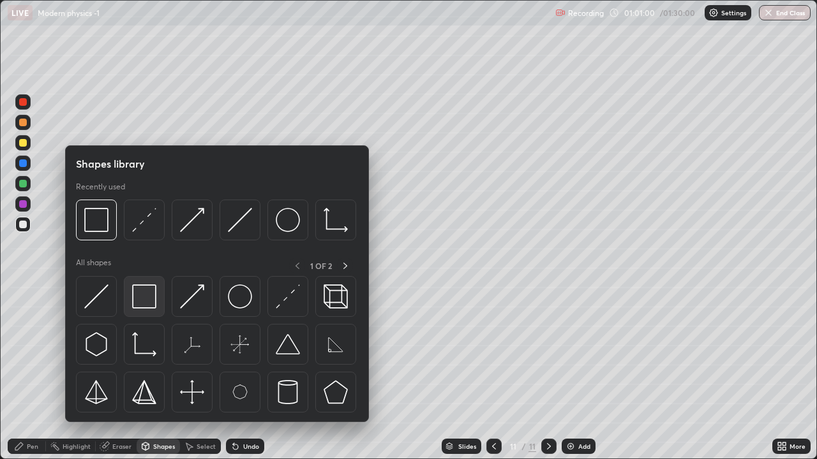
click at [148, 299] on img at bounding box center [144, 297] width 24 height 24
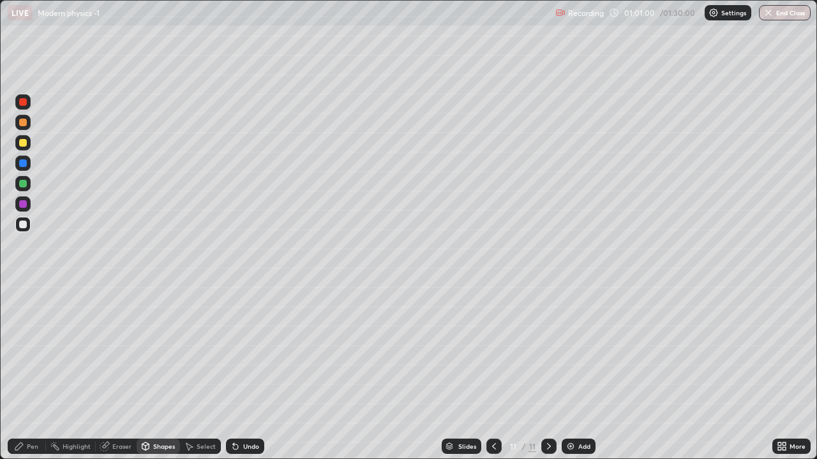
click at [22, 223] on div at bounding box center [23, 225] width 8 height 8
click at [22, 127] on div at bounding box center [22, 122] width 15 height 15
click at [490, 373] on icon at bounding box center [494, 446] width 10 height 10
click at [24, 224] on div at bounding box center [23, 225] width 8 height 8
click at [23, 143] on div at bounding box center [23, 143] width 8 height 8
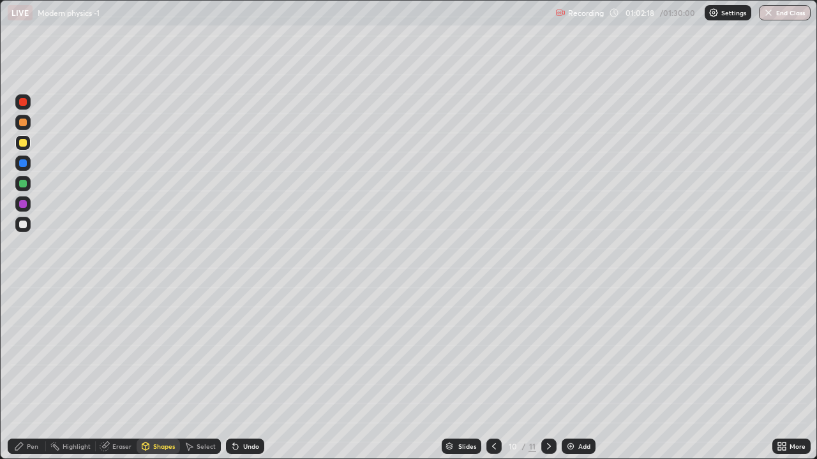
click at [20, 225] on div at bounding box center [23, 225] width 8 height 8
click at [239, 373] on icon at bounding box center [235, 446] width 10 height 10
click at [25, 373] on div "Pen" at bounding box center [27, 446] width 38 height 15
click at [547, 373] on icon at bounding box center [549, 446] width 10 height 10
click at [188, 373] on icon at bounding box center [189, 447] width 7 height 8
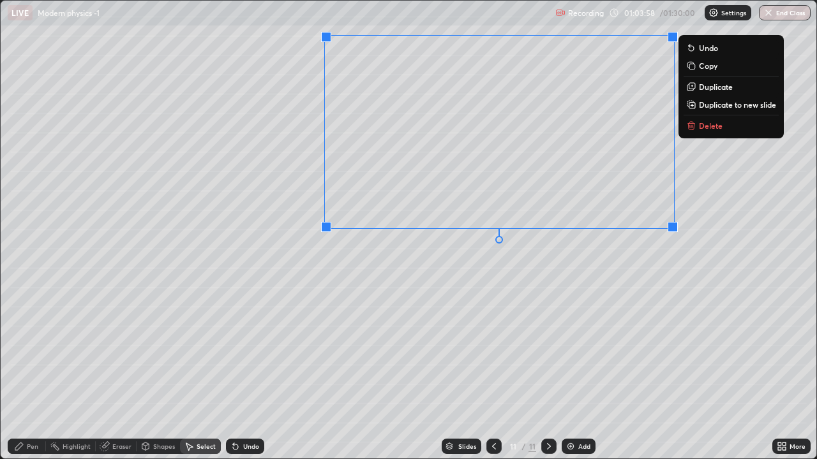
click at [395, 277] on div "0 ° Undo Copy Duplicate Duplicate to new slide Delete" at bounding box center [408, 230] width 815 height 458
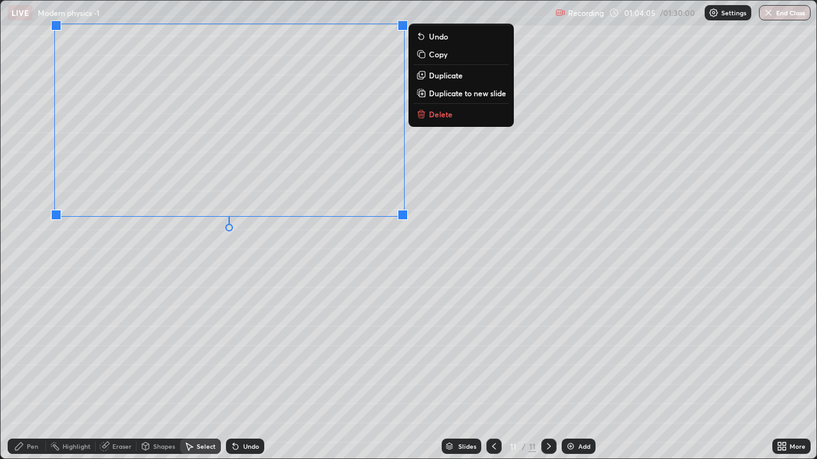
click at [82, 279] on div "0 ° Undo Copy Duplicate Duplicate to new slide Delete" at bounding box center [408, 230] width 815 height 458
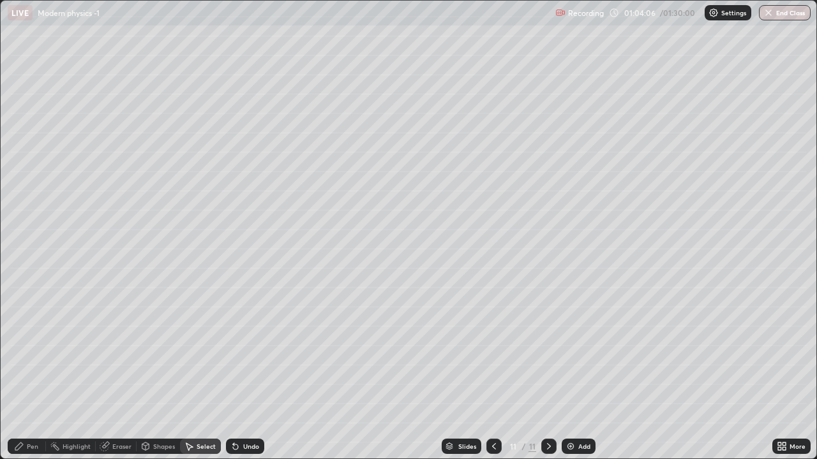
click at [154, 373] on div "Shapes" at bounding box center [164, 446] width 22 height 6
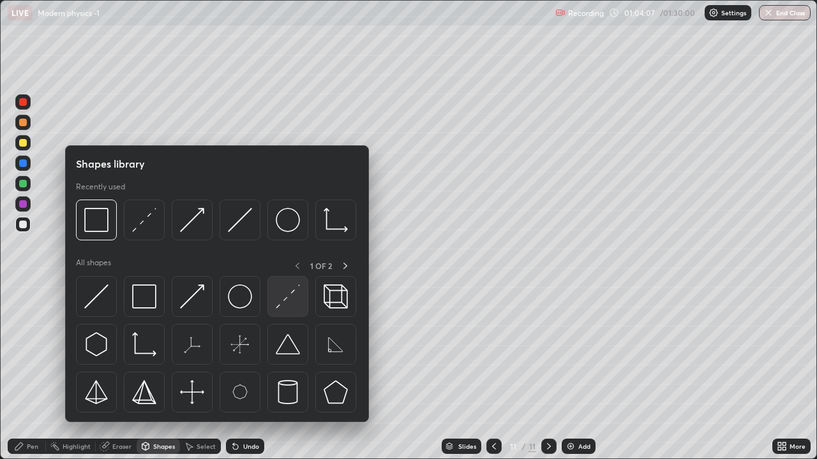
click at [293, 306] on img at bounding box center [288, 297] width 24 height 24
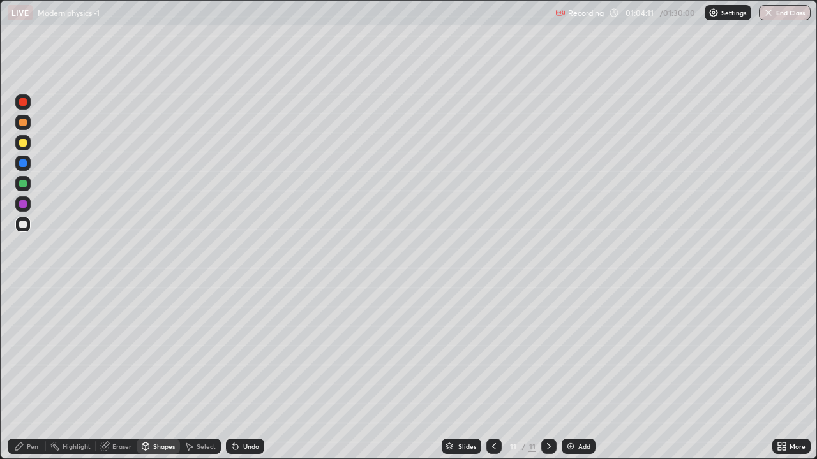
click at [22, 185] on div at bounding box center [23, 184] width 8 height 8
click at [26, 373] on div "Pen" at bounding box center [27, 446] width 38 height 15
click at [23, 125] on div at bounding box center [23, 123] width 8 height 8
click at [23, 143] on div at bounding box center [23, 143] width 8 height 8
click at [492, 373] on icon at bounding box center [494, 446] width 10 height 10
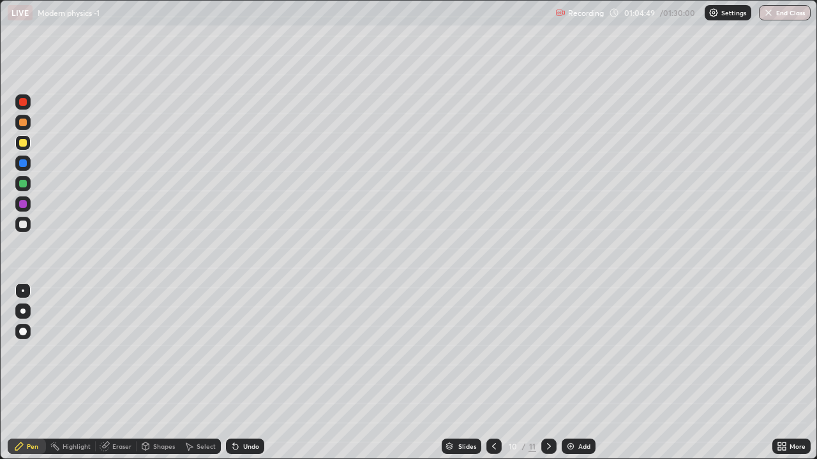
click at [547, 373] on icon at bounding box center [549, 446] width 10 height 10
click at [545, 373] on icon at bounding box center [549, 446] width 10 height 10
click at [21, 223] on div at bounding box center [23, 225] width 8 height 8
click at [24, 185] on div at bounding box center [23, 184] width 8 height 8
click at [21, 125] on div at bounding box center [23, 123] width 8 height 8
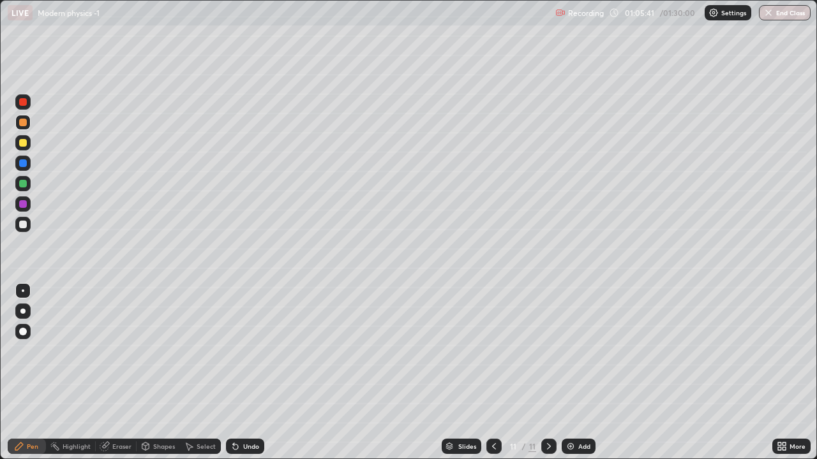
click at [243, 373] on div "Undo" at bounding box center [251, 446] width 16 height 6
click at [243, 373] on div "Undo" at bounding box center [245, 446] width 38 height 15
click at [22, 186] on div at bounding box center [23, 184] width 8 height 8
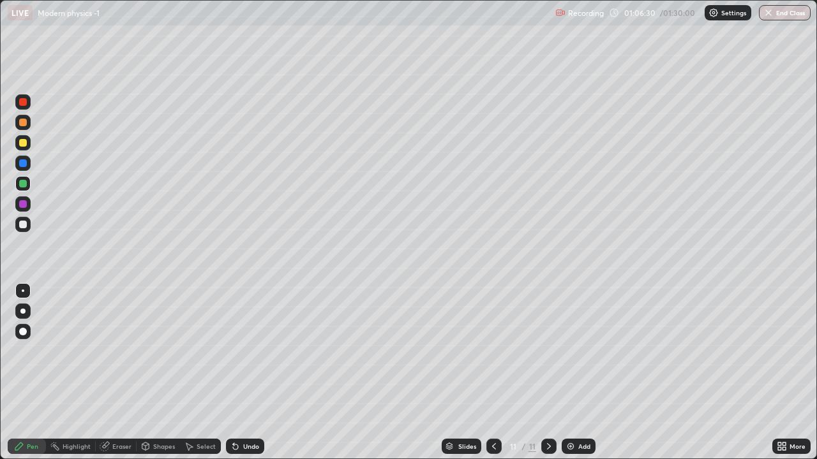
click at [151, 373] on div "Shapes" at bounding box center [158, 446] width 43 height 15
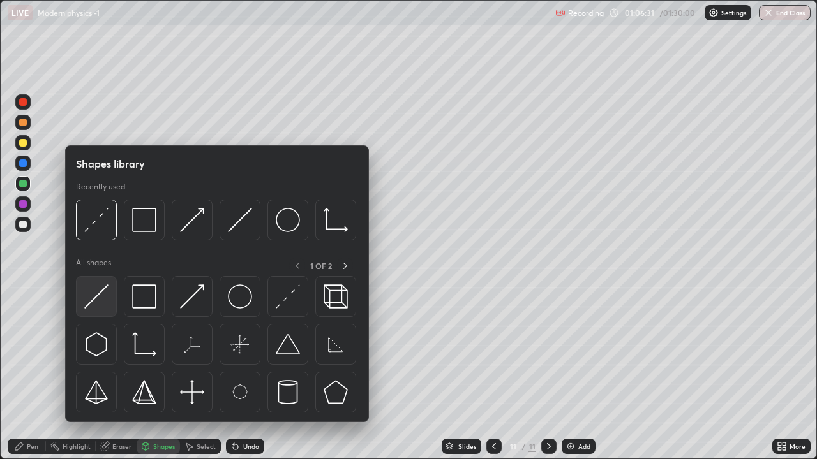
click at [102, 309] on div at bounding box center [96, 296] width 41 height 41
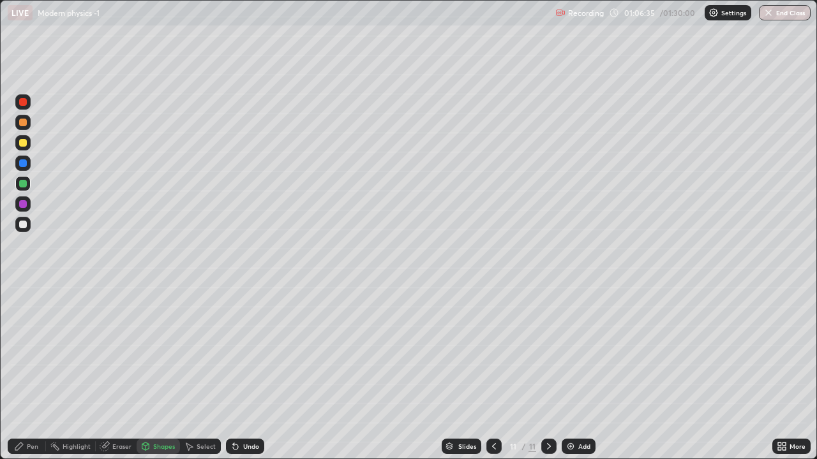
click at [166, 373] on div "Shapes" at bounding box center [164, 446] width 22 height 6
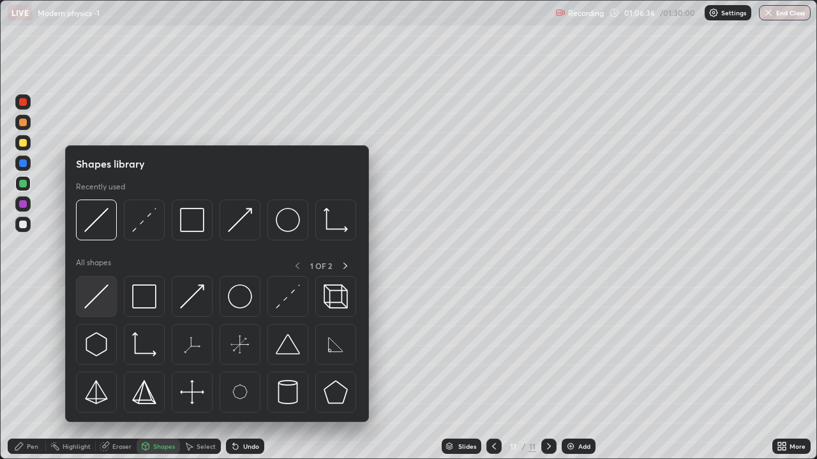
click at [107, 297] on img at bounding box center [96, 297] width 24 height 24
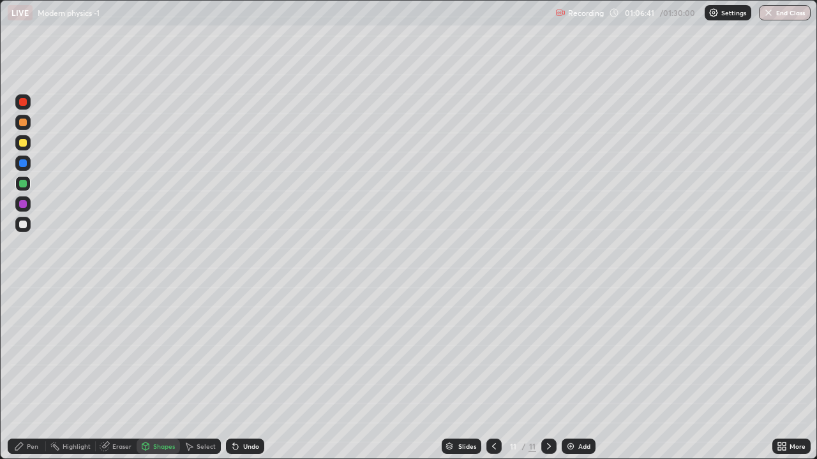
click at [38, 373] on div "Pen" at bounding box center [27, 446] width 38 height 15
click at [161, 373] on div "Shapes" at bounding box center [164, 446] width 22 height 6
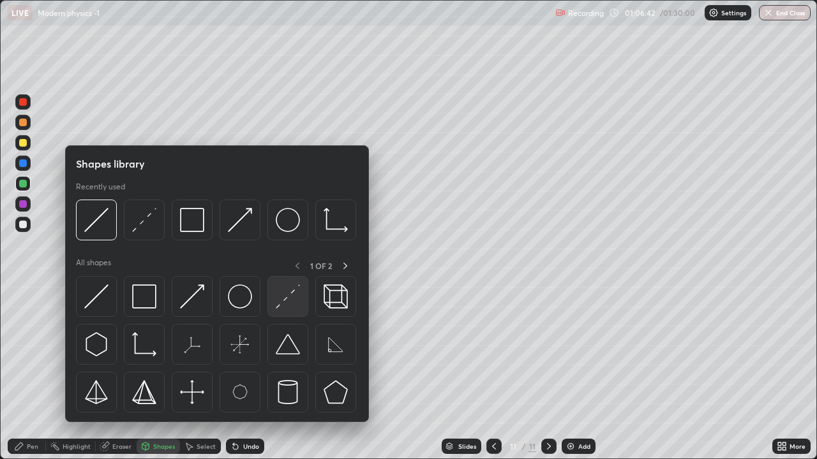
click at [292, 302] on img at bounding box center [288, 297] width 24 height 24
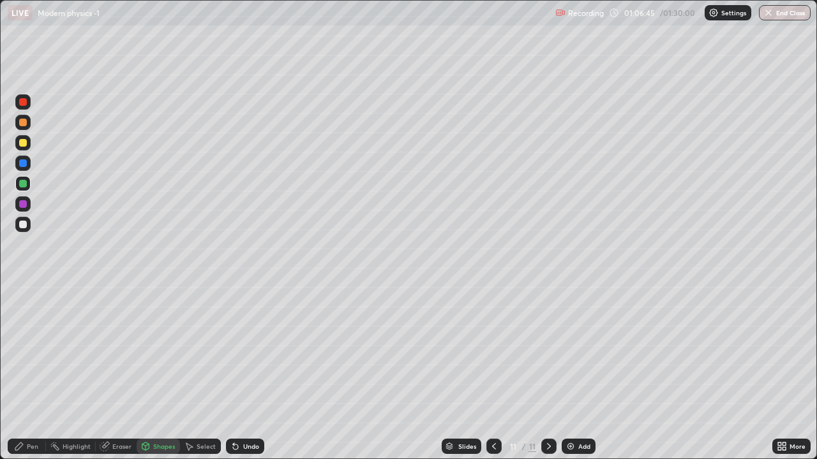
click at [161, 373] on div "Shapes" at bounding box center [164, 446] width 22 height 6
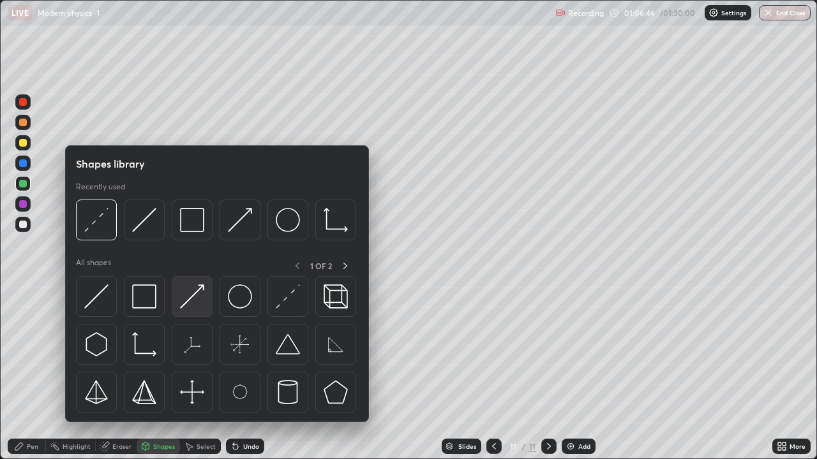
click at [200, 293] on img at bounding box center [192, 297] width 24 height 24
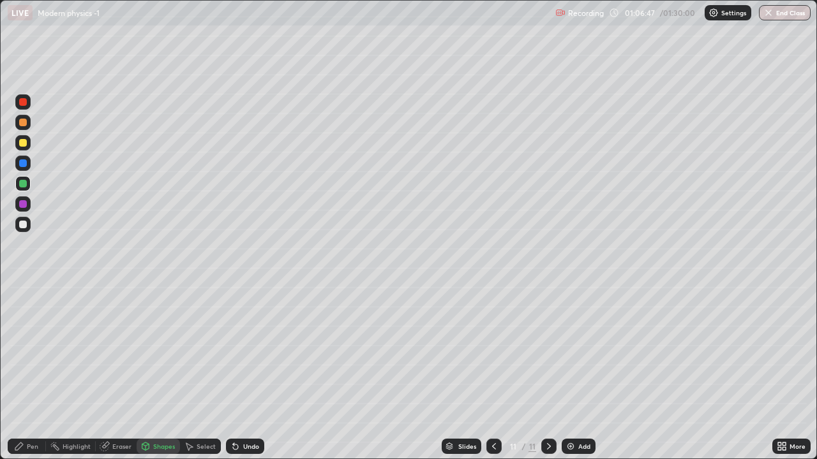
click at [27, 224] on div at bounding box center [22, 224] width 15 height 15
click at [165, 373] on div "Shapes" at bounding box center [164, 446] width 22 height 6
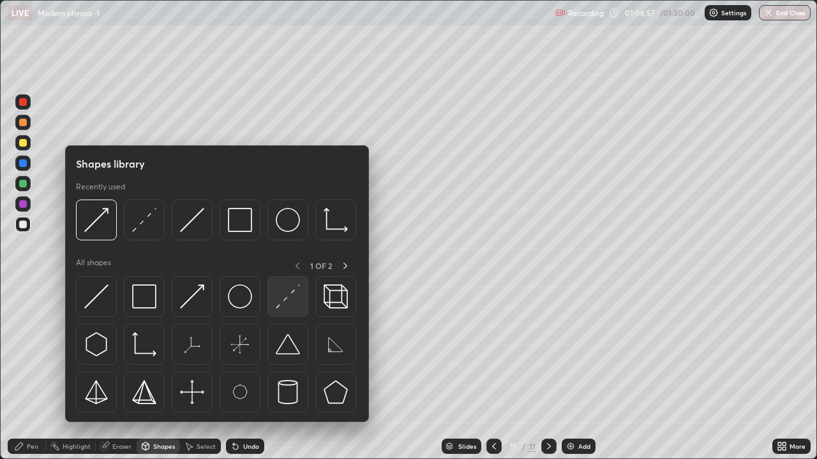
click at [286, 300] on img at bounding box center [288, 297] width 24 height 24
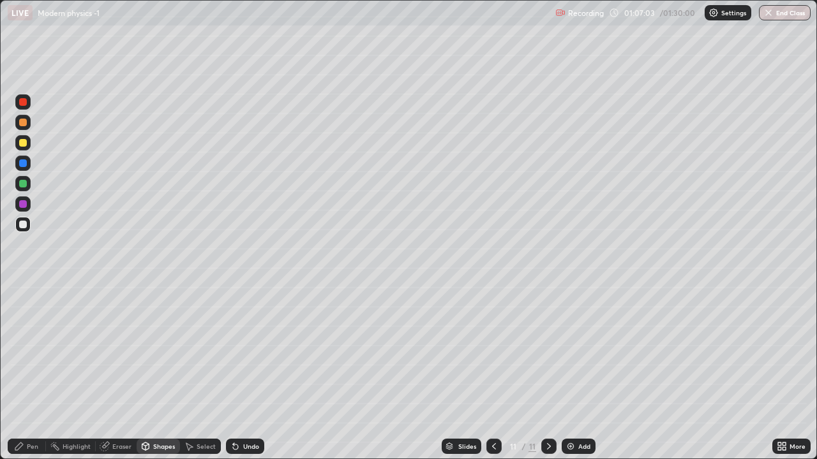
click at [31, 373] on div "Pen" at bounding box center [32, 446] width 11 height 6
click at [21, 124] on div at bounding box center [23, 123] width 8 height 8
click at [129, 373] on div "Eraser" at bounding box center [116, 446] width 41 height 15
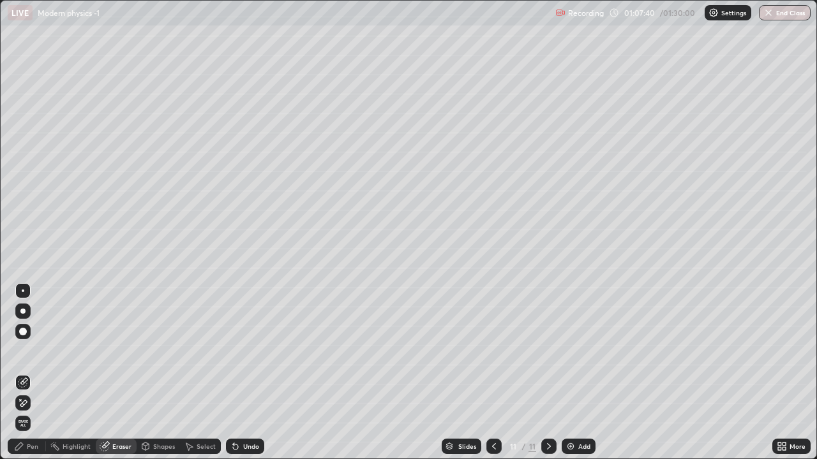
click at [27, 373] on div "Pen" at bounding box center [32, 446] width 11 height 6
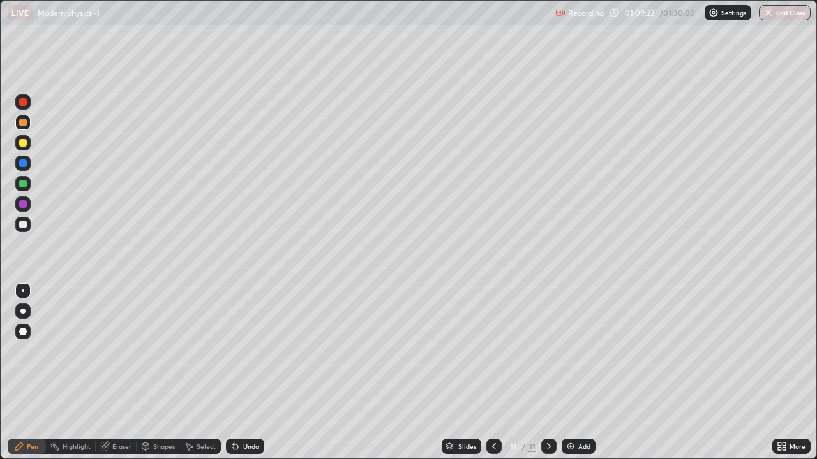
click at [547, 373] on icon at bounding box center [549, 446] width 10 height 10
click at [546, 373] on icon at bounding box center [549, 446] width 10 height 10
click at [570, 373] on img at bounding box center [570, 446] width 10 height 10
click at [22, 184] on div at bounding box center [23, 184] width 8 height 8
click at [492, 373] on icon at bounding box center [494, 446] width 10 height 10
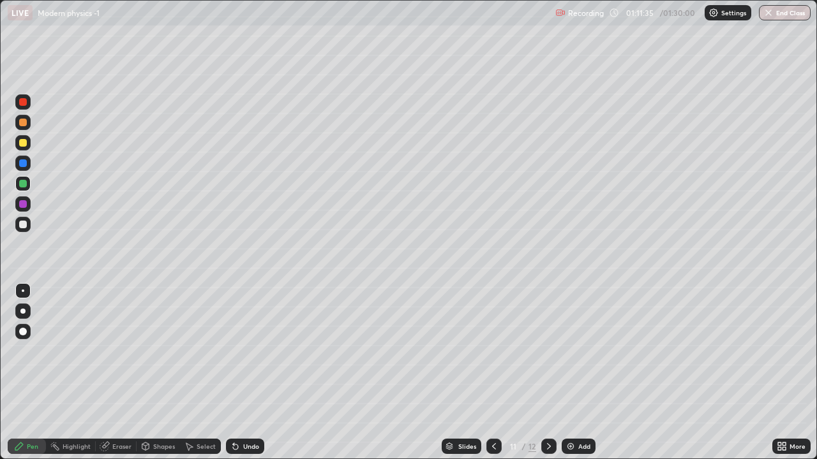
click at [547, 373] on icon at bounding box center [549, 446] width 10 height 10
click at [22, 225] on div at bounding box center [23, 225] width 8 height 8
click at [20, 184] on div at bounding box center [23, 184] width 8 height 8
click at [38, 373] on div "Pen" at bounding box center [27, 446] width 38 height 15
click at [27, 226] on div at bounding box center [22, 224] width 15 height 15
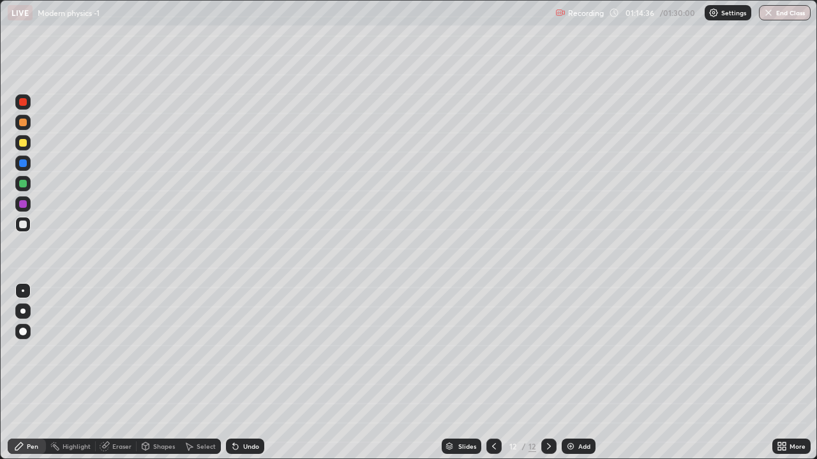
click at [22, 121] on div at bounding box center [23, 123] width 8 height 8
click at [20, 142] on div at bounding box center [23, 143] width 8 height 8
click at [26, 373] on div "Pen" at bounding box center [27, 446] width 38 height 15
click at [779, 373] on icon at bounding box center [779, 444] width 3 height 3
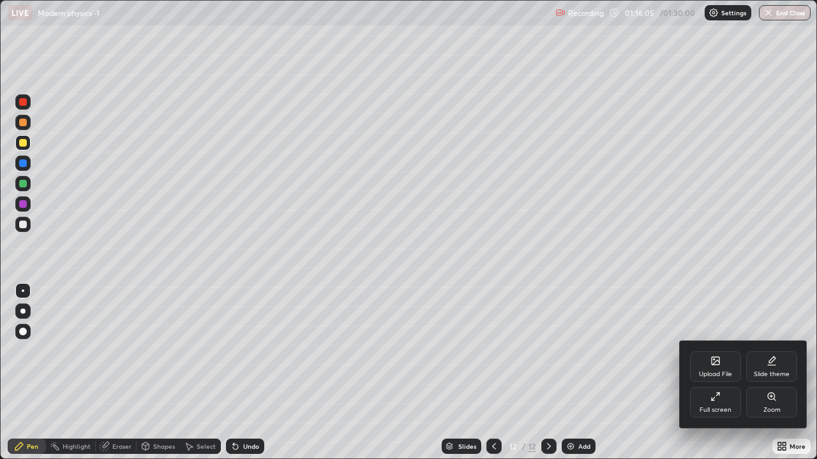
click at [720, 373] on div "Full screen" at bounding box center [715, 402] width 51 height 31
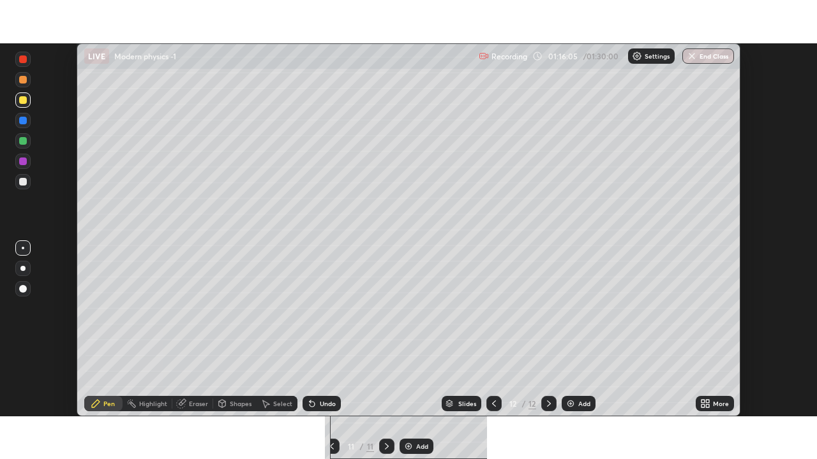
scroll to position [63420, 62976]
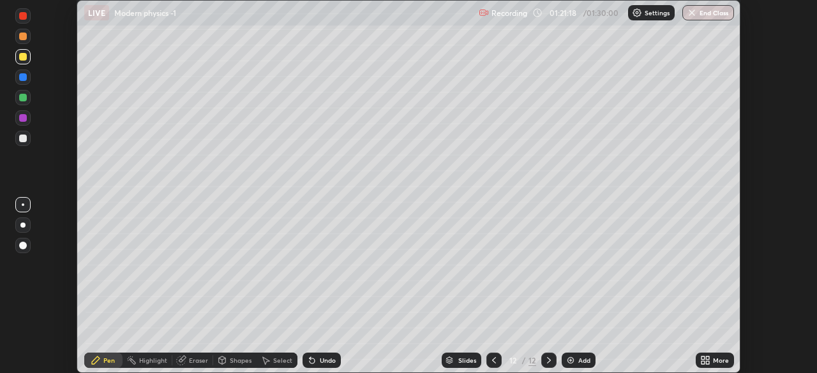
click at [707, 357] on icon at bounding box center [707, 358] width 3 height 3
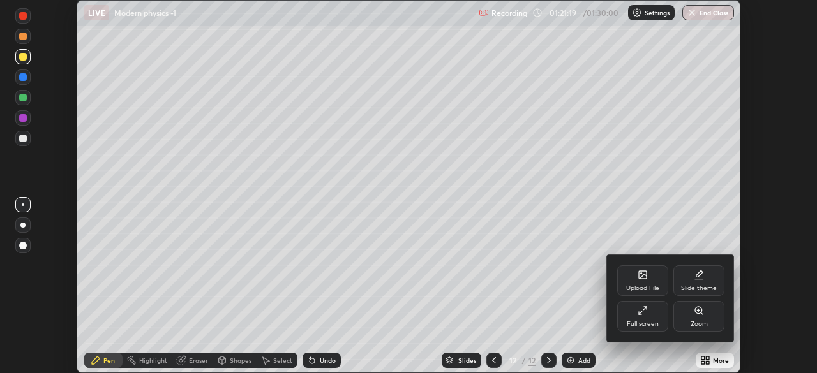
click at [653, 315] on div "Full screen" at bounding box center [642, 316] width 51 height 31
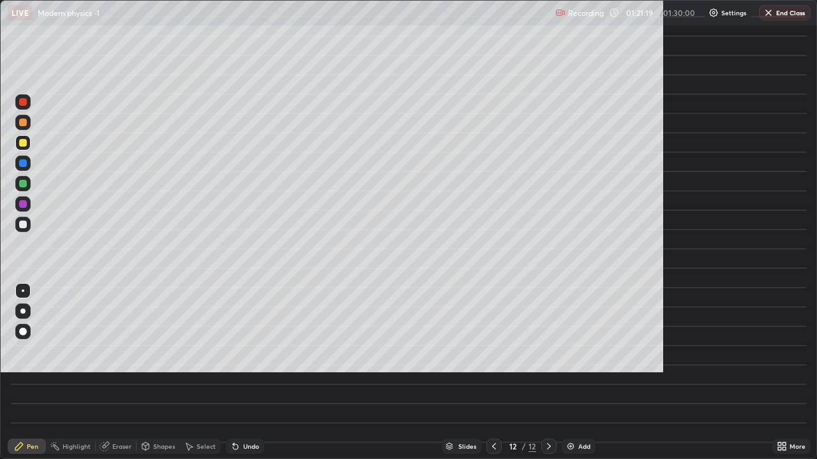
scroll to position [459, 817]
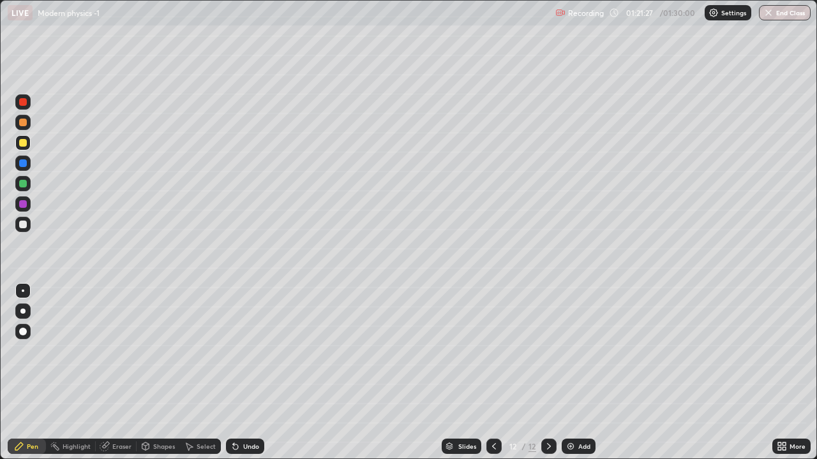
click at [573, 373] on img at bounding box center [570, 446] width 10 height 10
click at [23, 186] on div at bounding box center [23, 184] width 8 height 8
click at [22, 122] on div at bounding box center [23, 123] width 8 height 8
click at [494, 373] on icon at bounding box center [494, 446] width 10 height 10
click at [490, 373] on icon at bounding box center [494, 446] width 10 height 10
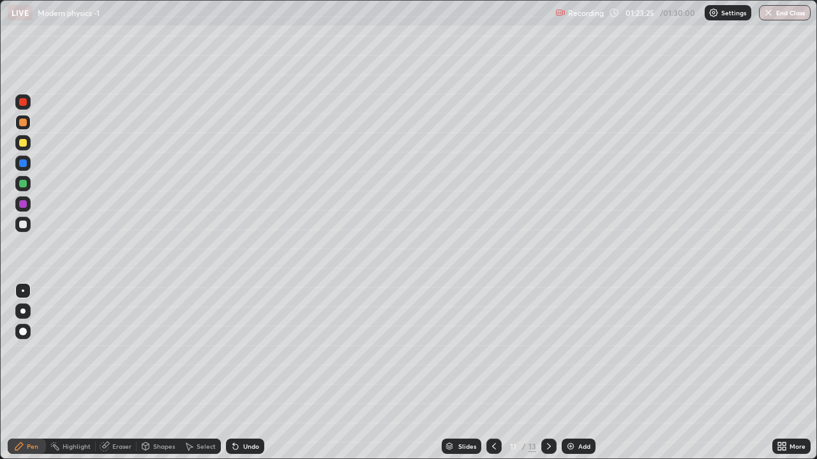
click at [544, 373] on icon at bounding box center [549, 446] width 10 height 10
click at [547, 373] on icon at bounding box center [549, 446] width 4 height 6
click at [22, 223] on div at bounding box center [23, 225] width 8 height 8
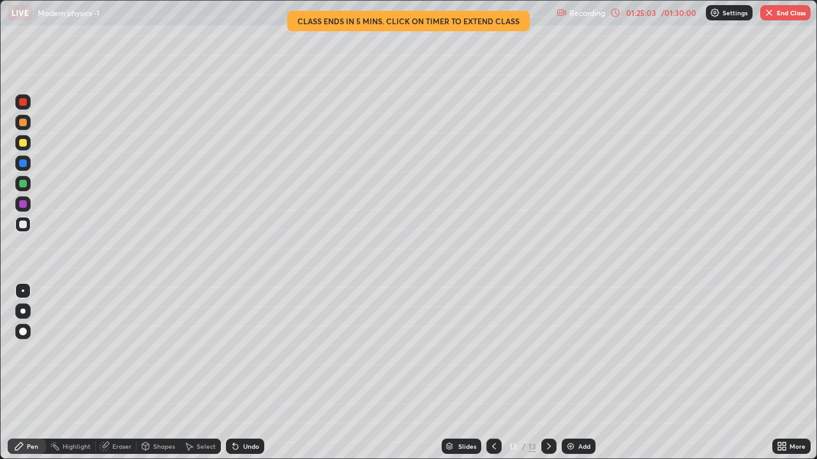
click at [615, 12] on icon at bounding box center [615, 13] width 10 height 10
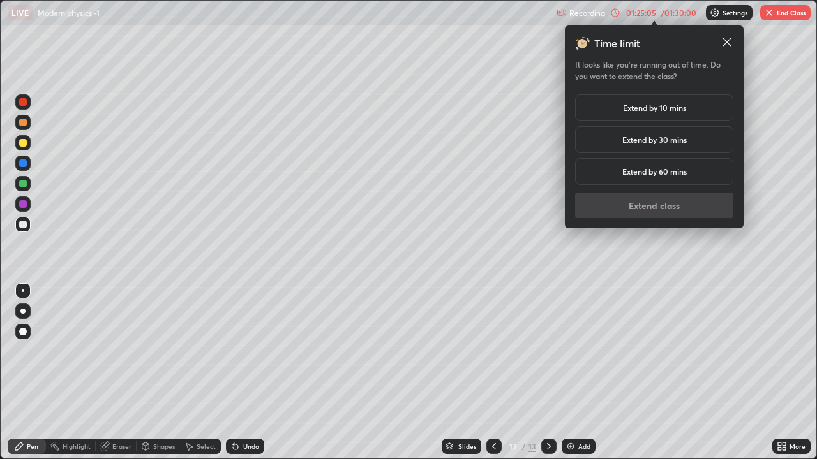
click at [633, 110] on h5 "Extend by 10 mins" at bounding box center [654, 107] width 63 height 11
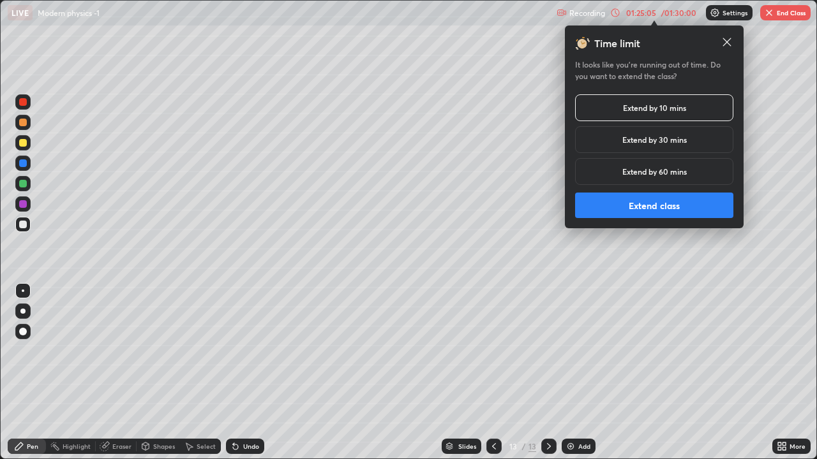
click at [644, 205] on button "Extend class" at bounding box center [654, 206] width 158 height 26
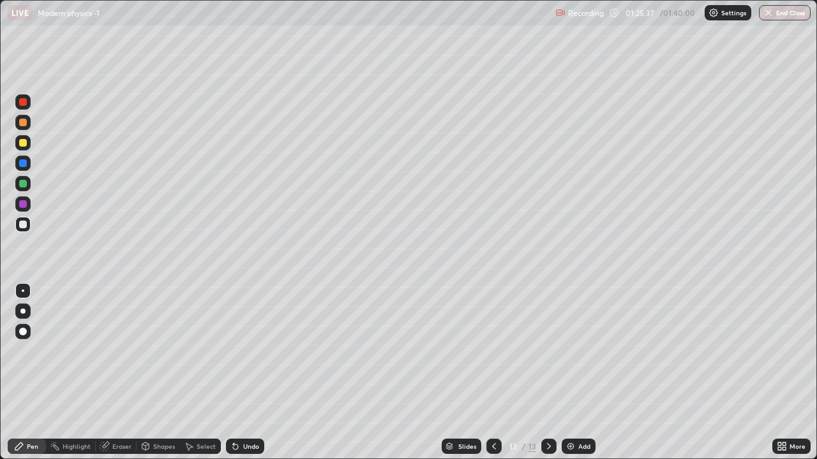
click at [492, 373] on icon at bounding box center [494, 446] width 10 height 10
click at [547, 373] on icon at bounding box center [549, 446] width 10 height 10
click at [541, 373] on div at bounding box center [548, 446] width 15 height 15
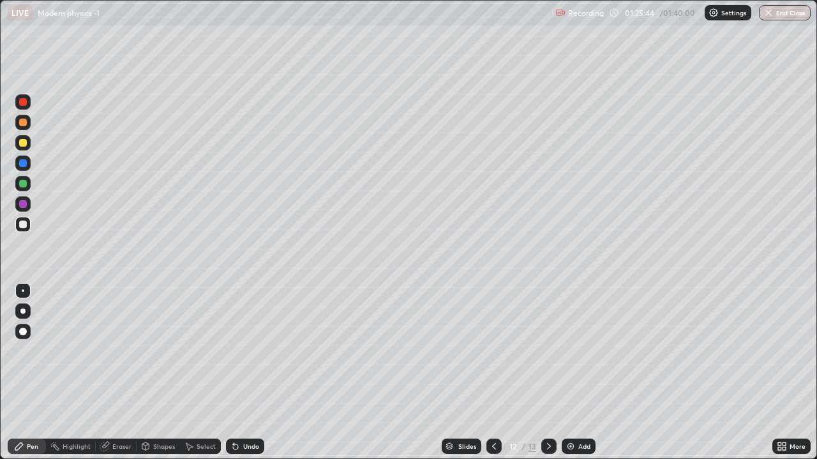
click at [547, 373] on icon at bounding box center [549, 446] width 10 height 10
click at [547, 373] on icon at bounding box center [549, 446] width 4 height 6
click at [547, 373] on icon at bounding box center [549, 446] width 10 height 10
click at [549, 373] on icon at bounding box center [549, 446] width 10 height 10
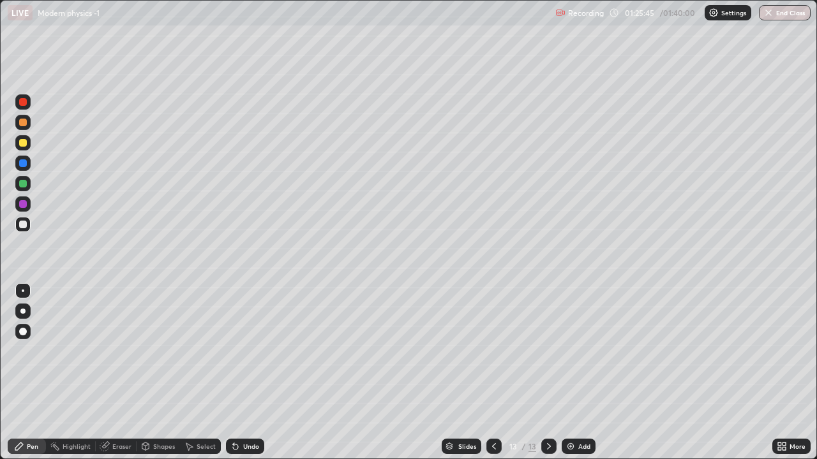
click at [547, 373] on icon at bounding box center [549, 446] width 10 height 10
click at [573, 373] on img at bounding box center [570, 446] width 10 height 10
click at [22, 125] on div at bounding box center [23, 123] width 8 height 8
click at [22, 224] on div at bounding box center [23, 225] width 8 height 8
click at [21, 185] on div at bounding box center [23, 184] width 8 height 8
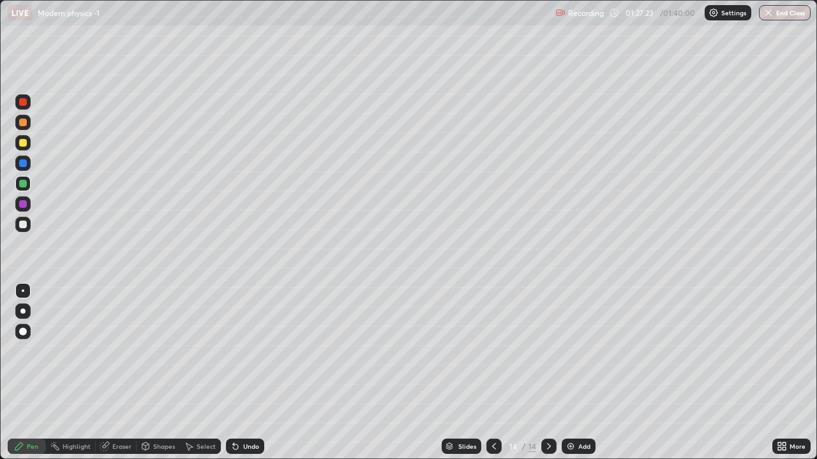
click at [256, 373] on div "Undo" at bounding box center [251, 446] width 16 height 6
click at [244, 373] on div "Undo" at bounding box center [245, 446] width 38 height 15
click at [243, 373] on div "Undo" at bounding box center [251, 446] width 16 height 6
click at [546, 373] on icon at bounding box center [549, 446] width 10 height 10
click at [571, 373] on img at bounding box center [570, 446] width 10 height 10
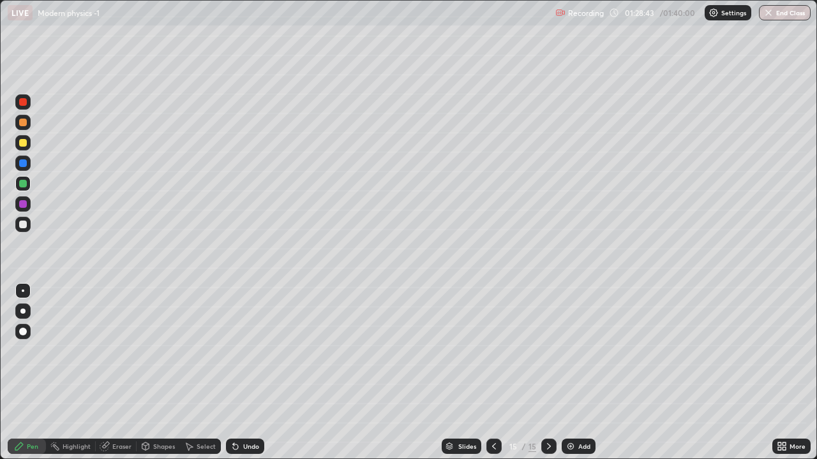
click at [32, 373] on div "Pen" at bounding box center [27, 446] width 38 height 15
click at [25, 223] on div at bounding box center [23, 225] width 8 height 8
click at [22, 124] on div at bounding box center [23, 123] width 8 height 8
click at [22, 163] on div at bounding box center [23, 163] width 8 height 8
click at [22, 182] on div at bounding box center [23, 184] width 8 height 8
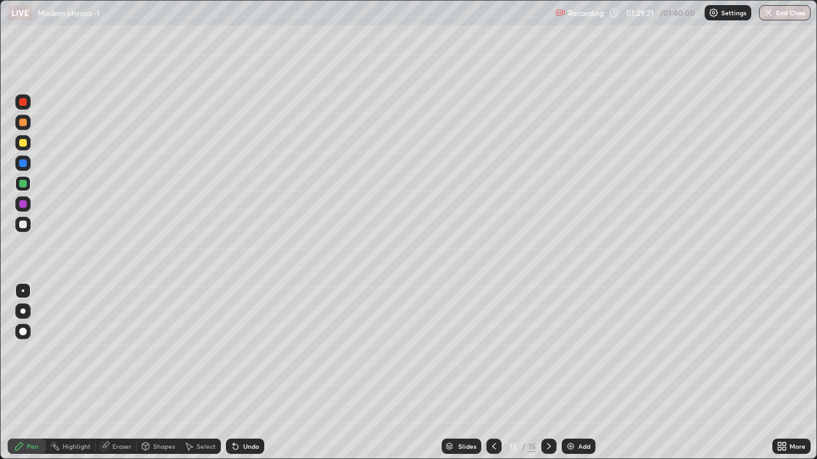
click at [492, 373] on icon at bounding box center [494, 446] width 10 height 10
click at [548, 373] on icon at bounding box center [549, 446] width 10 height 10
click at [245, 373] on div "Undo" at bounding box center [251, 446] width 16 height 6
click at [243, 373] on div "Undo" at bounding box center [251, 446] width 16 height 6
click at [248, 373] on div "Undo" at bounding box center [251, 446] width 16 height 6
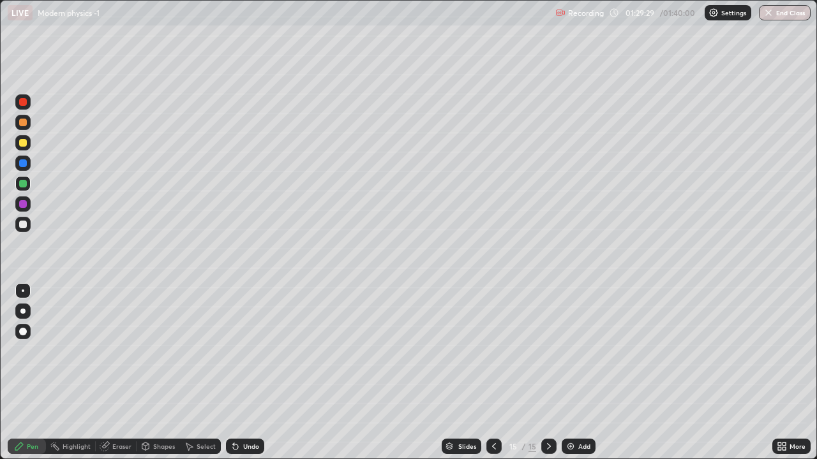
click at [247, 373] on div "Undo" at bounding box center [251, 446] width 16 height 6
click at [145, 373] on icon at bounding box center [145, 448] width 0 height 4
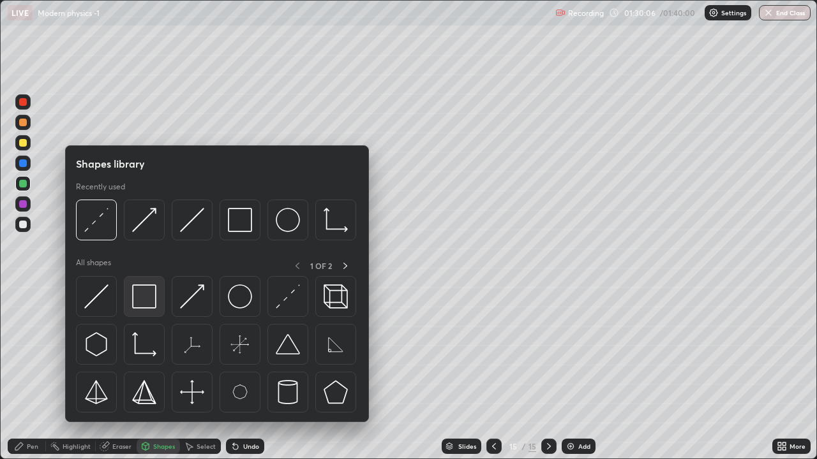
click at [137, 300] on img at bounding box center [144, 297] width 24 height 24
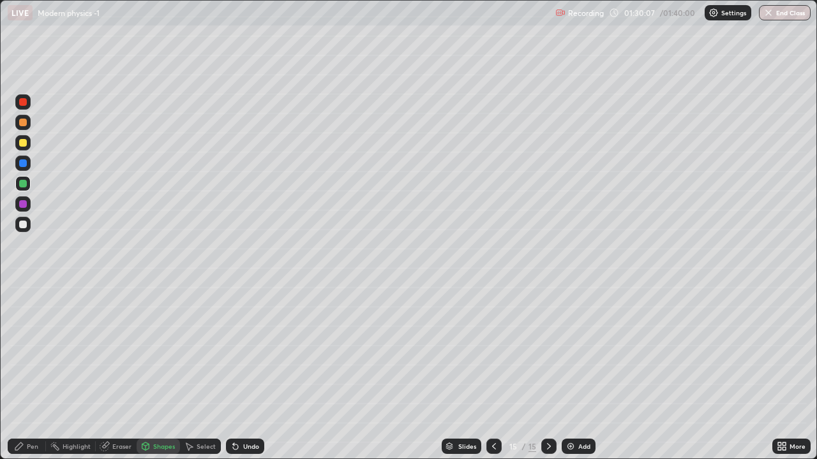
click at [23, 225] on div at bounding box center [23, 225] width 8 height 8
click at [492, 373] on icon at bounding box center [494, 446] width 10 height 10
click at [550, 373] on icon at bounding box center [549, 446] width 10 height 10
click at [131, 373] on div "Eraser" at bounding box center [116, 446] width 41 height 15
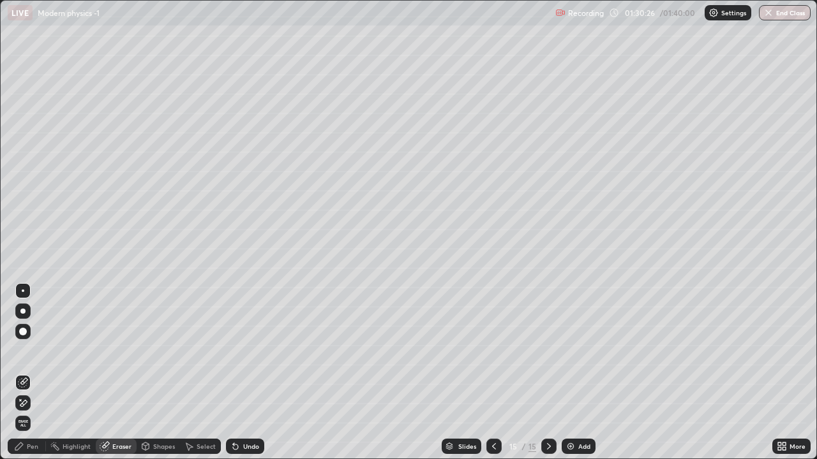
click at [158, 373] on div "Shapes" at bounding box center [164, 446] width 22 height 6
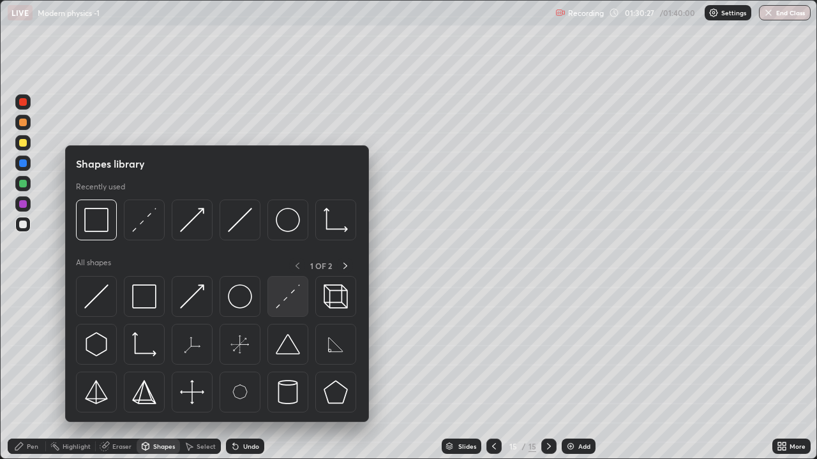
click at [277, 303] on img at bounding box center [288, 297] width 24 height 24
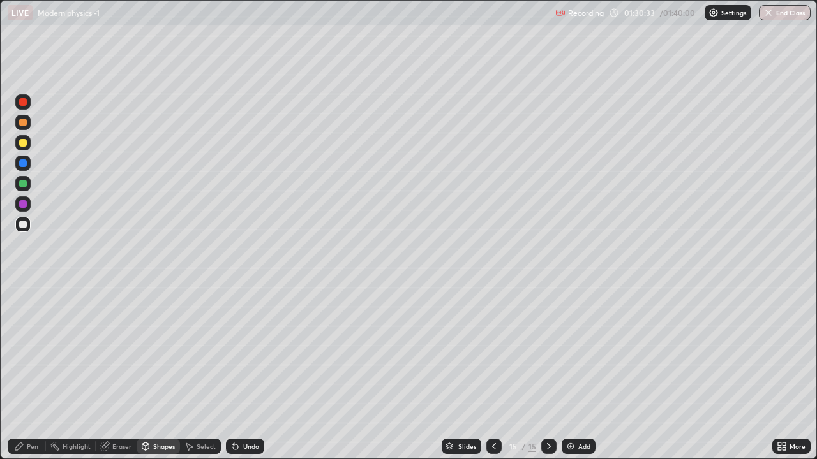
click at [32, 373] on div "Pen" at bounding box center [32, 446] width 11 height 6
click at [23, 117] on div at bounding box center [22, 122] width 15 height 15
click at [24, 126] on div at bounding box center [23, 123] width 8 height 8
click at [494, 373] on icon at bounding box center [494, 446] width 10 height 10
click at [493, 373] on icon at bounding box center [494, 446] width 10 height 10
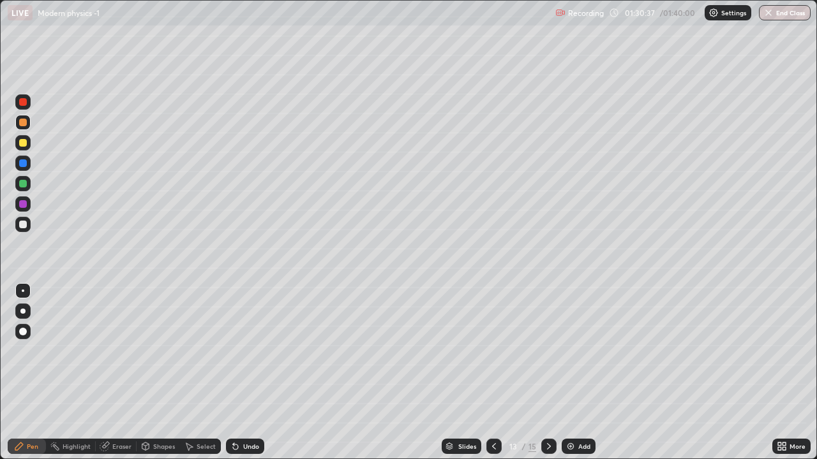
click at [494, 373] on icon at bounding box center [494, 446] width 4 height 6
click at [492, 373] on icon at bounding box center [494, 446] width 10 height 10
click at [491, 373] on icon at bounding box center [494, 446] width 10 height 10
click at [547, 373] on icon at bounding box center [549, 446] width 4 height 6
click at [491, 373] on div at bounding box center [493, 446] width 15 height 15
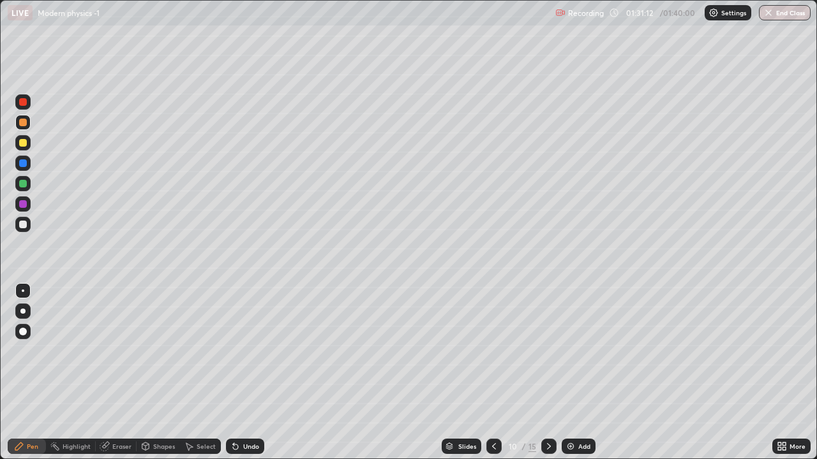
click at [546, 373] on icon at bounding box center [549, 446] width 10 height 10
click at [545, 373] on icon at bounding box center [549, 446] width 10 height 10
click at [544, 373] on icon at bounding box center [549, 446] width 10 height 10
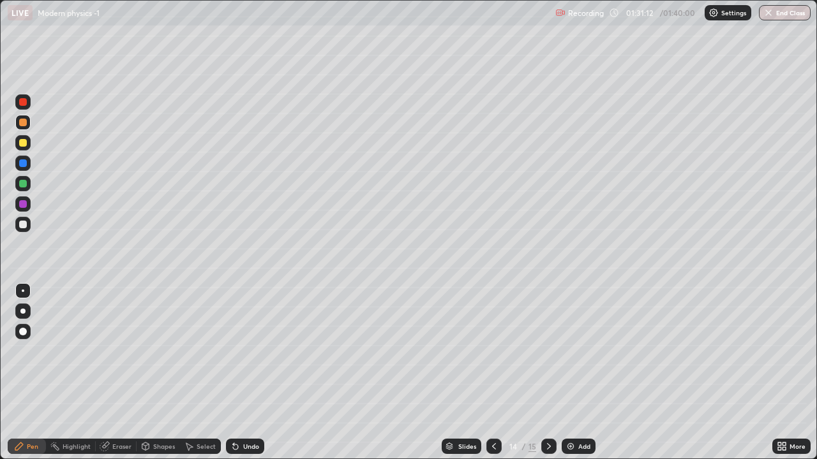
click at [547, 373] on icon at bounding box center [549, 446] width 10 height 10
click at [545, 373] on icon at bounding box center [549, 446] width 10 height 10
click at [547, 373] on icon at bounding box center [549, 446] width 10 height 10
click at [547, 373] on div at bounding box center [548, 446] width 15 height 15
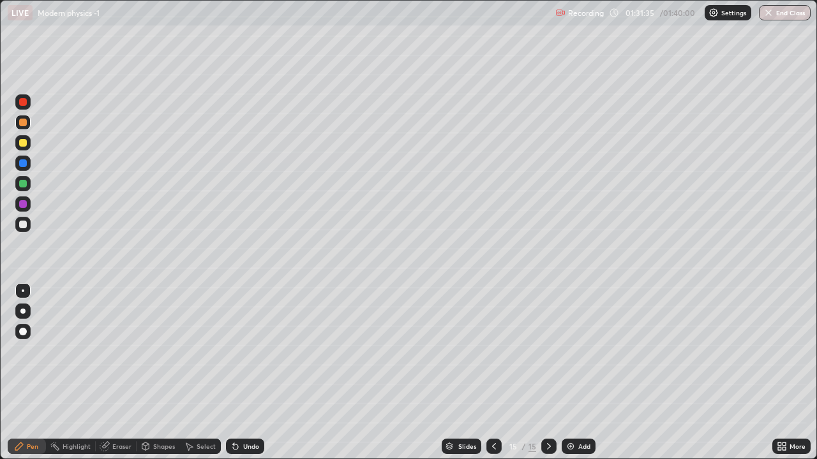
click at [492, 373] on icon at bounding box center [494, 446] width 10 height 10
click at [548, 373] on icon at bounding box center [549, 446] width 10 height 10
click at [492, 373] on icon at bounding box center [494, 446] width 10 height 10
click at [493, 373] on icon at bounding box center [494, 446] width 4 height 6
click at [547, 373] on icon at bounding box center [549, 446] width 10 height 10
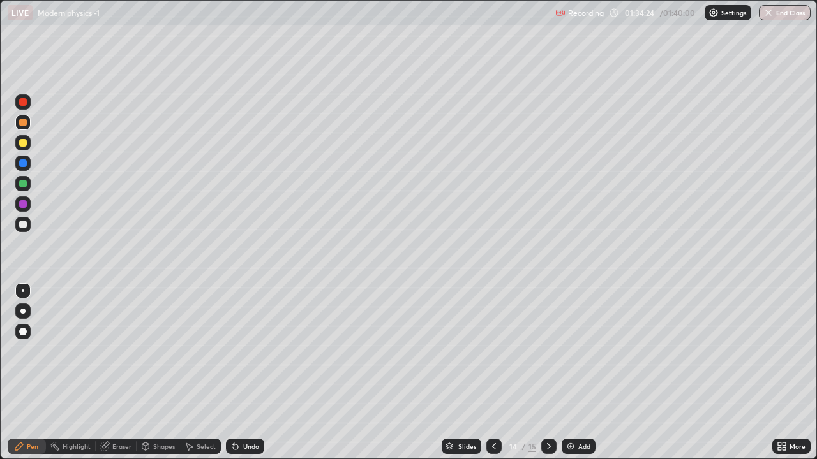
click at [547, 373] on icon at bounding box center [549, 446] width 10 height 10
click at [769, 13] on img "button" at bounding box center [768, 13] width 10 height 10
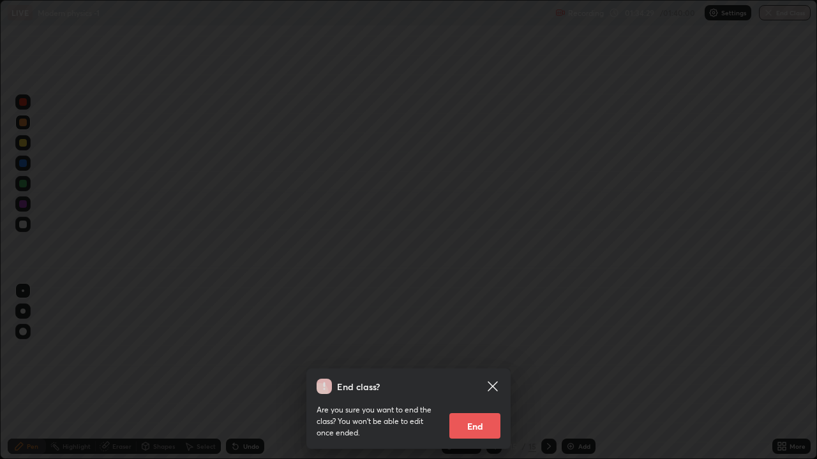
click at [474, 373] on button "End" at bounding box center [474, 426] width 51 height 26
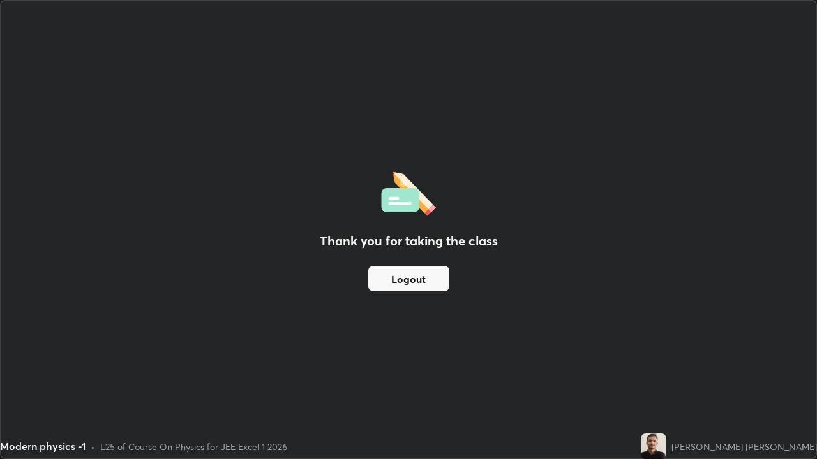
click at [416, 282] on button "Logout" at bounding box center [408, 279] width 81 height 26
click at [403, 280] on button "Logout" at bounding box center [408, 279] width 81 height 26
